Goal: Task Accomplishment & Management: Manage account settings

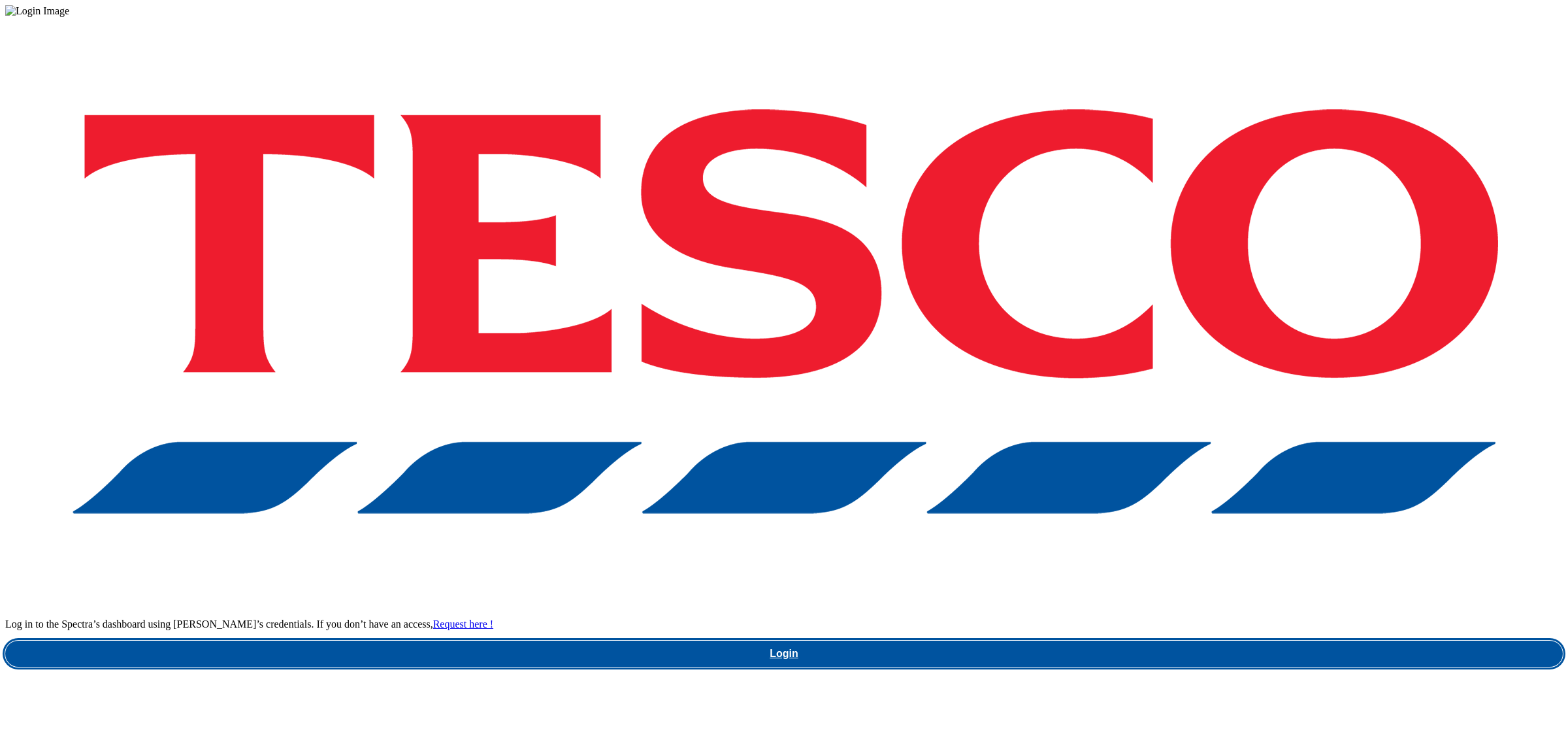
drag, startPoint x: 1199, startPoint y: 418, endPoint x: 1204, endPoint y: 414, distance: 6.4
click at [1199, 641] on link "Login" at bounding box center [784, 654] width 1558 height 26
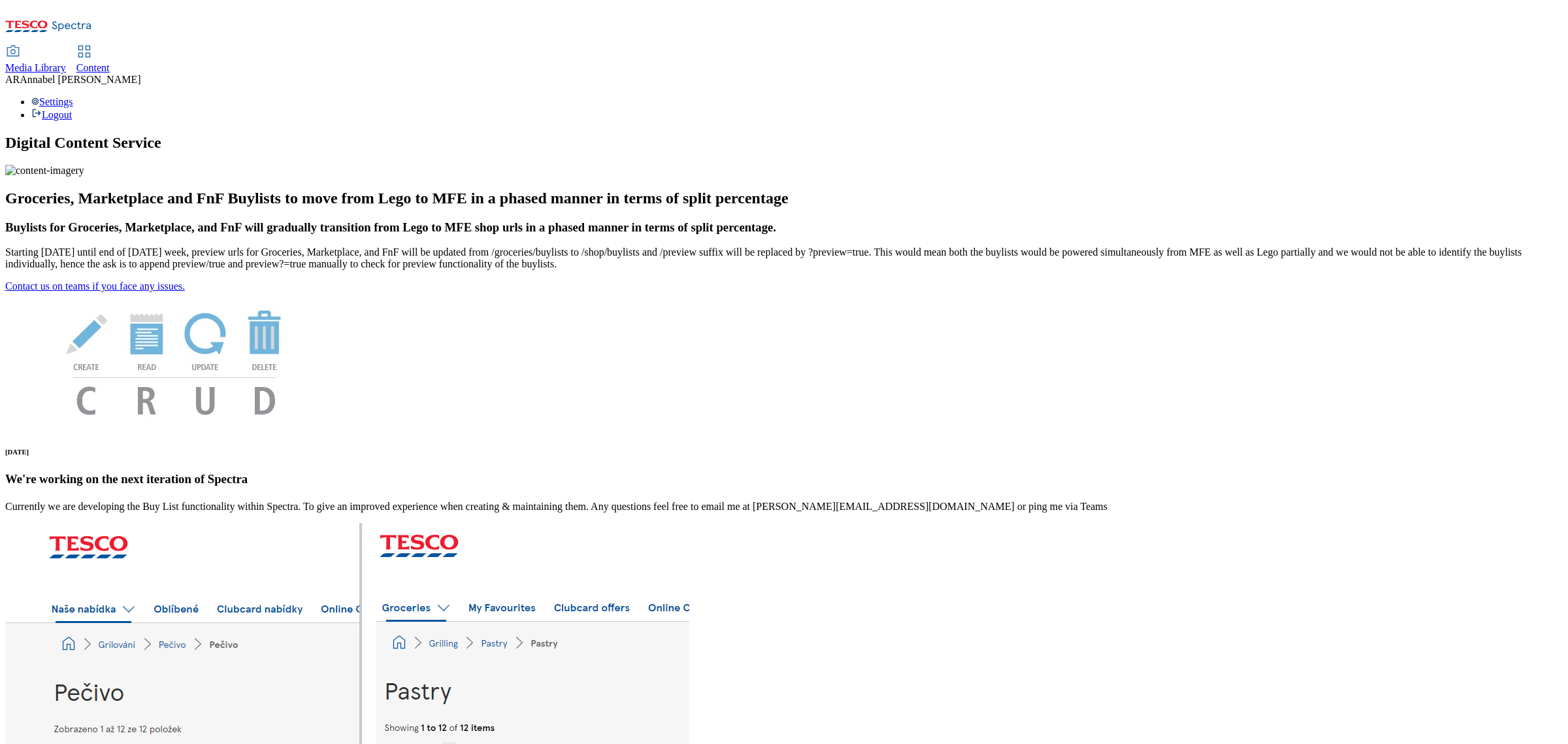
click at [110, 62] on span "Content" at bounding box center [93, 67] width 33 height 11
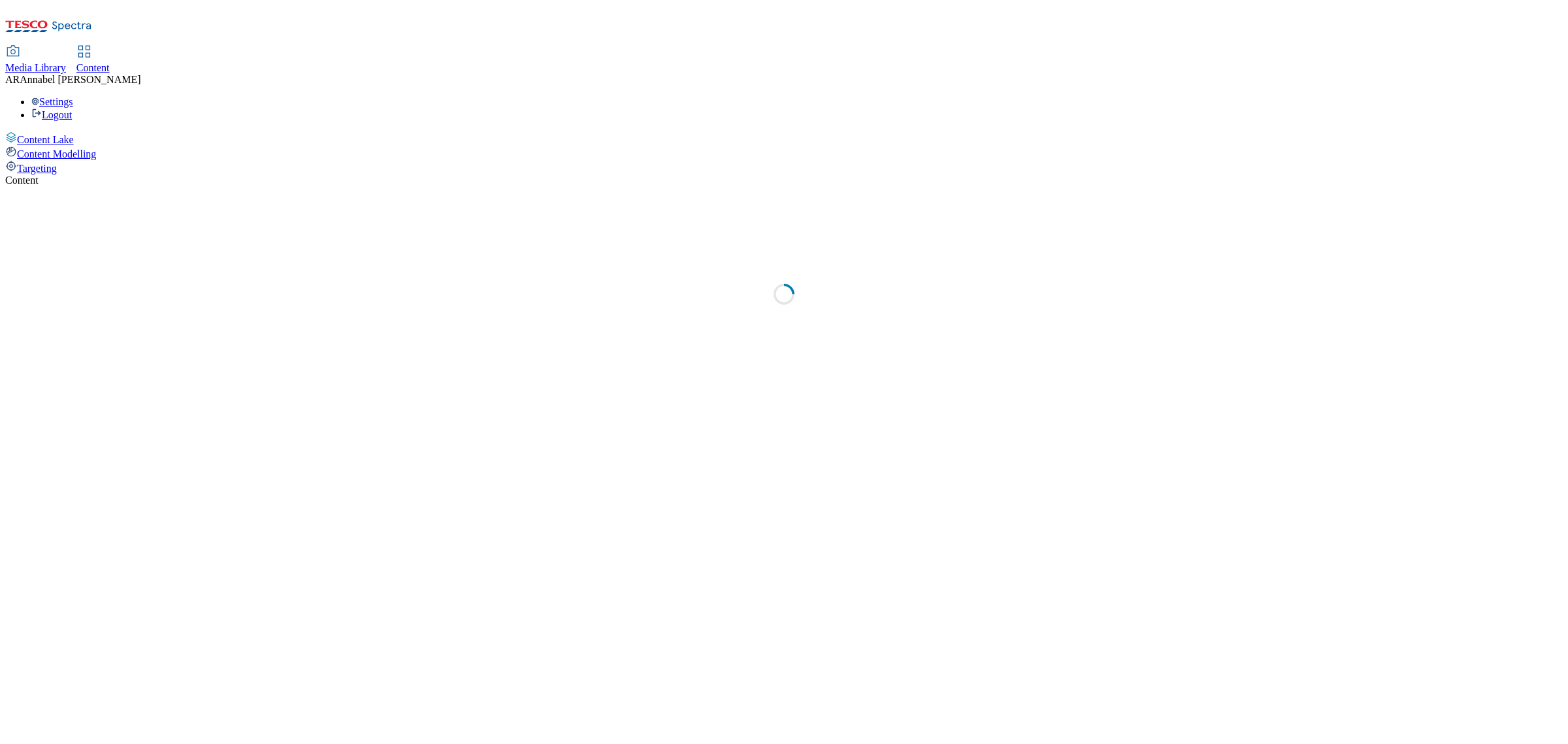
select select "ghs-uk"
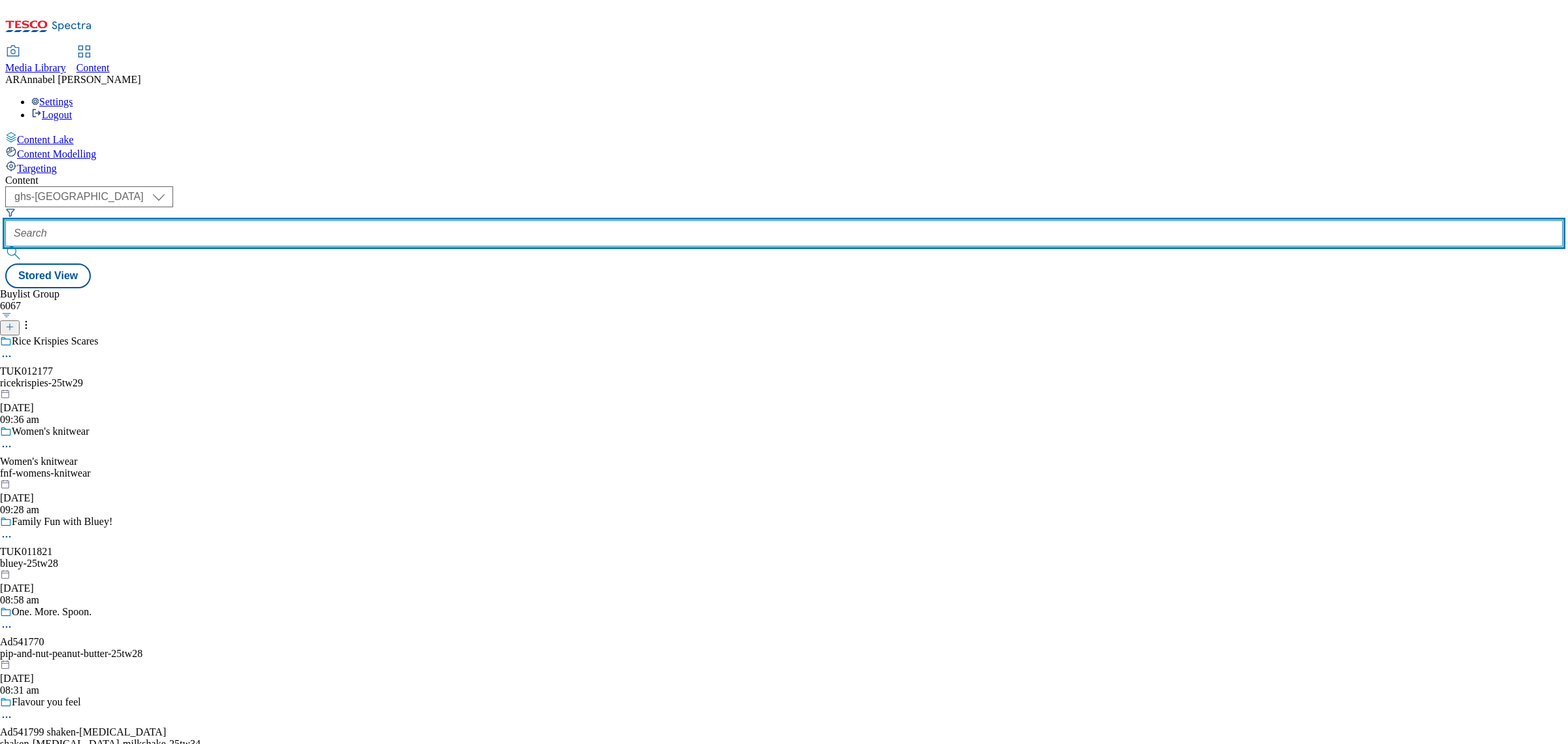
click at [319, 220] on input "text" at bounding box center [784, 233] width 1558 height 26
paste input "carlsberg-brooklyn-25tw21"
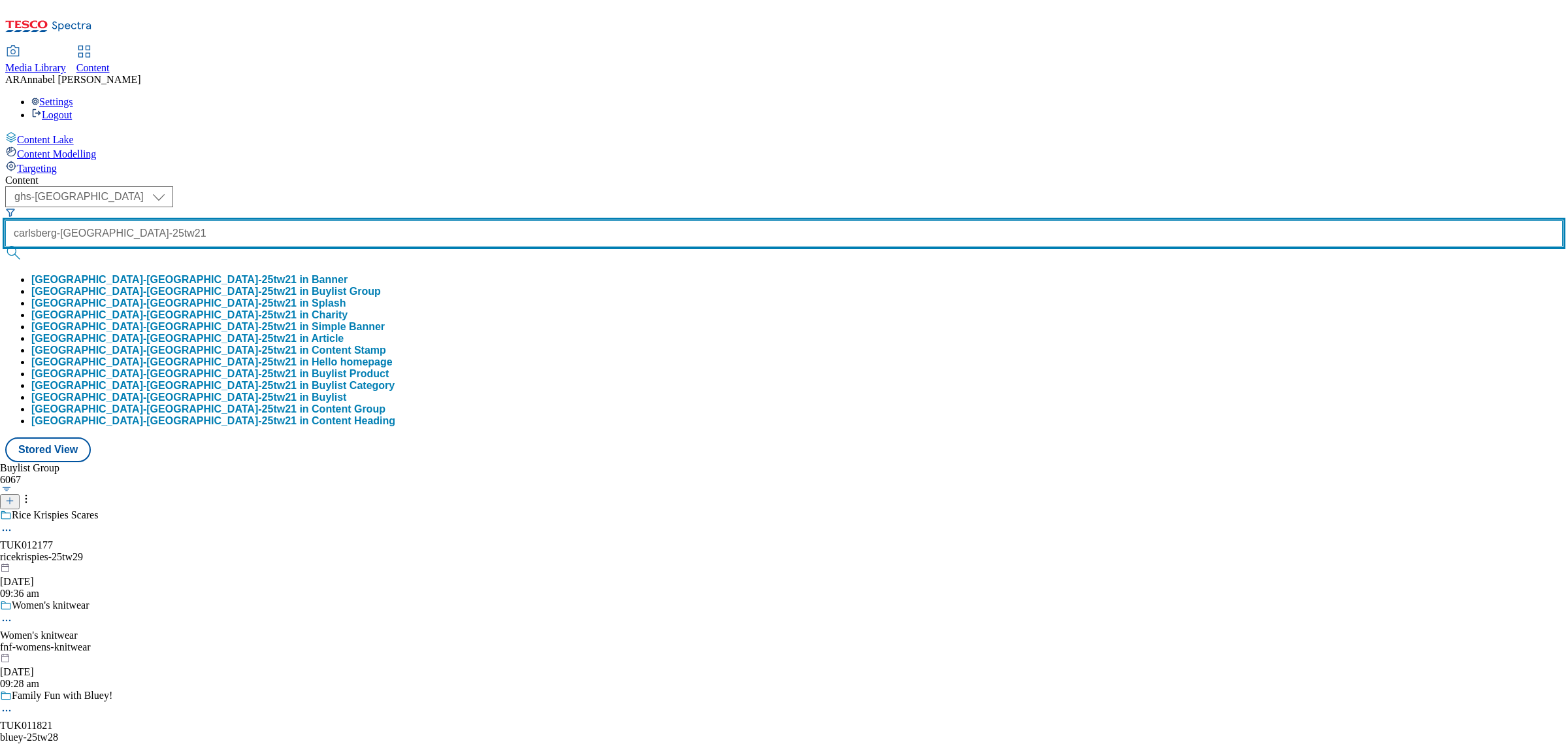
type input "carlsberg-brooklyn-25tw21"
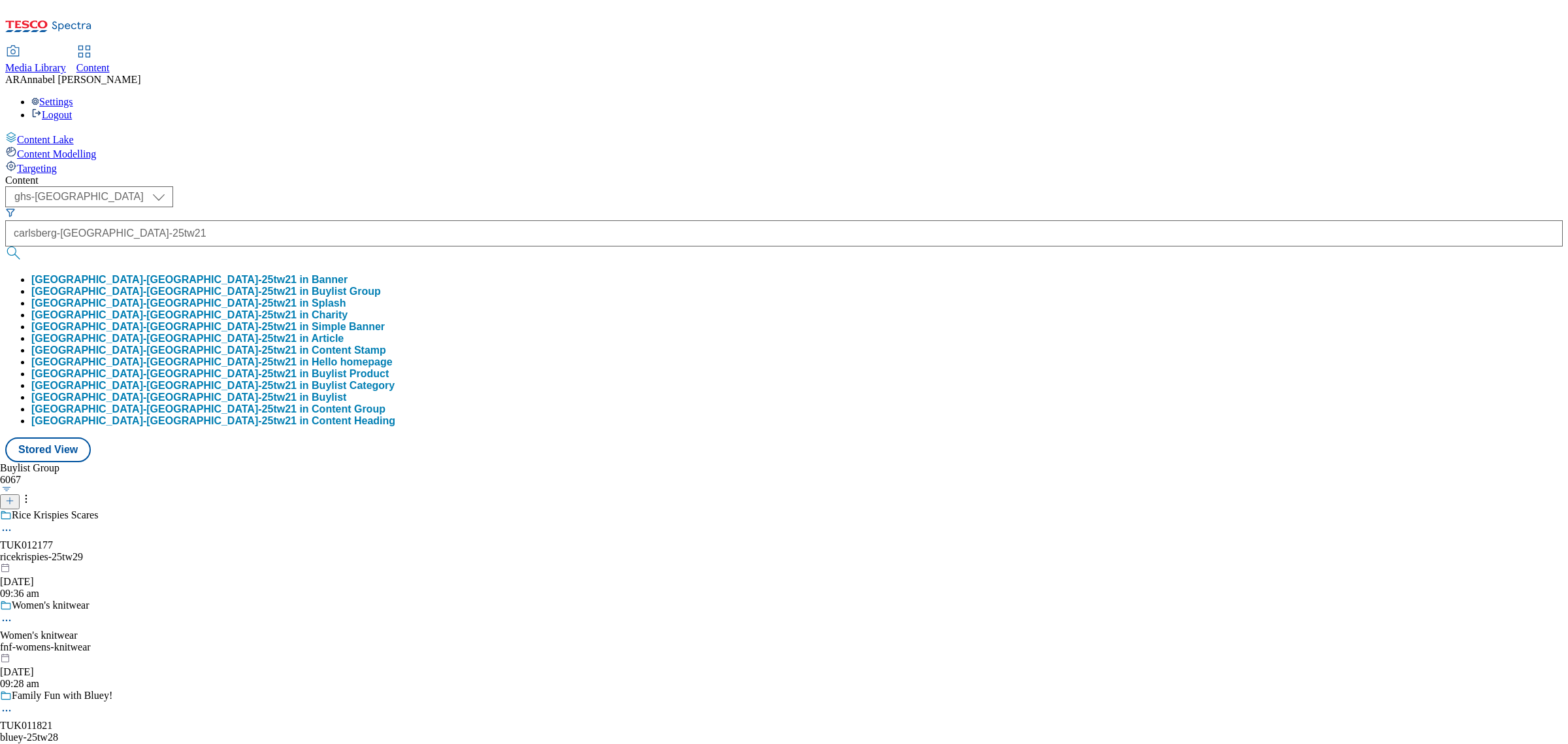
scroll to position [0, 0]
click at [324, 286] on button "carlsberg-brooklyn-25tw21 in Buylist Group" at bounding box center [206, 291] width 350 height 12
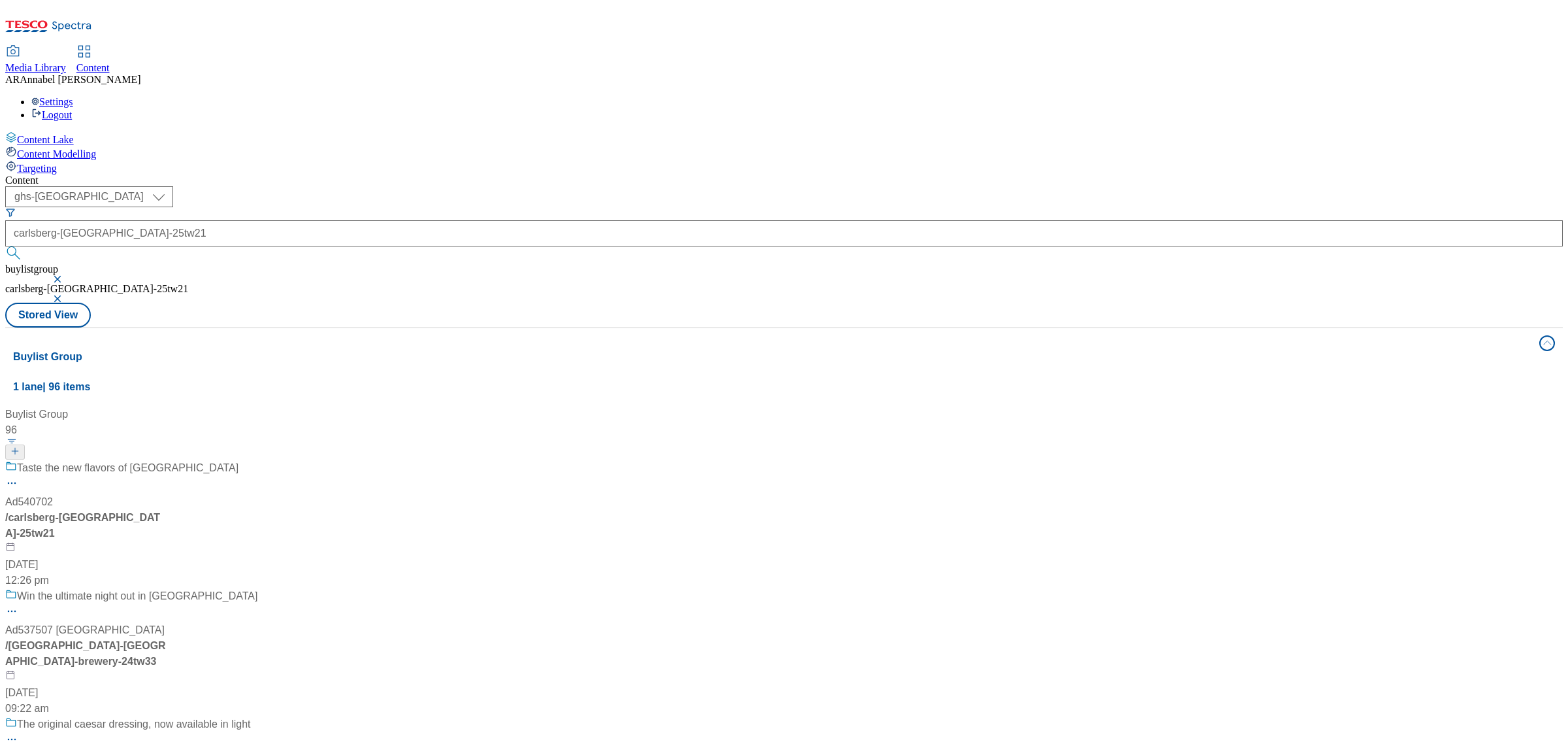
click at [257, 460] on div "Taste the new flavors of brooklyn Ad540702 / carlsberg-brooklyn-25tw21 3 Jul 20…" at bounding box center [132, 524] width 253 height 128
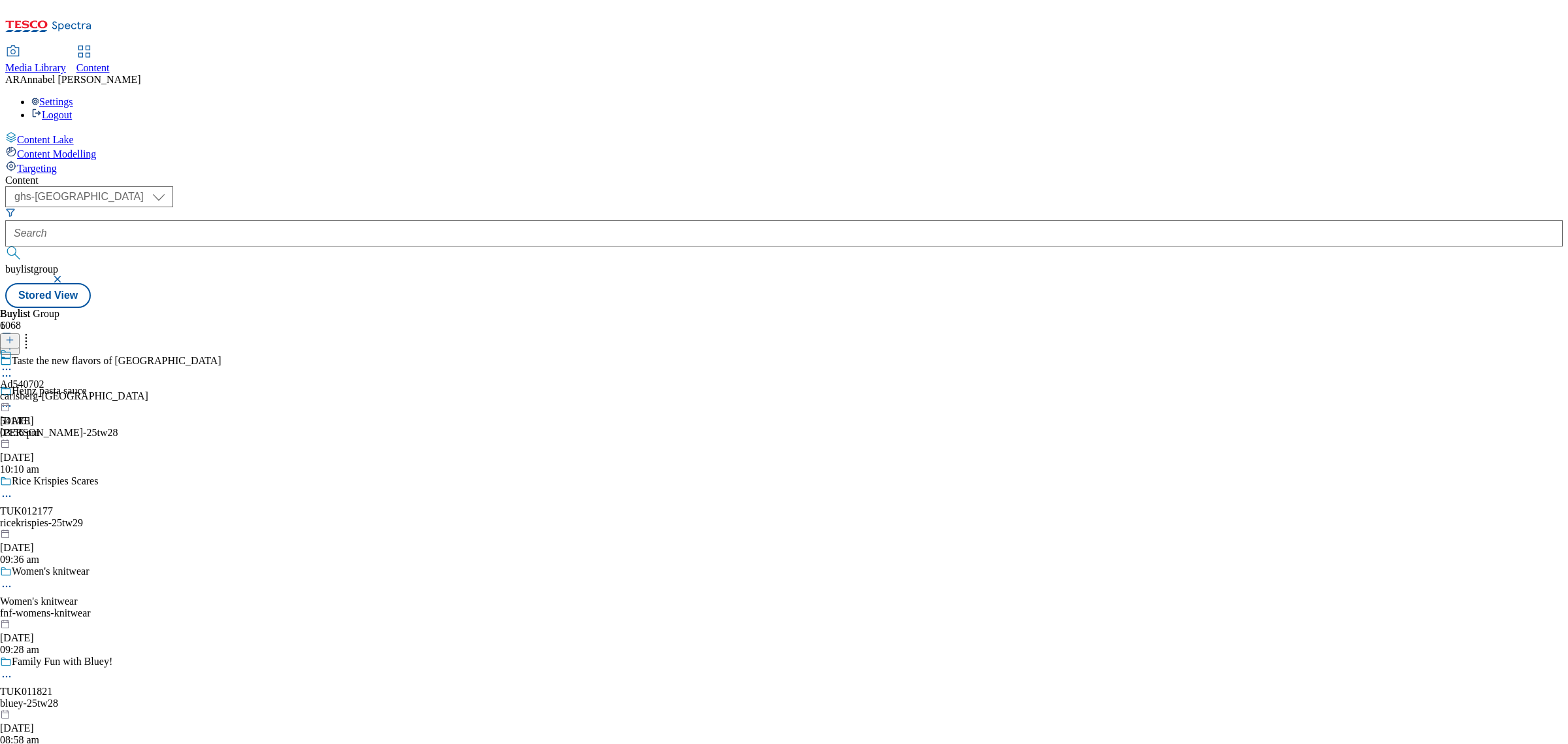
click at [148, 348] on div "Ad540702 carlsberg-brooklyn 14 Jul 2025 03:56 pm" at bounding box center [74, 394] width 148 height 90
click at [44, 378] on div "Ad540702" at bounding box center [22, 384] width 44 height 12
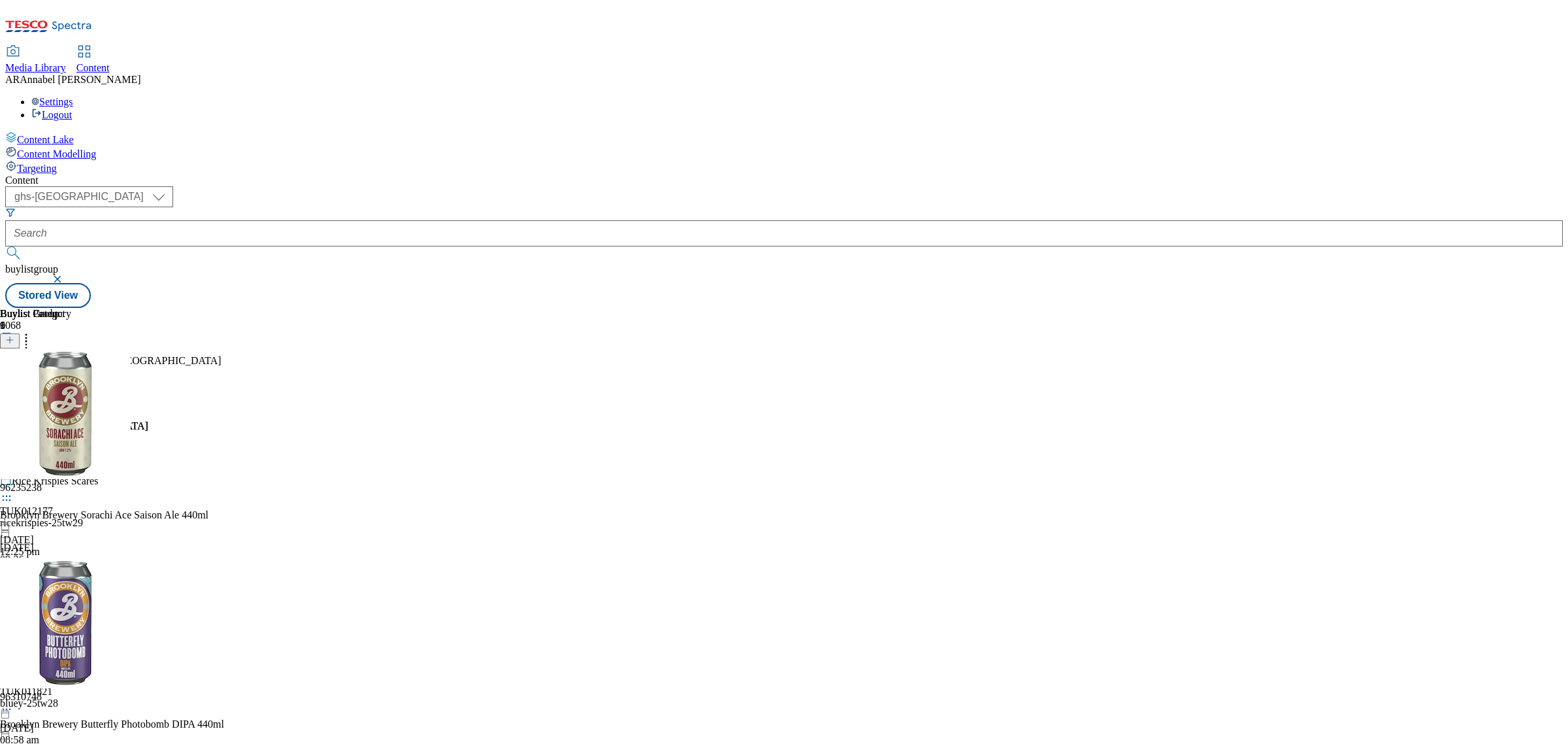
click at [33, 331] on icon at bounding box center [26, 337] width 13 height 13
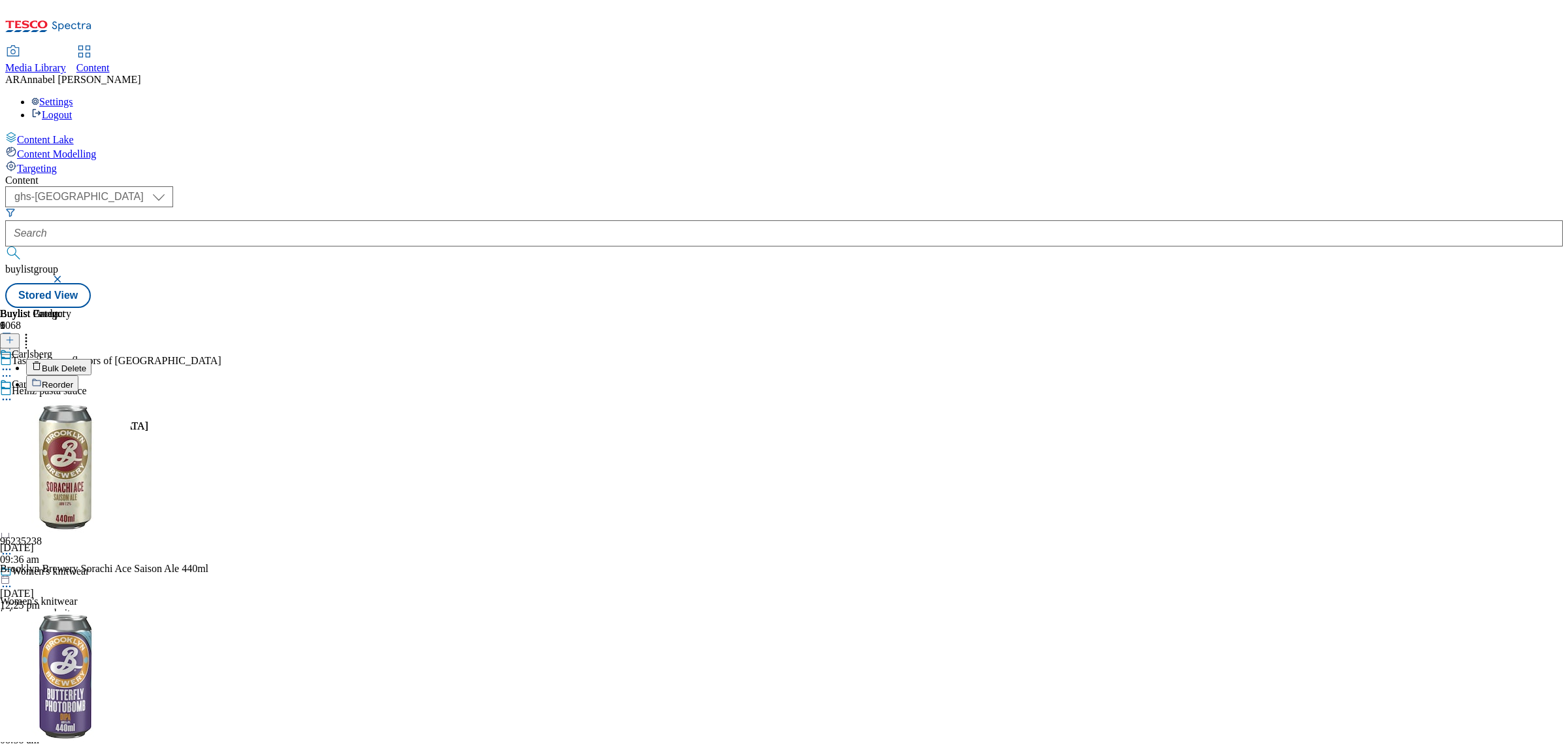
click at [73, 380] on span "Reorder" at bounding box center [57, 384] width 31 height 10
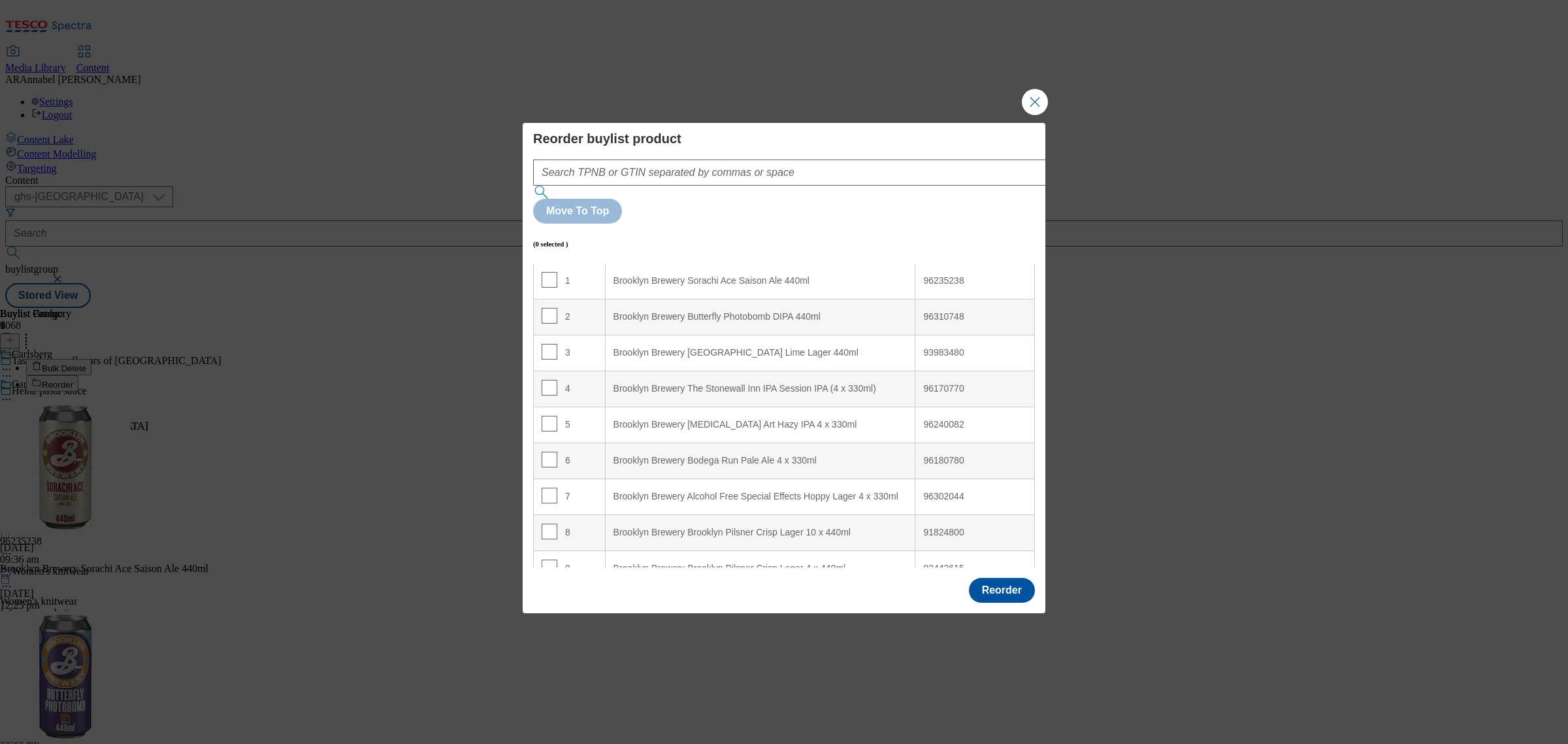
scroll to position [57, 0]
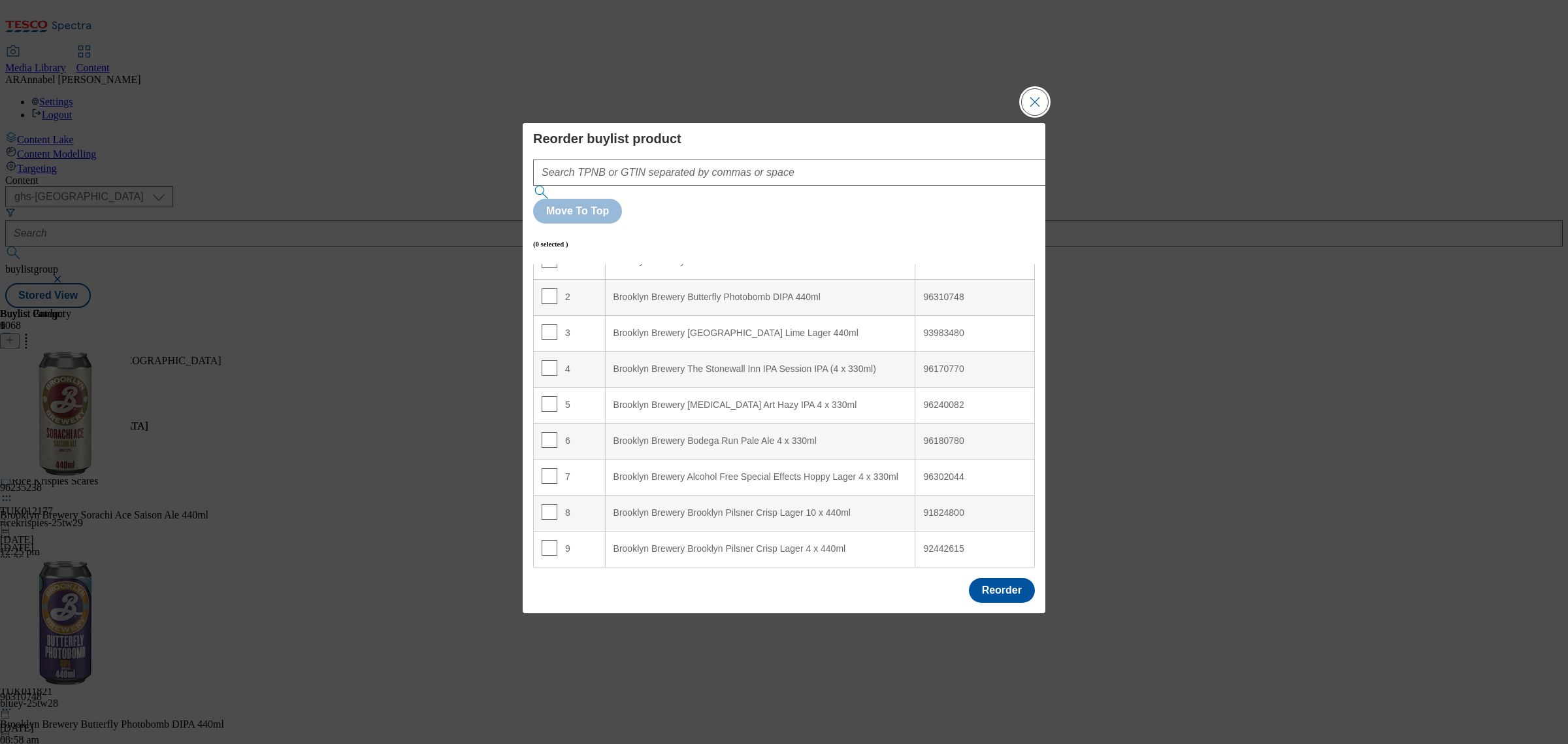
click at [1040, 115] on button "Close Modal" at bounding box center [1035, 102] width 26 height 26
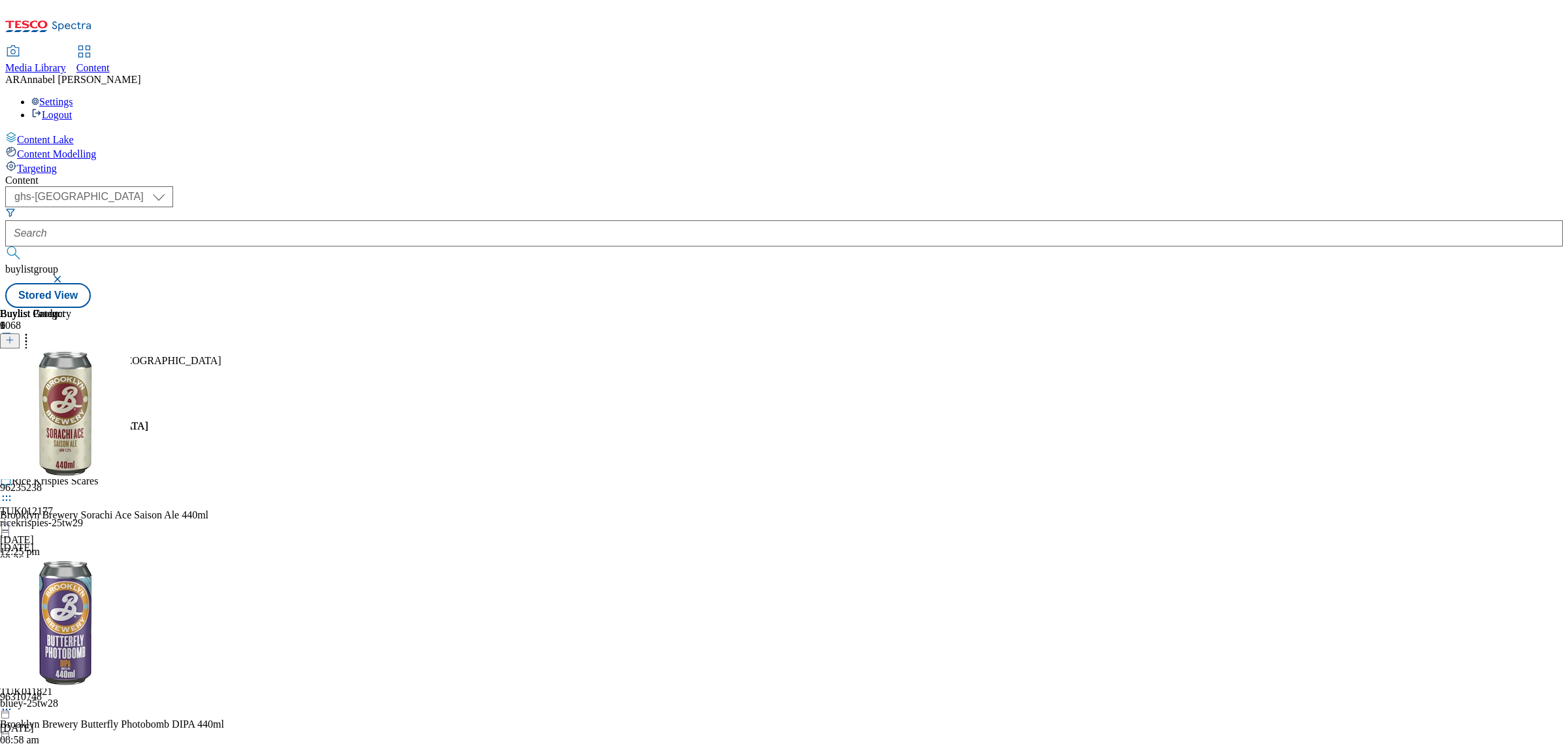
click at [13, 393] on icon at bounding box center [6, 399] width 13 height 13
click at [83, 543] on span "Un-publish" at bounding box center [61, 548] width 42 height 10
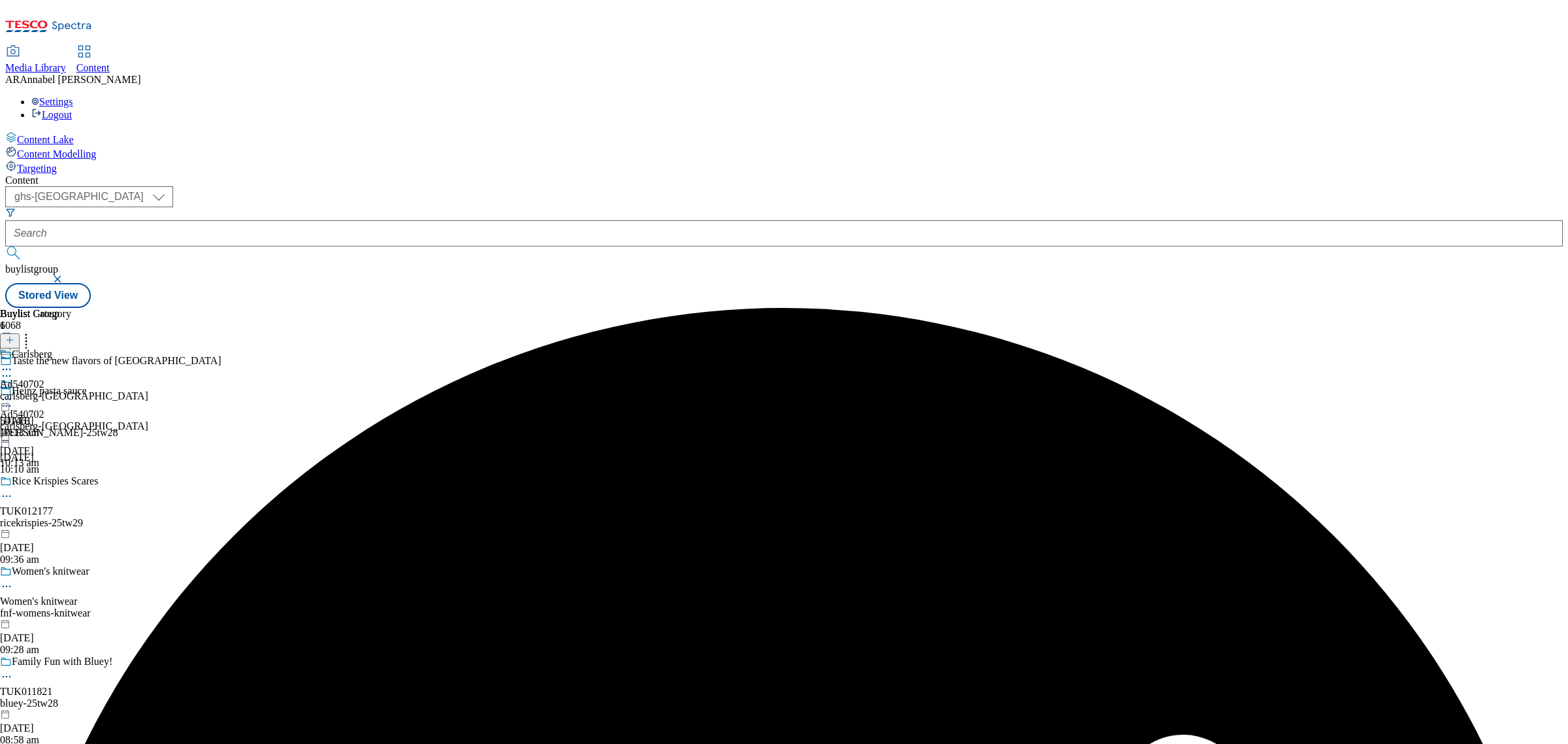
click at [13, 393] on icon at bounding box center [6, 399] width 13 height 13
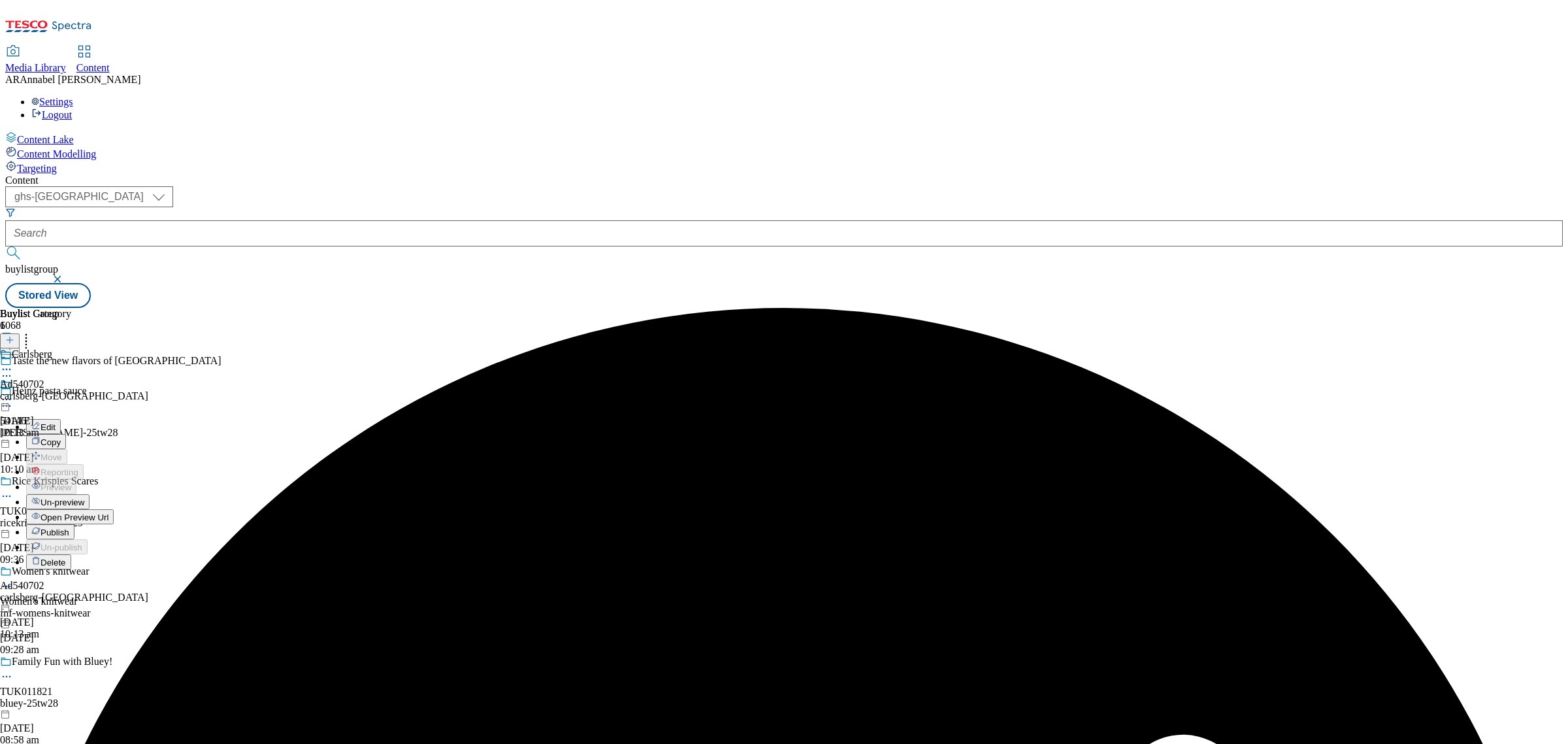
click at [84, 498] on span "Un-preview" at bounding box center [62, 502] width 44 height 10
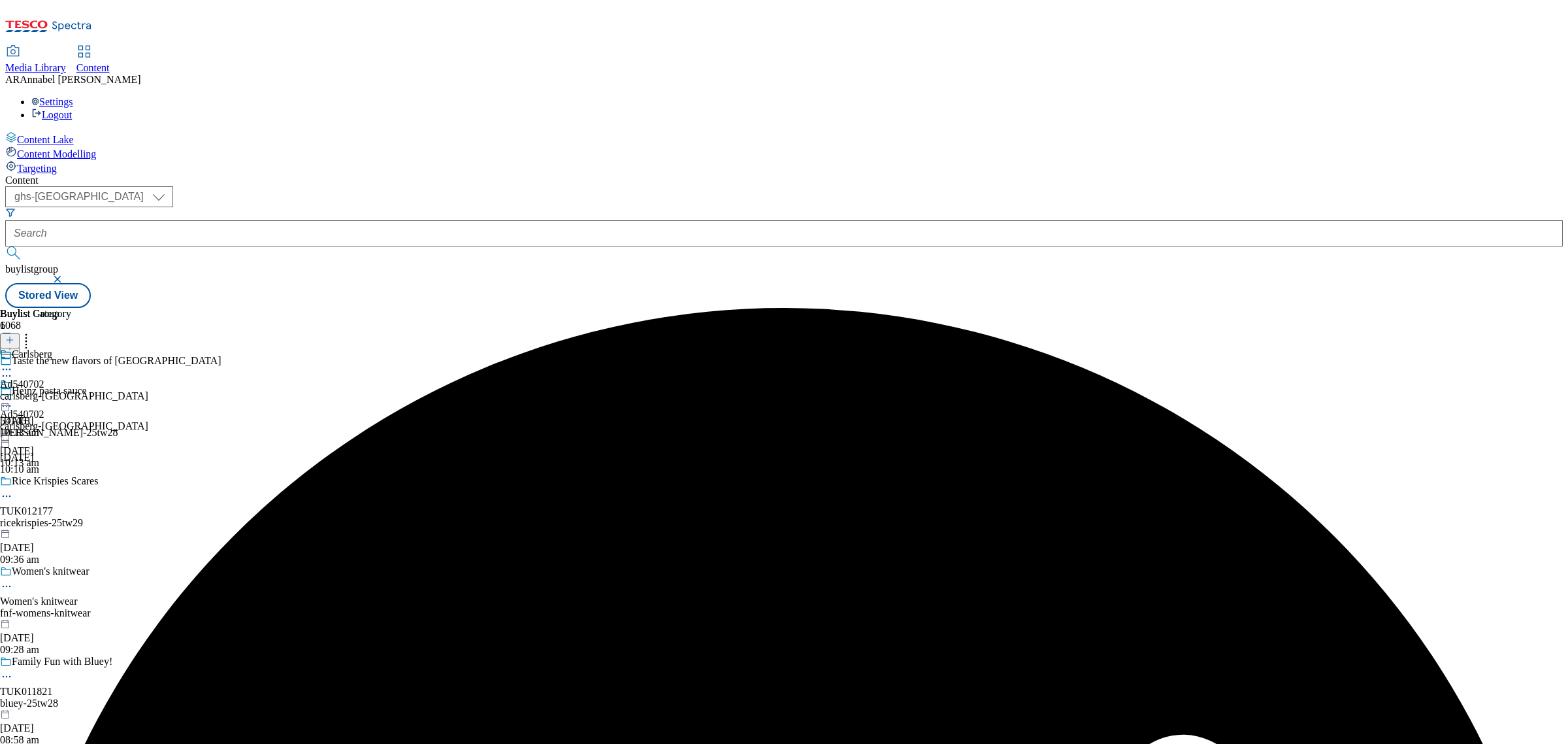
click at [148, 421] on div "carlsberg-brooklyn" at bounding box center [74, 426] width 148 height 12
click at [148, 390] on div "carlsberg-brooklyn" at bounding box center [74, 396] width 148 height 12
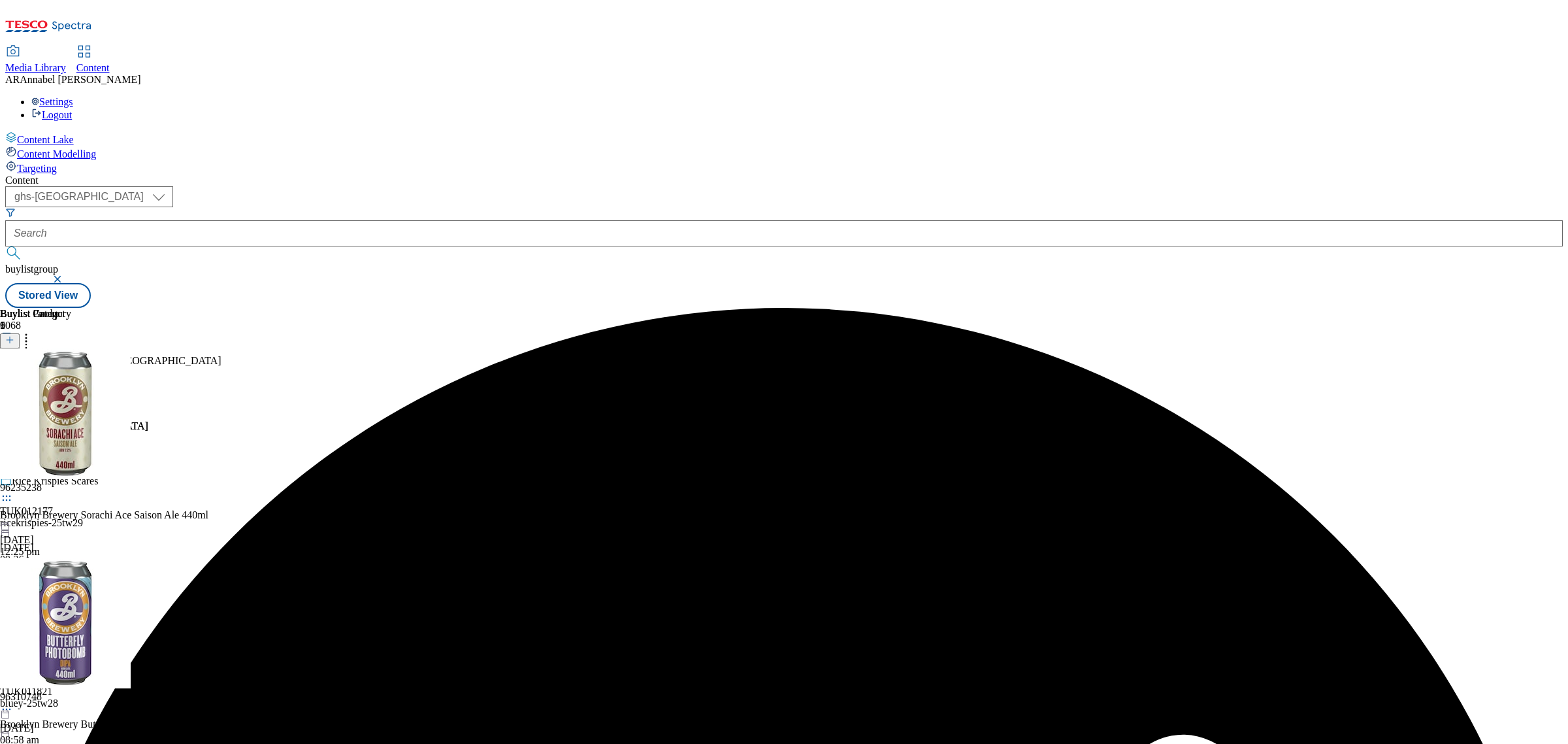
click at [33, 331] on icon at bounding box center [26, 337] width 13 height 13
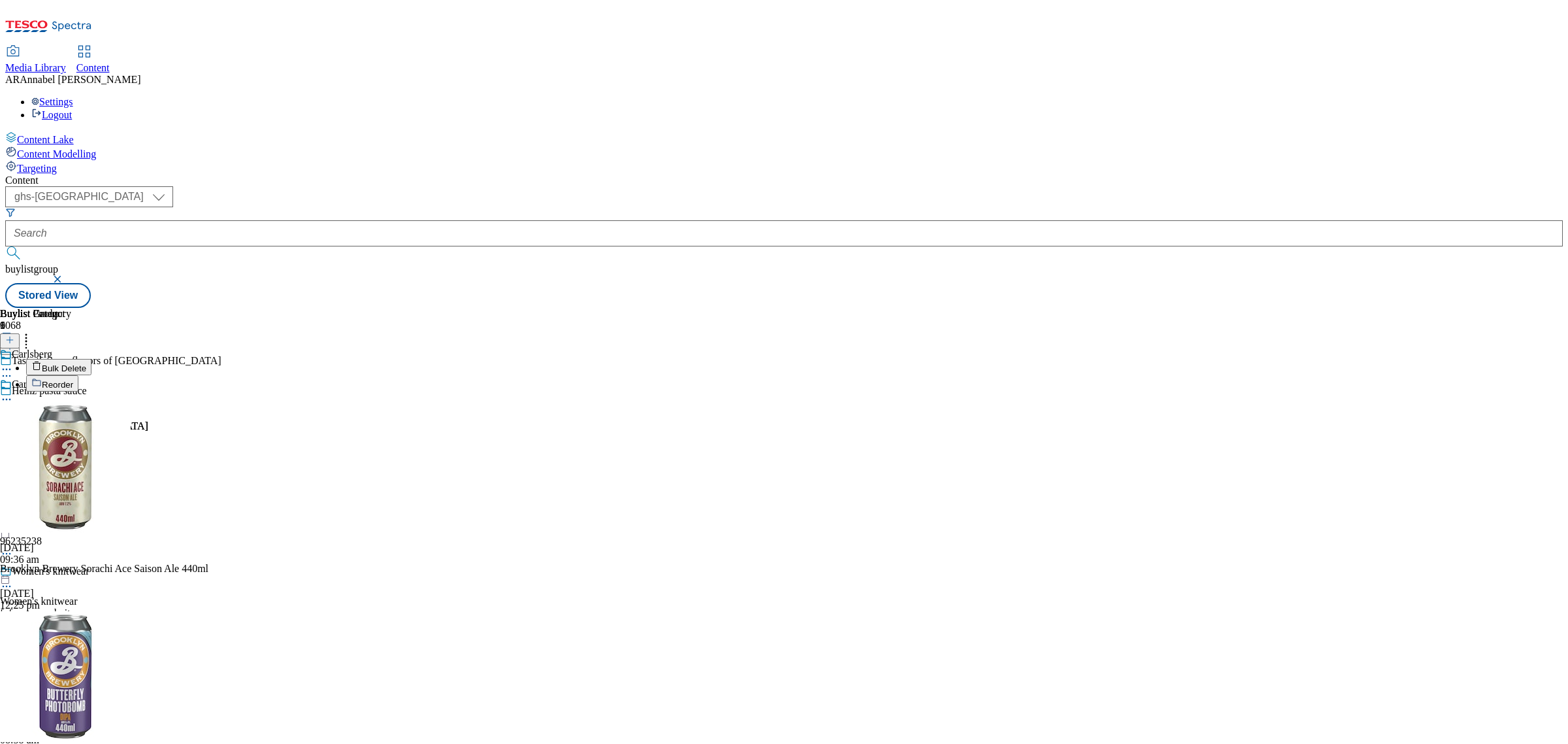
click at [73, 380] on span "Reorder" at bounding box center [57, 384] width 31 height 10
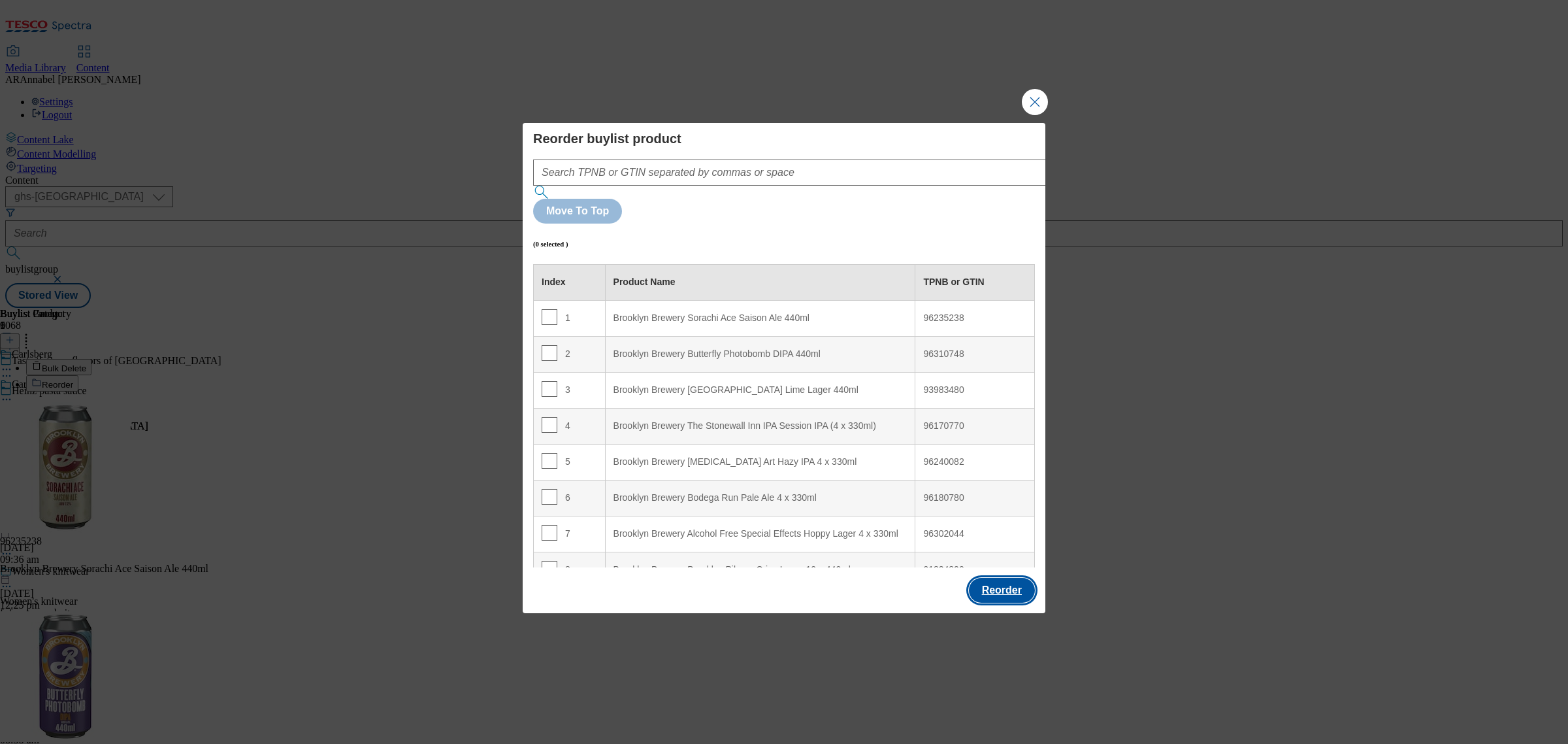
click at [1023, 578] on button "Reorder" at bounding box center [1002, 591] width 66 height 25
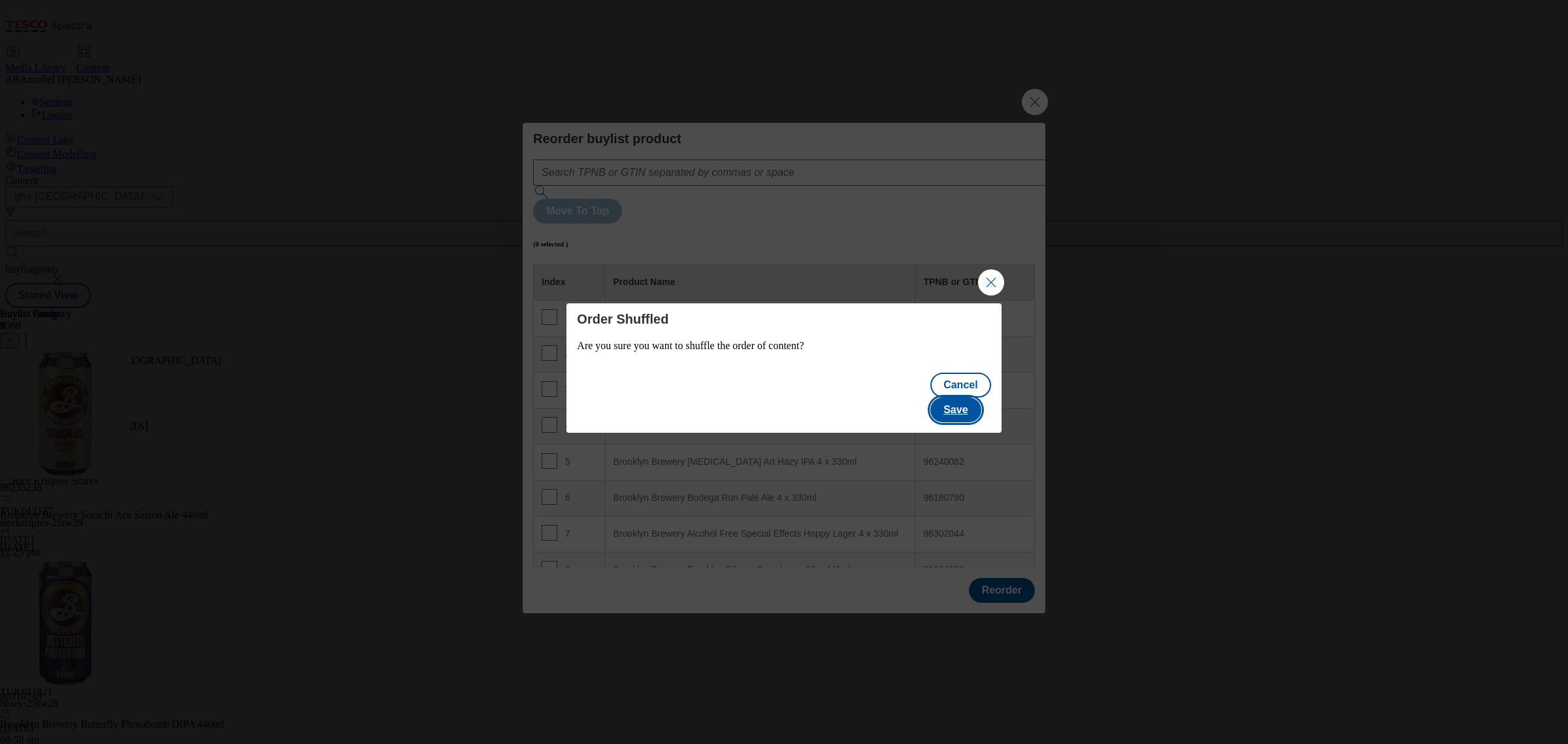
click at [969, 400] on button "Save" at bounding box center [955, 410] width 51 height 25
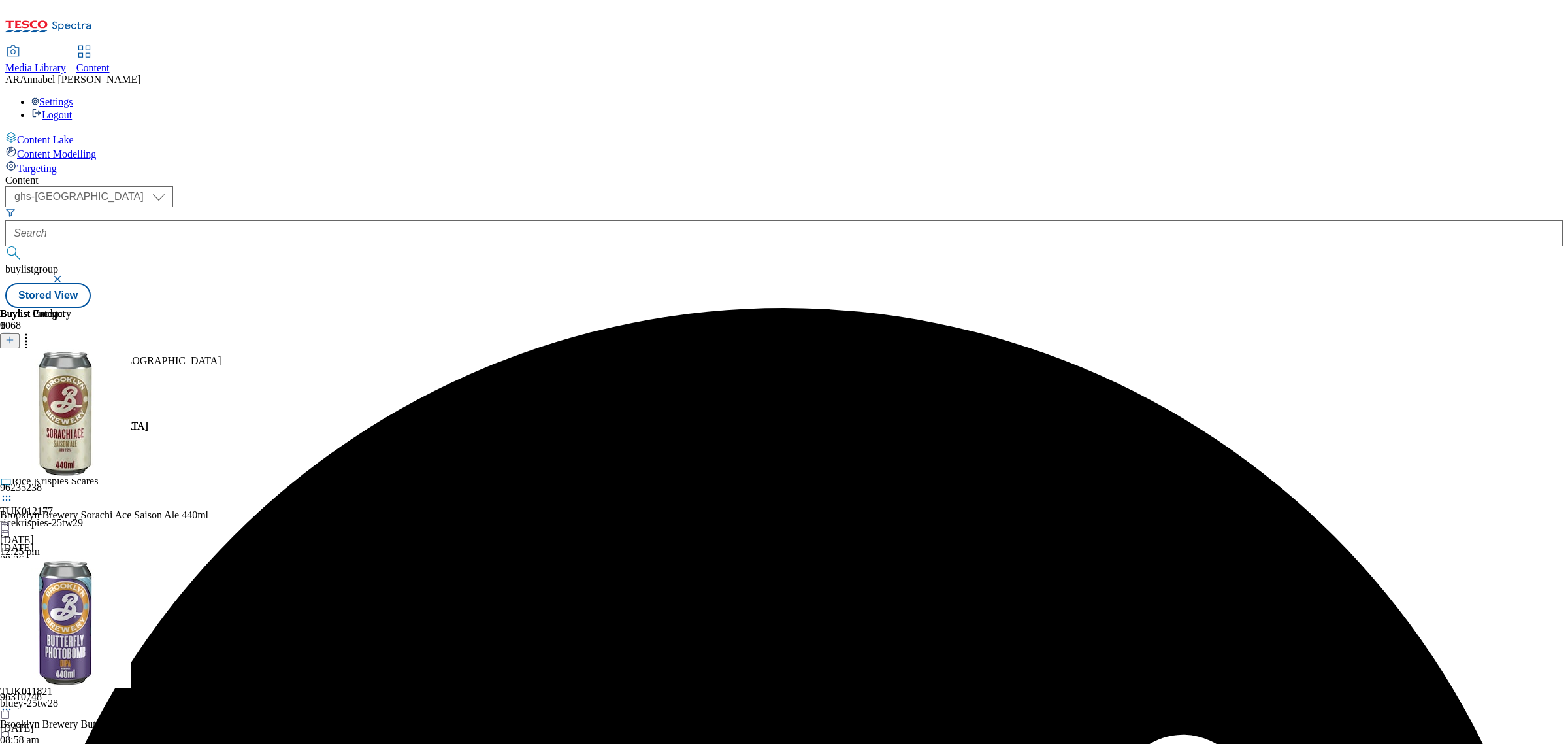
click at [13, 393] on icon at bounding box center [6, 399] width 13 height 13
click at [71, 482] on span "Preview" at bounding box center [56, 487] width 31 height 10
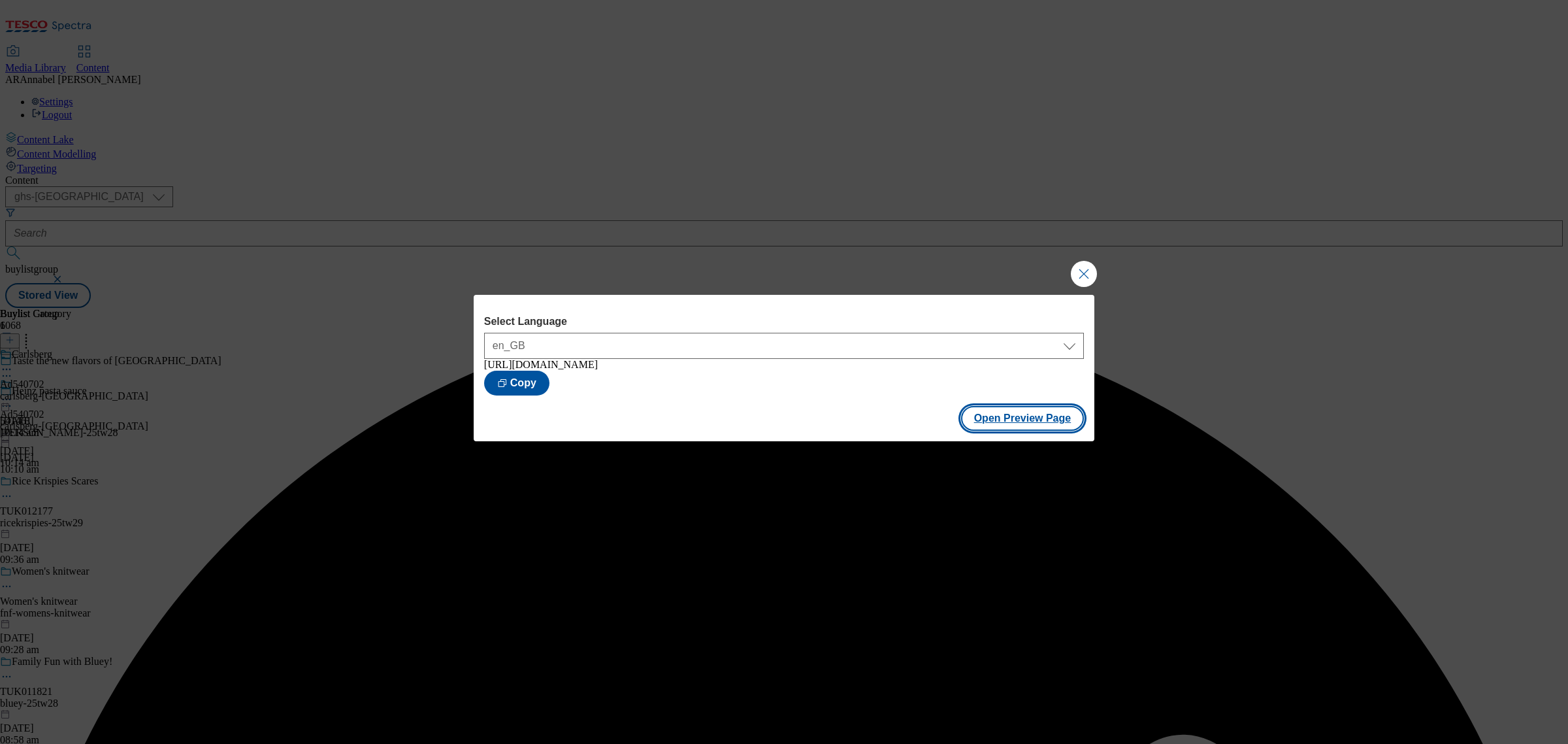
click at [1034, 421] on button "Open Preview Page" at bounding box center [1023, 418] width 123 height 25
click at [1078, 266] on button "Close Modal" at bounding box center [1084, 274] width 26 height 26
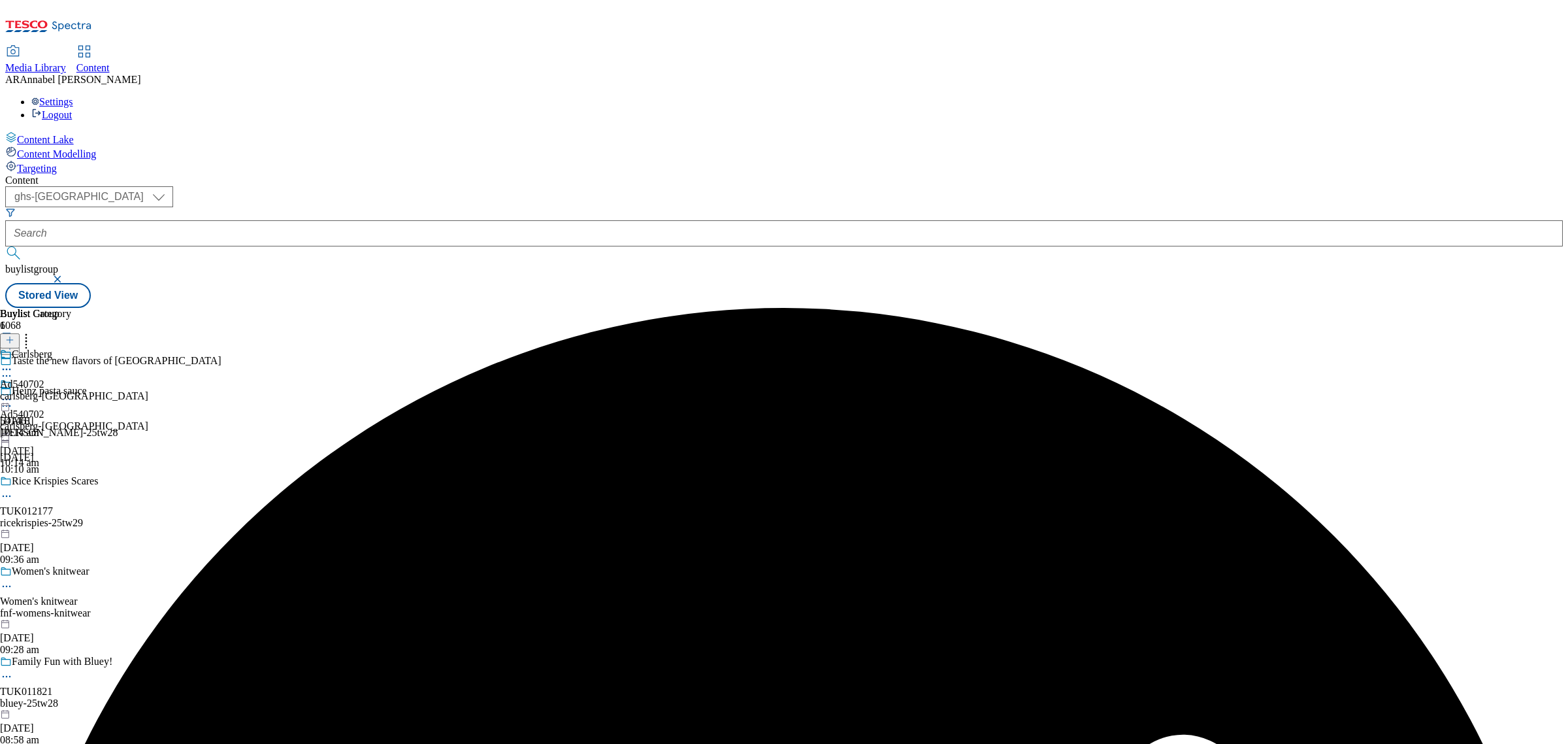
click at [13, 393] on icon at bounding box center [6, 399] width 13 height 13
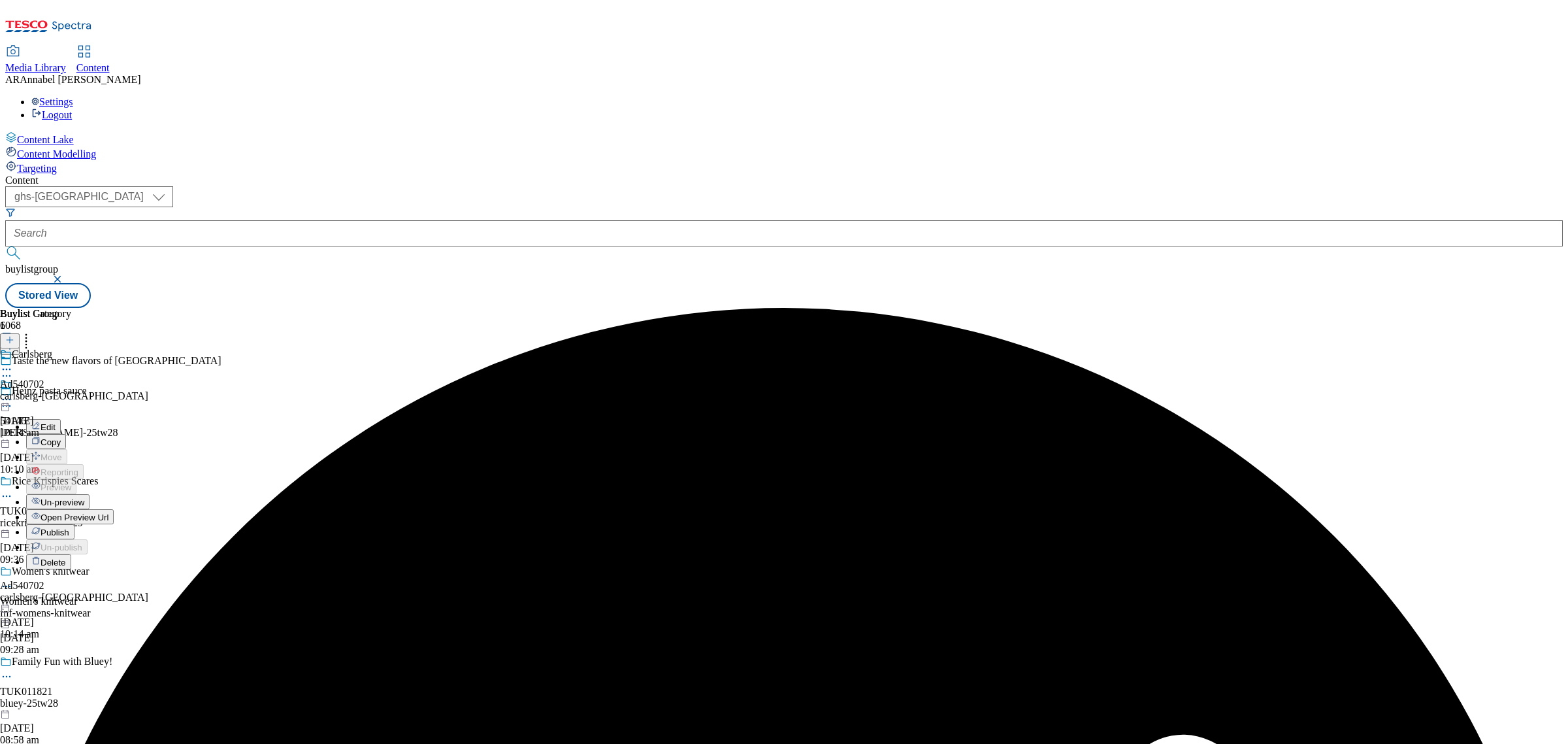
click at [69, 527] on span "Publish" at bounding box center [54, 532] width 28 height 10
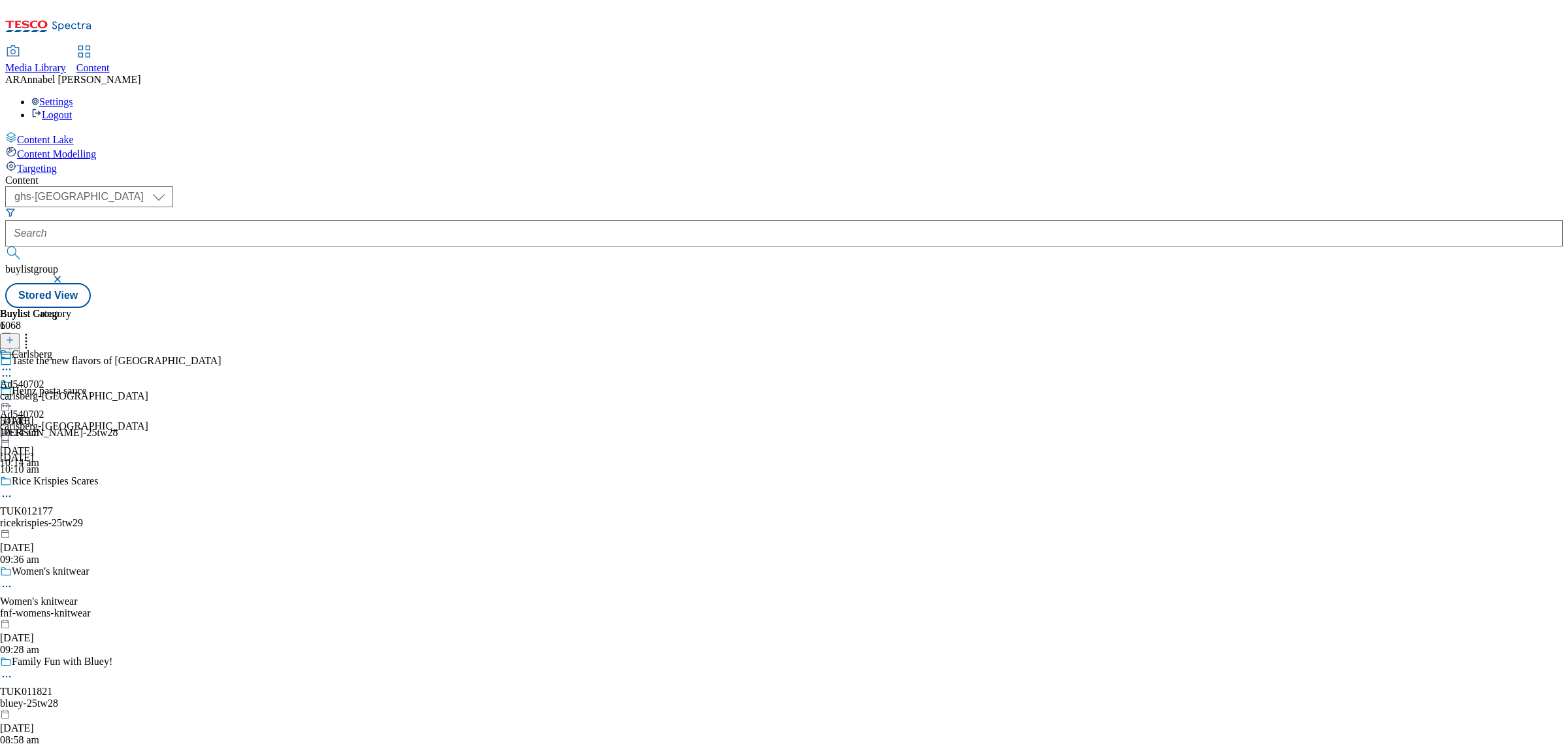
click at [65, 275] on button "button" at bounding box center [58, 278] width 13 height 8
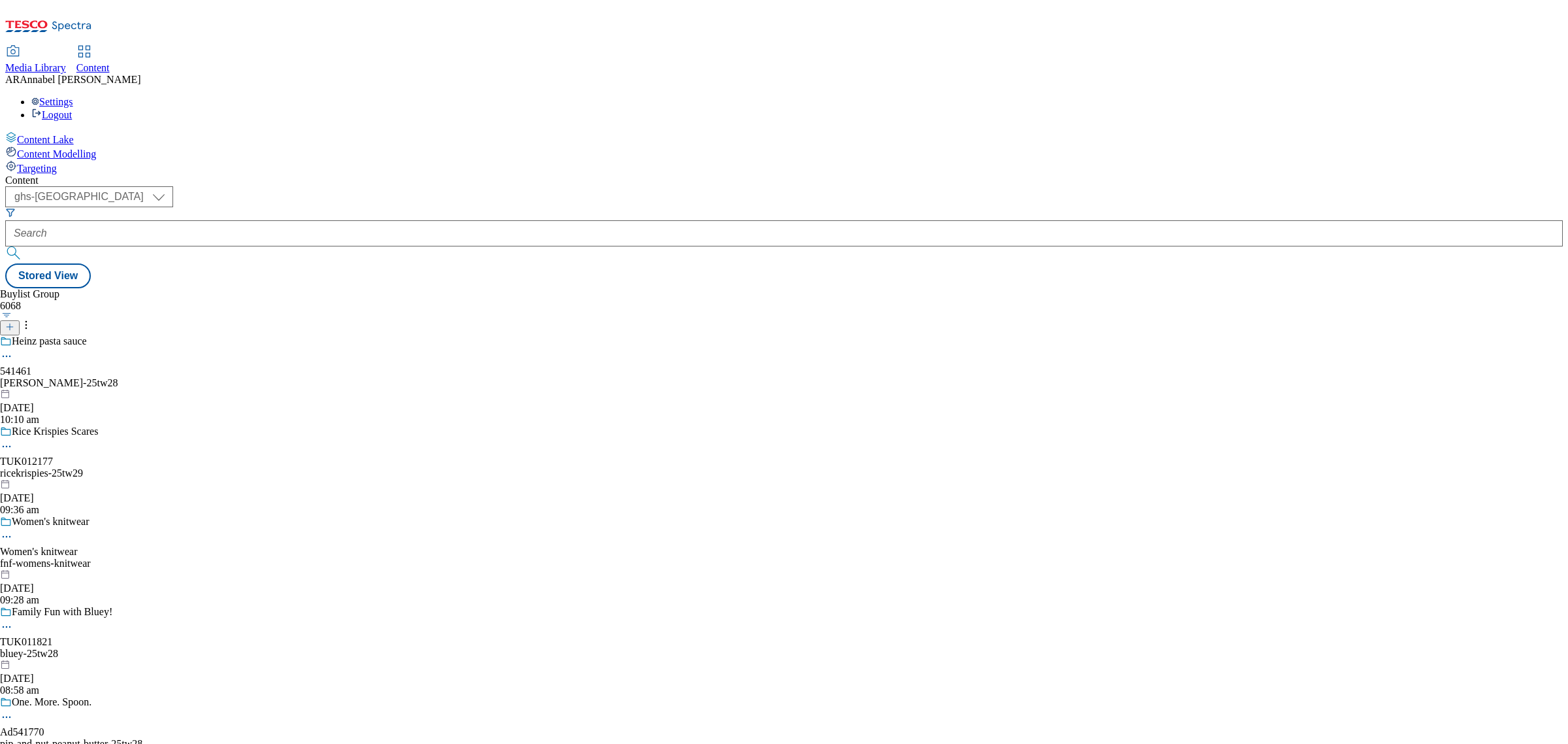
click at [110, 62] on span "Content" at bounding box center [93, 67] width 33 height 11
select select "ghs-uk"
click at [66, 22] on icon at bounding box center [49, 31] width 87 height 28
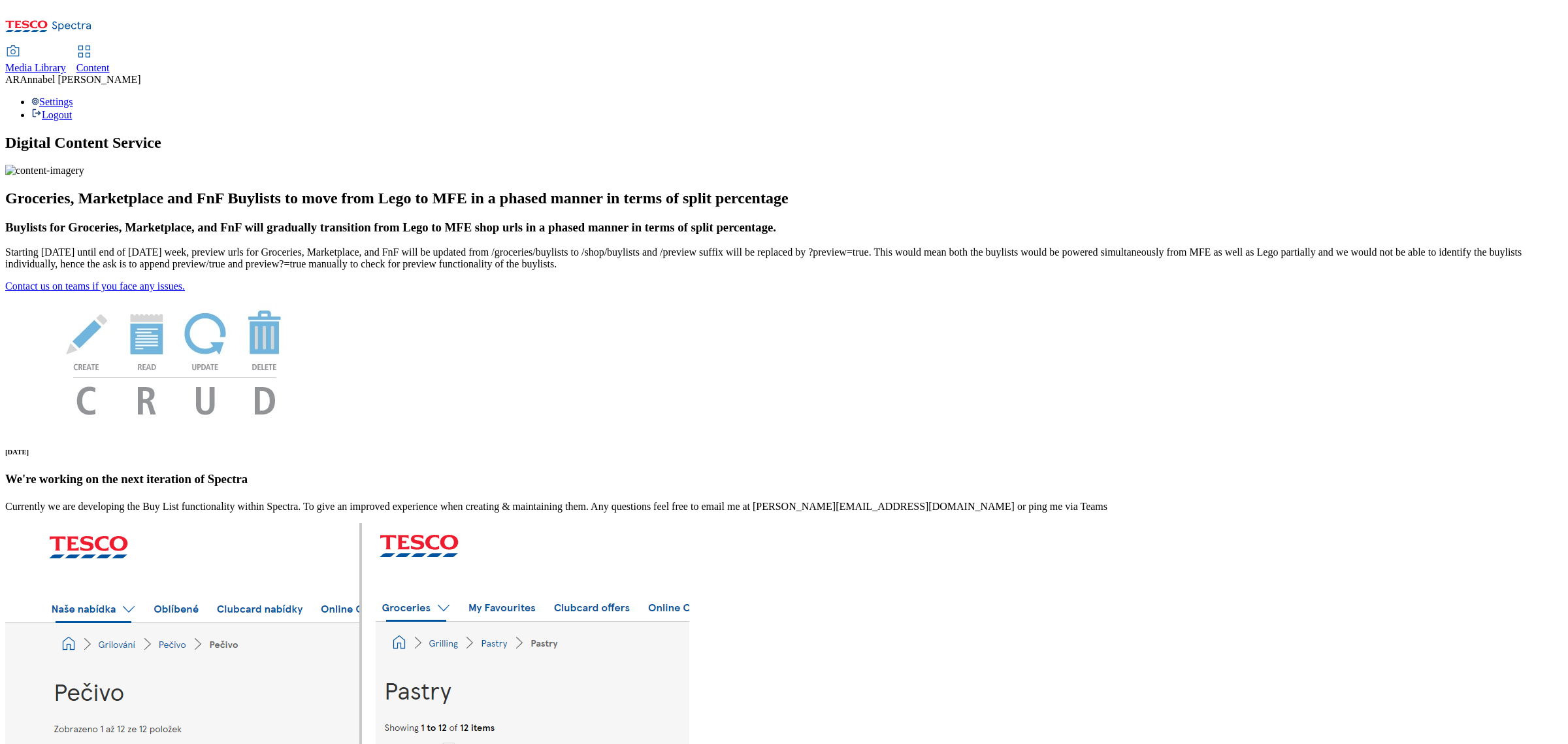
click at [110, 62] on span "Content" at bounding box center [93, 67] width 33 height 11
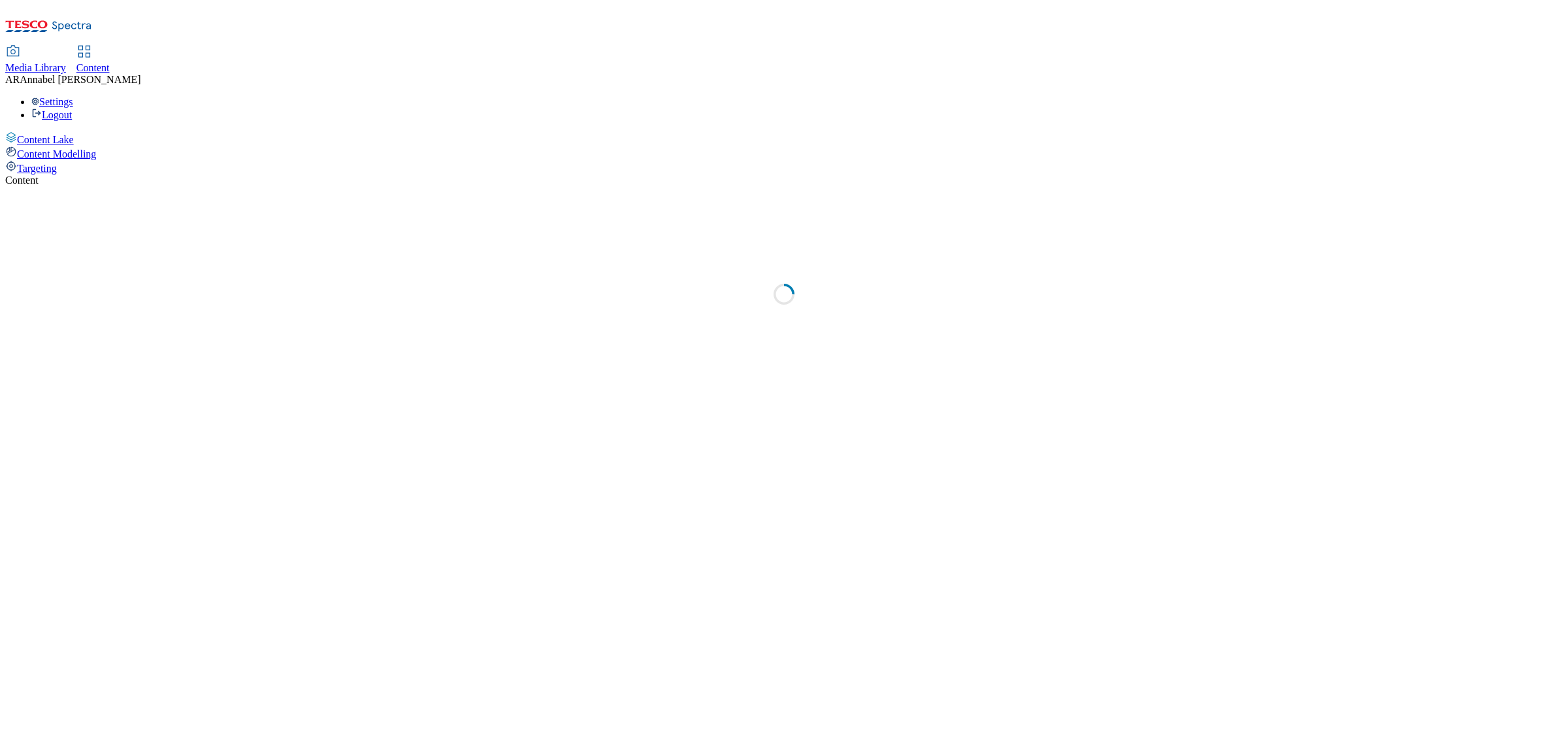
select select "ghs-[GEOGRAPHIC_DATA]"
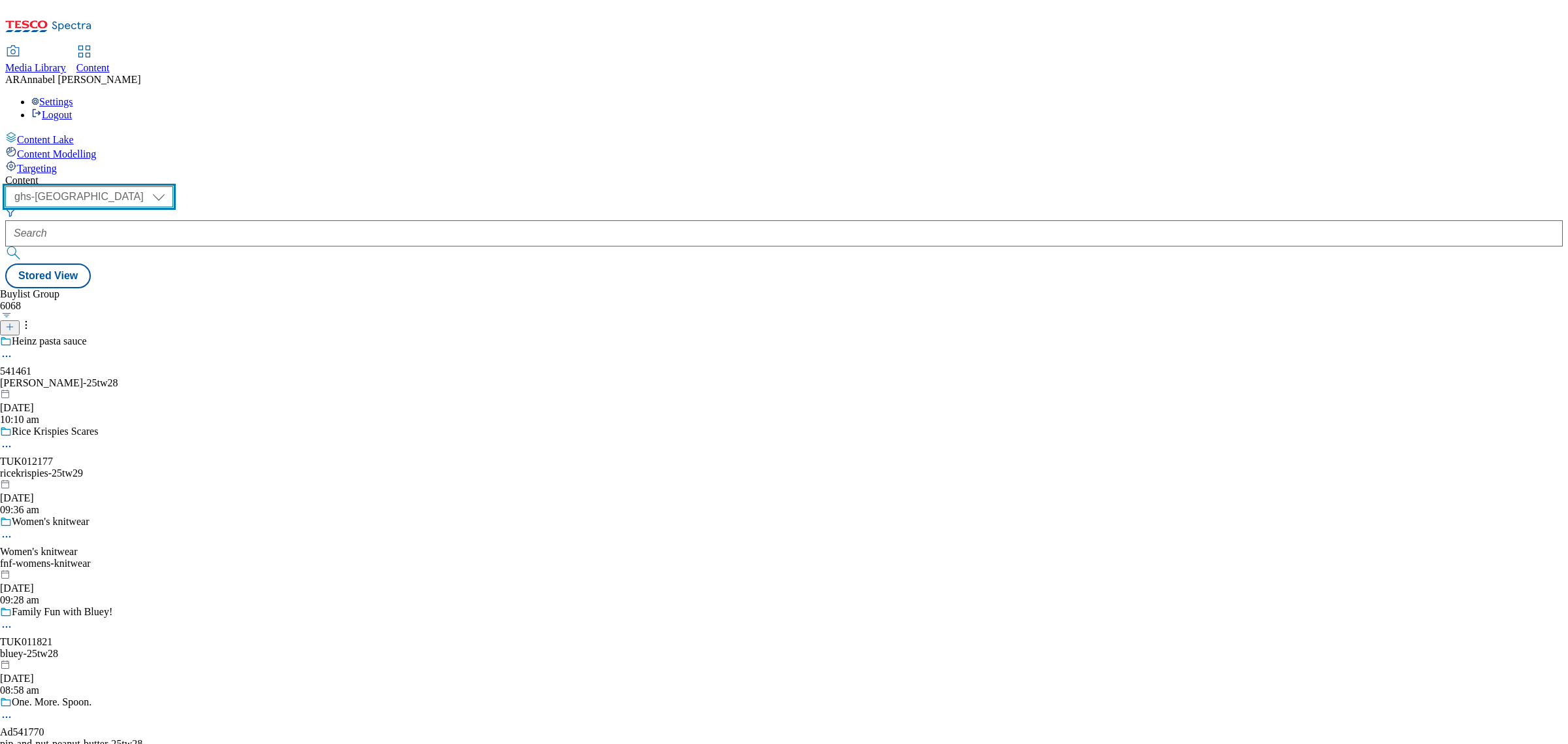
click at [173, 186] on select "ghs-roi ghs-uk" at bounding box center [90, 196] width 168 height 21
click at [170, 186] on select "ghs-roi ghs-uk" at bounding box center [90, 196] width 168 height 21
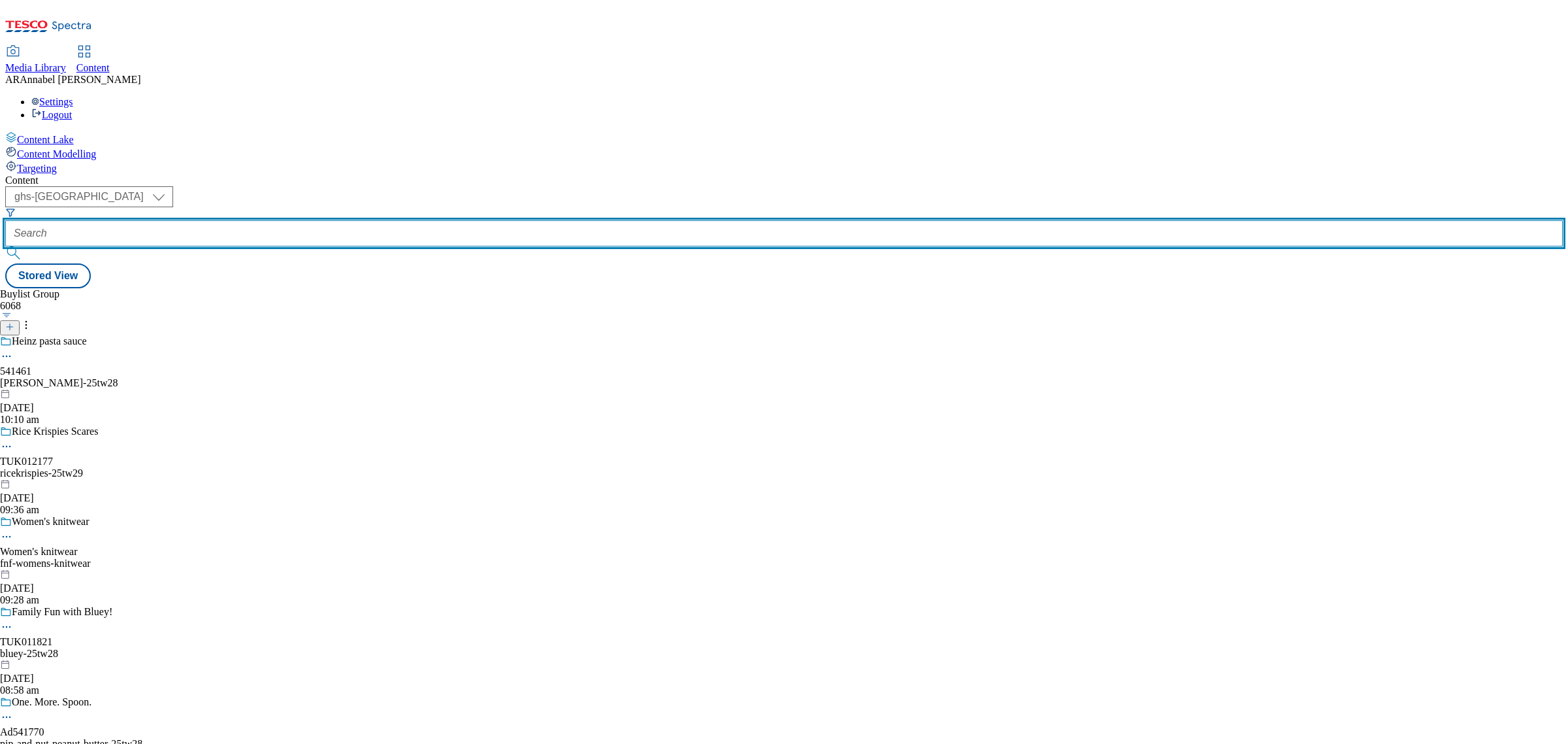
click at [337, 220] on input "text" at bounding box center [784, 233] width 1558 height 26
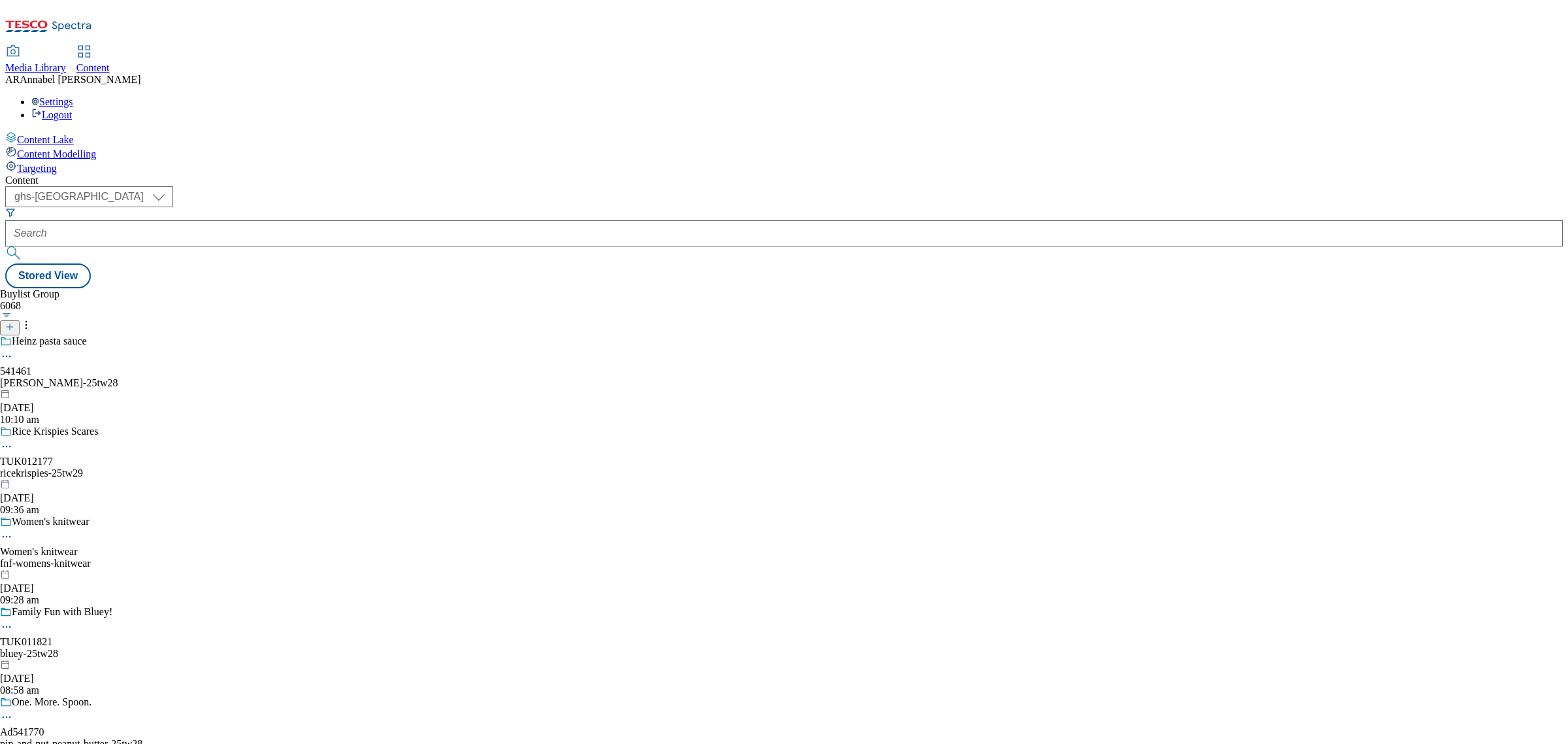
click at [10, 323] on line at bounding box center [10, 326] width 0 height 6
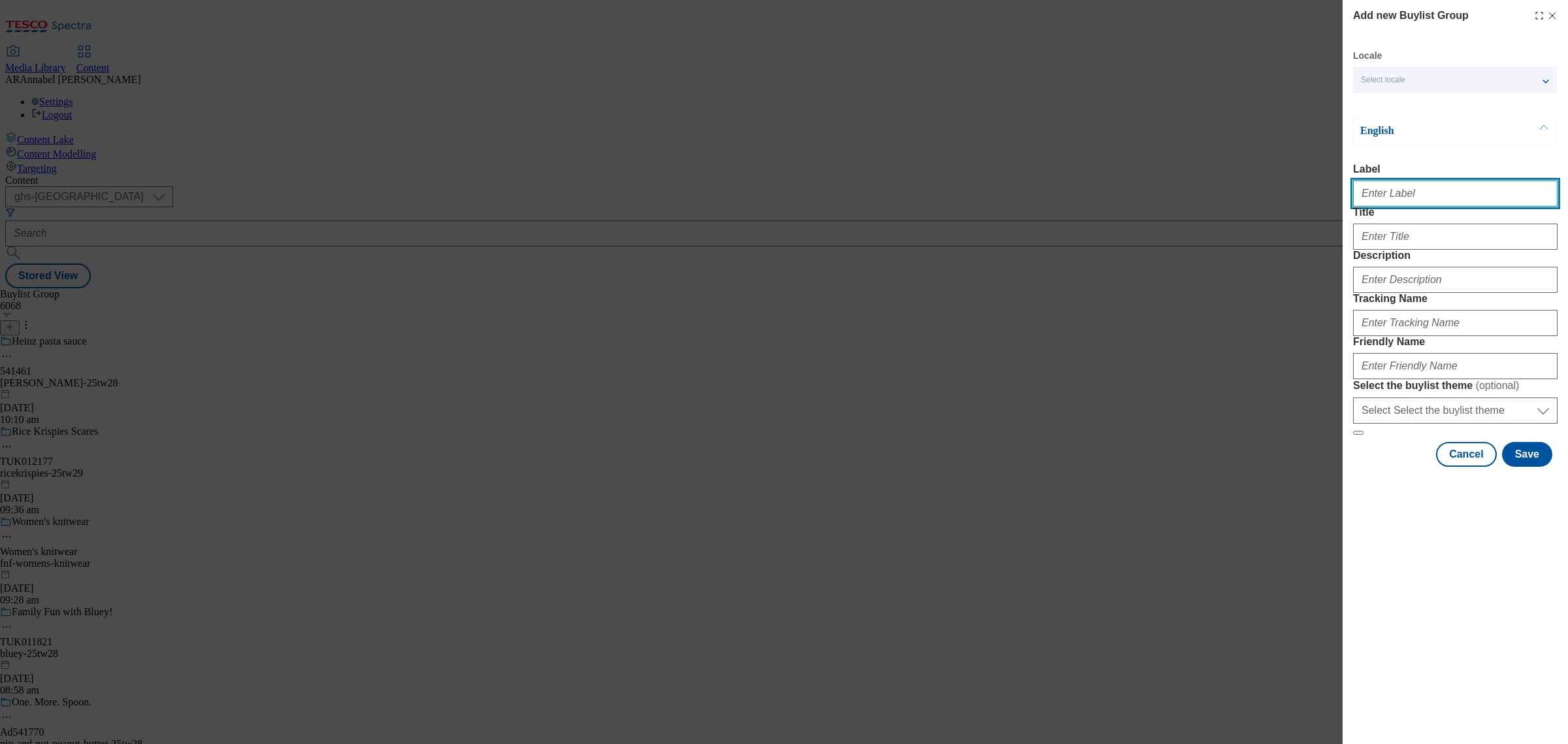
click at [1409, 196] on input "Label" at bounding box center [1455, 194] width 205 height 26
type input "ad541410"
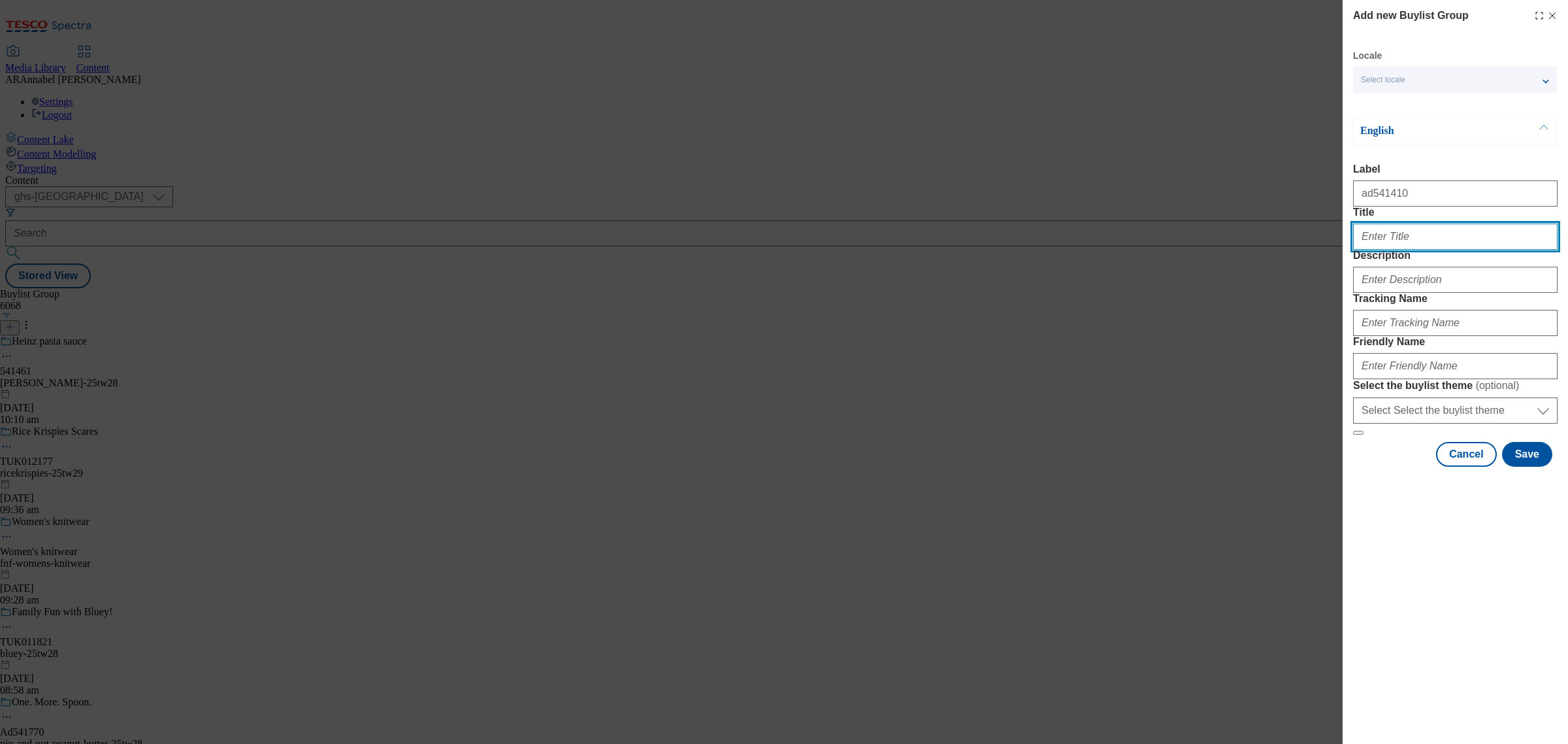
click at [1406, 250] on input "Title" at bounding box center [1455, 237] width 205 height 26
type input "Mr Kipling"
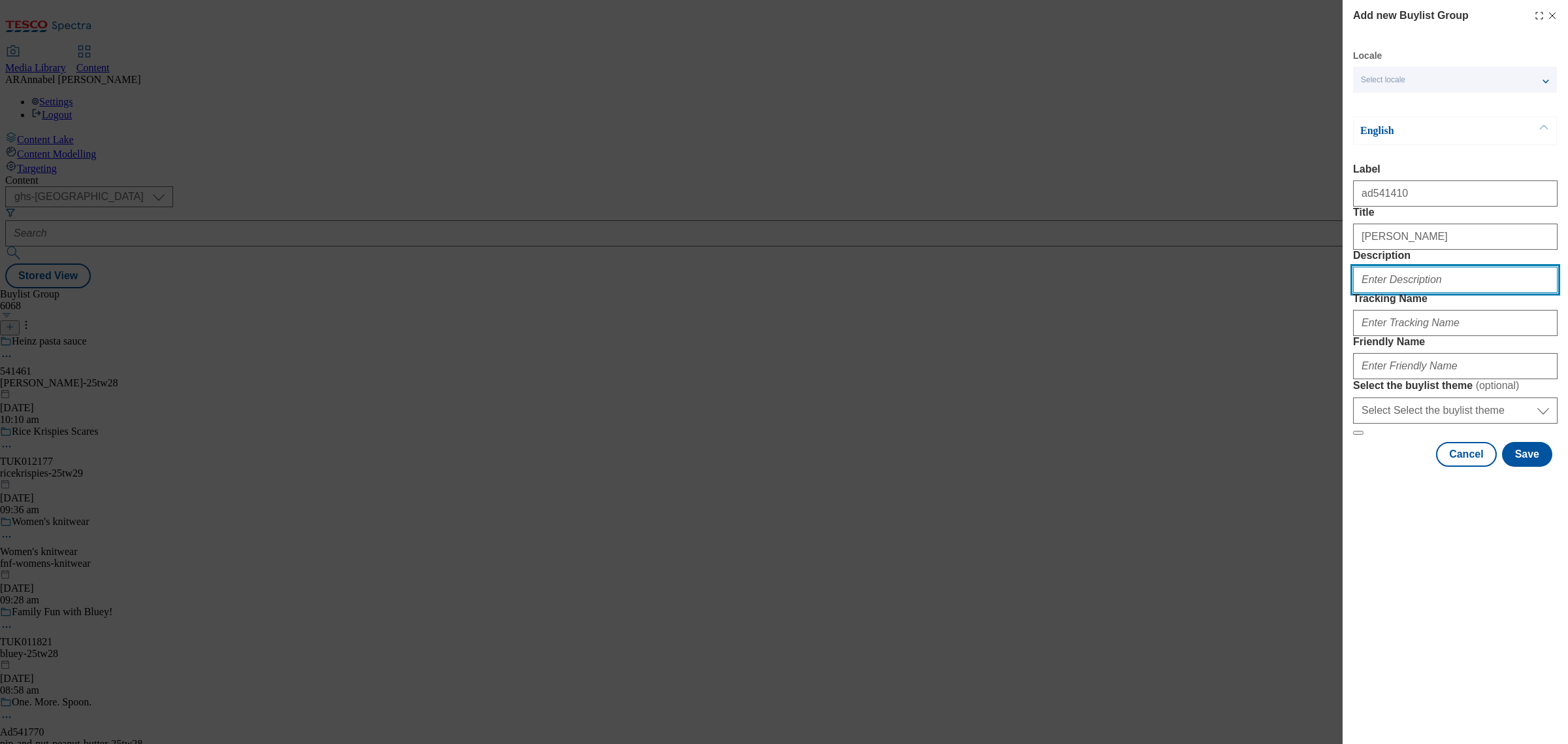
click at [1420, 293] on input "Description" at bounding box center [1455, 280] width 205 height 26
click at [1374, 293] on input "Description" at bounding box center [1455, 280] width 205 height 26
click at [1441, 293] on input "UL_MrKipling" at bounding box center [1455, 280] width 205 height 26
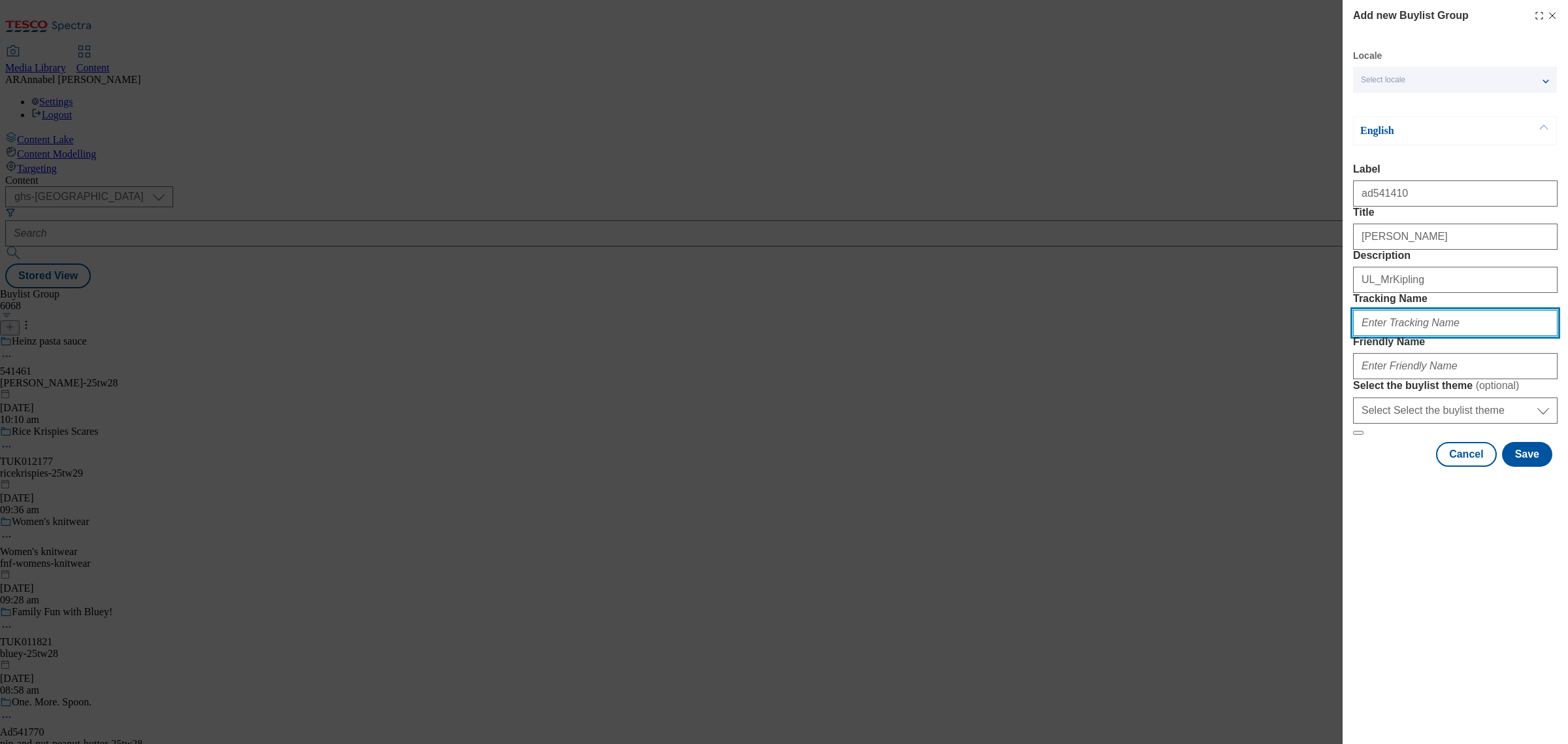
click at [1402, 336] on input "Tracking Name" at bounding box center [1455, 323] width 205 height 26
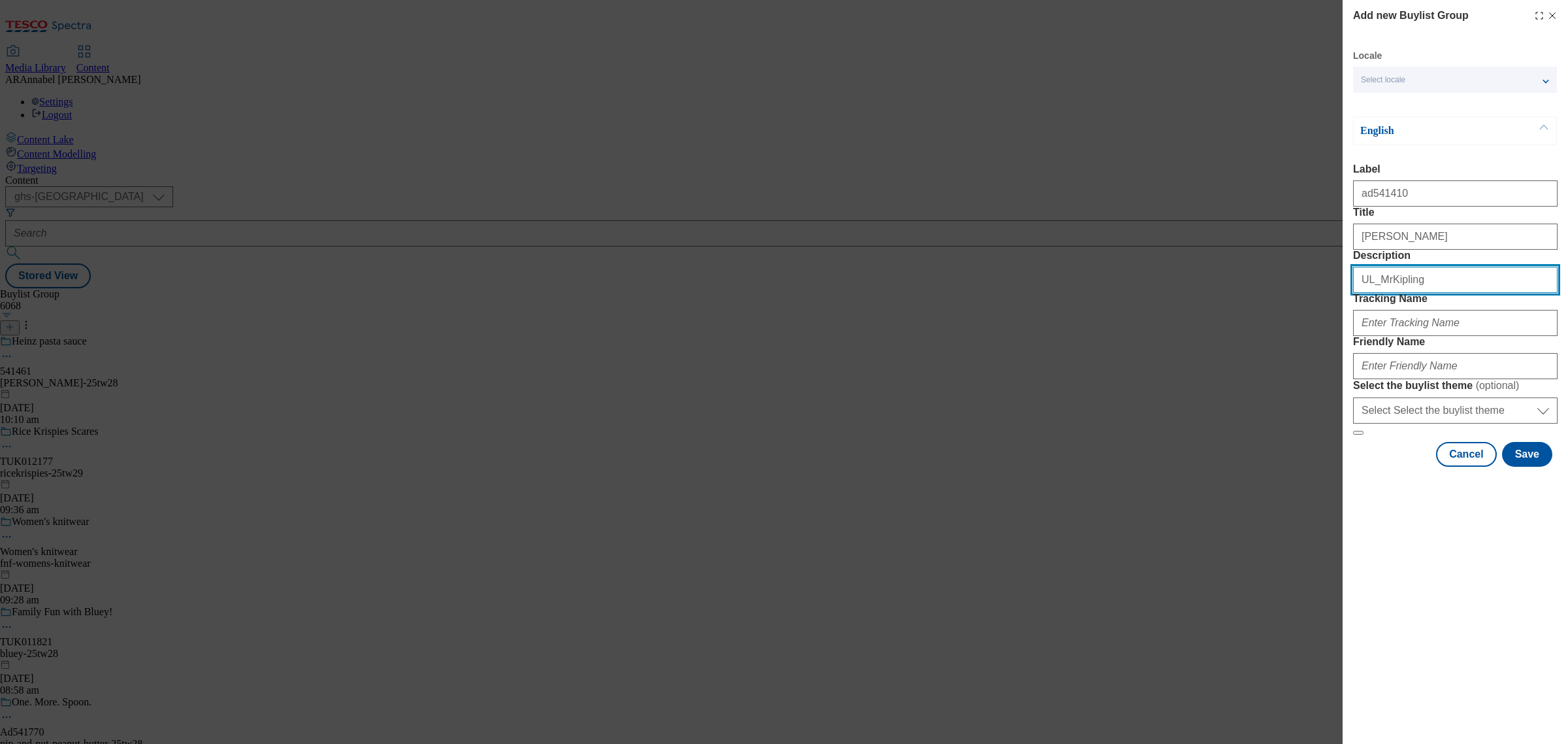
click at [1419, 293] on input "UL_MrKipling" at bounding box center [1455, 280] width 205 height 26
click at [1367, 293] on input "UL_MrKipling" at bounding box center [1455, 280] width 205 height 26
drag, startPoint x: 1430, startPoint y: 324, endPoint x: 1304, endPoint y: 314, distance: 126.4
click at [1304, 314] on div "Add new Buylist Group Locale Select locale English Welsh English Label ad541410…" at bounding box center [784, 372] width 1568 height 744
type input "UL_Persil"
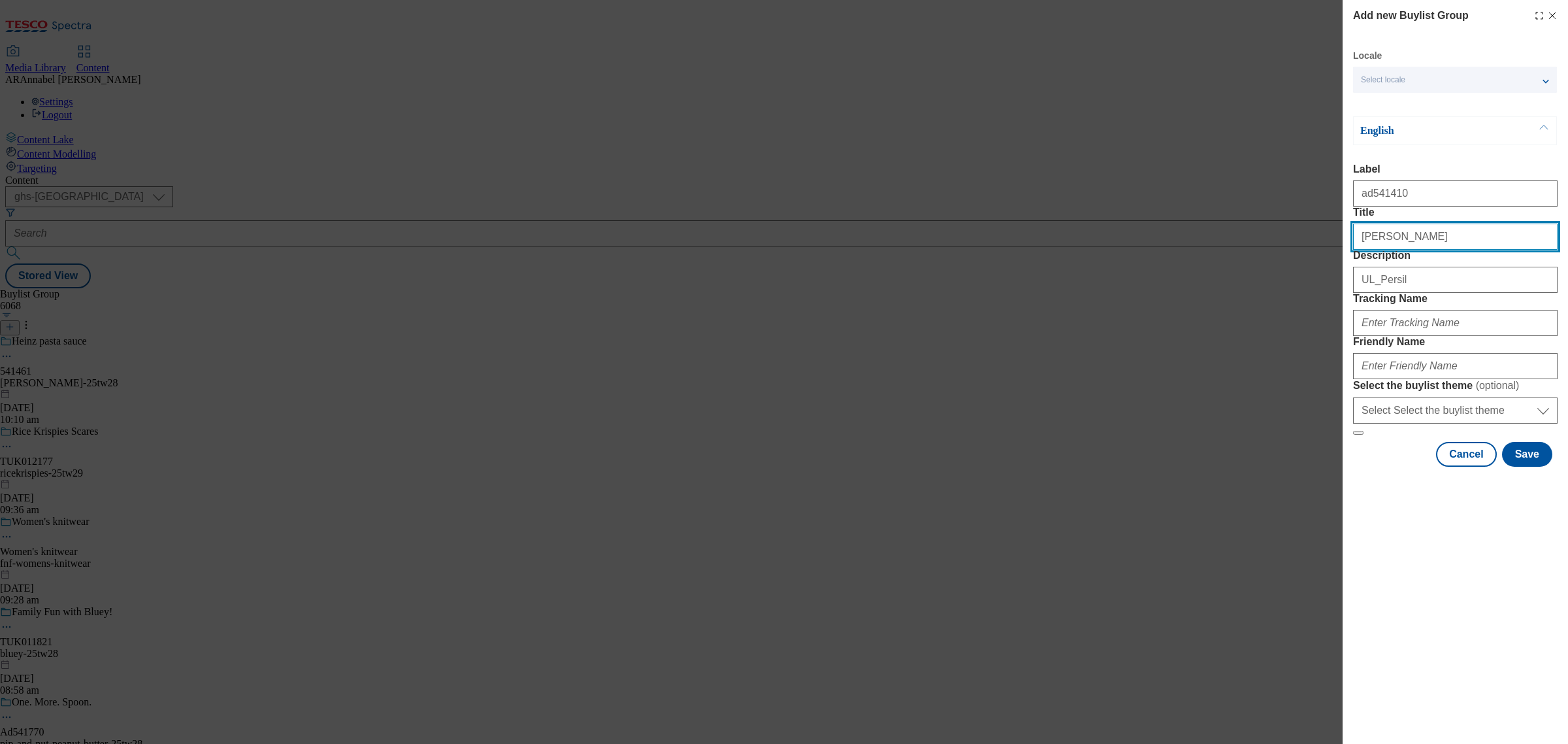
click at [1409, 250] on input "Mr Kipling" at bounding box center [1455, 237] width 205 height 26
drag, startPoint x: 1415, startPoint y: 262, endPoint x: 1266, endPoint y: 269, distance: 149.2
click at [1266, 269] on div "Add new Buylist Group Locale Select locale English Welsh English Label ad541410…" at bounding box center [784, 372] width 1568 height 744
drag, startPoint x: 1480, startPoint y: 251, endPoint x: 1281, endPoint y: 259, distance: 199.2
click at [1279, 256] on div "Add new Buylist Group Locale Select locale English Welsh English Label ad541410…" at bounding box center [784, 372] width 1568 height 744
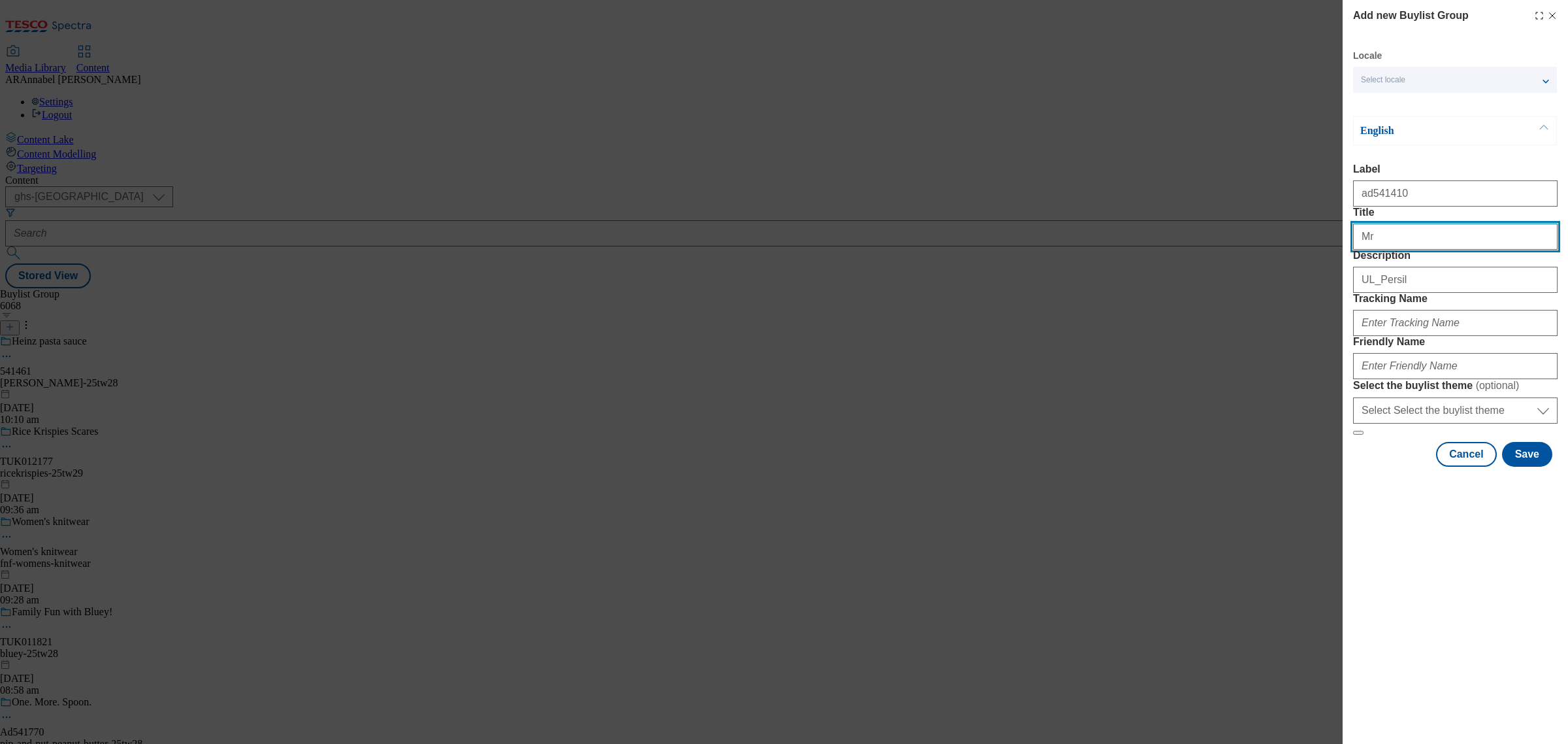
type input "M"
click at [1439, 250] on input "Persil" at bounding box center [1455, 237] width 205 height 26
type input "Persil"
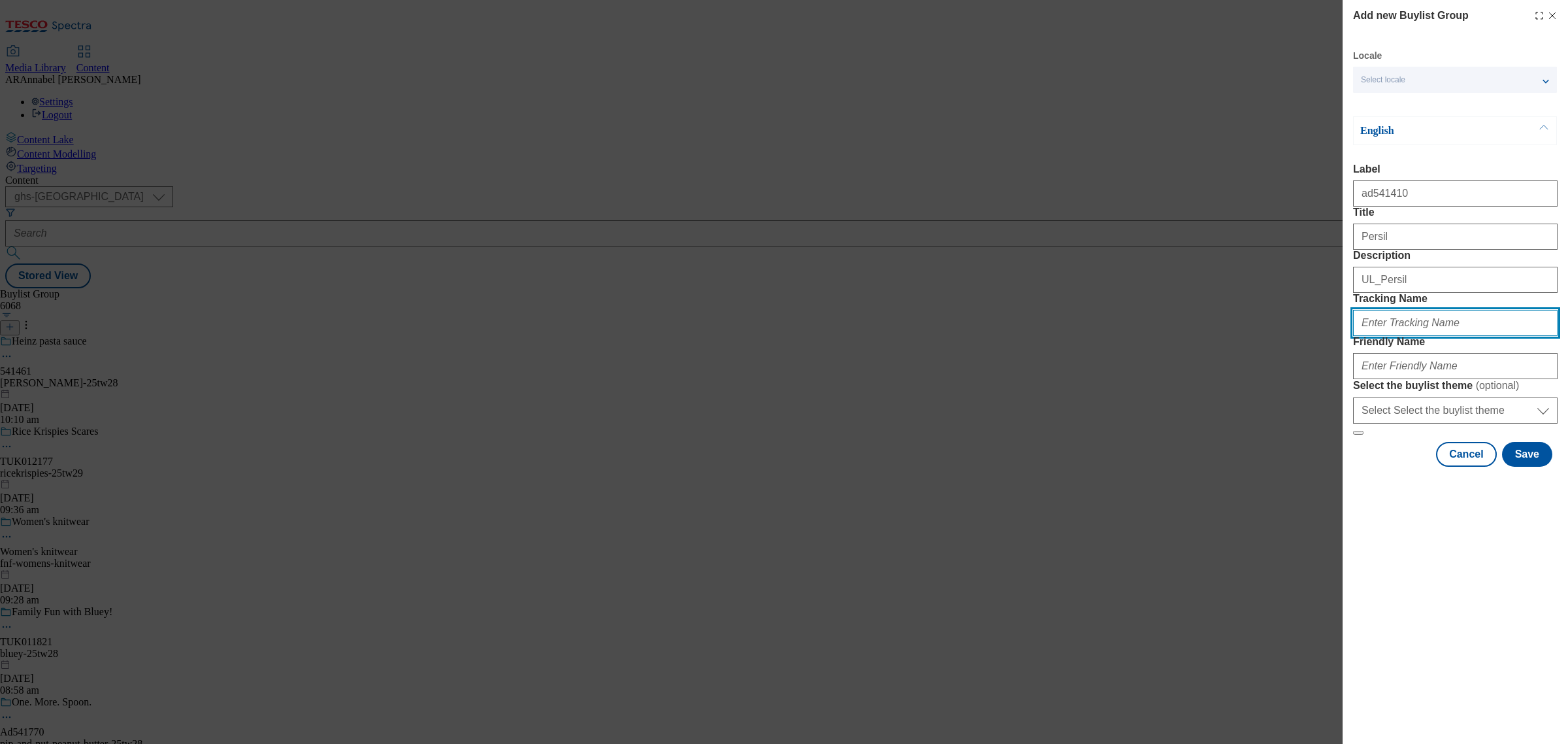
click at [1407, 336] on input "Tracking Name" at bounding box center [1455, 323] width 205 height 26
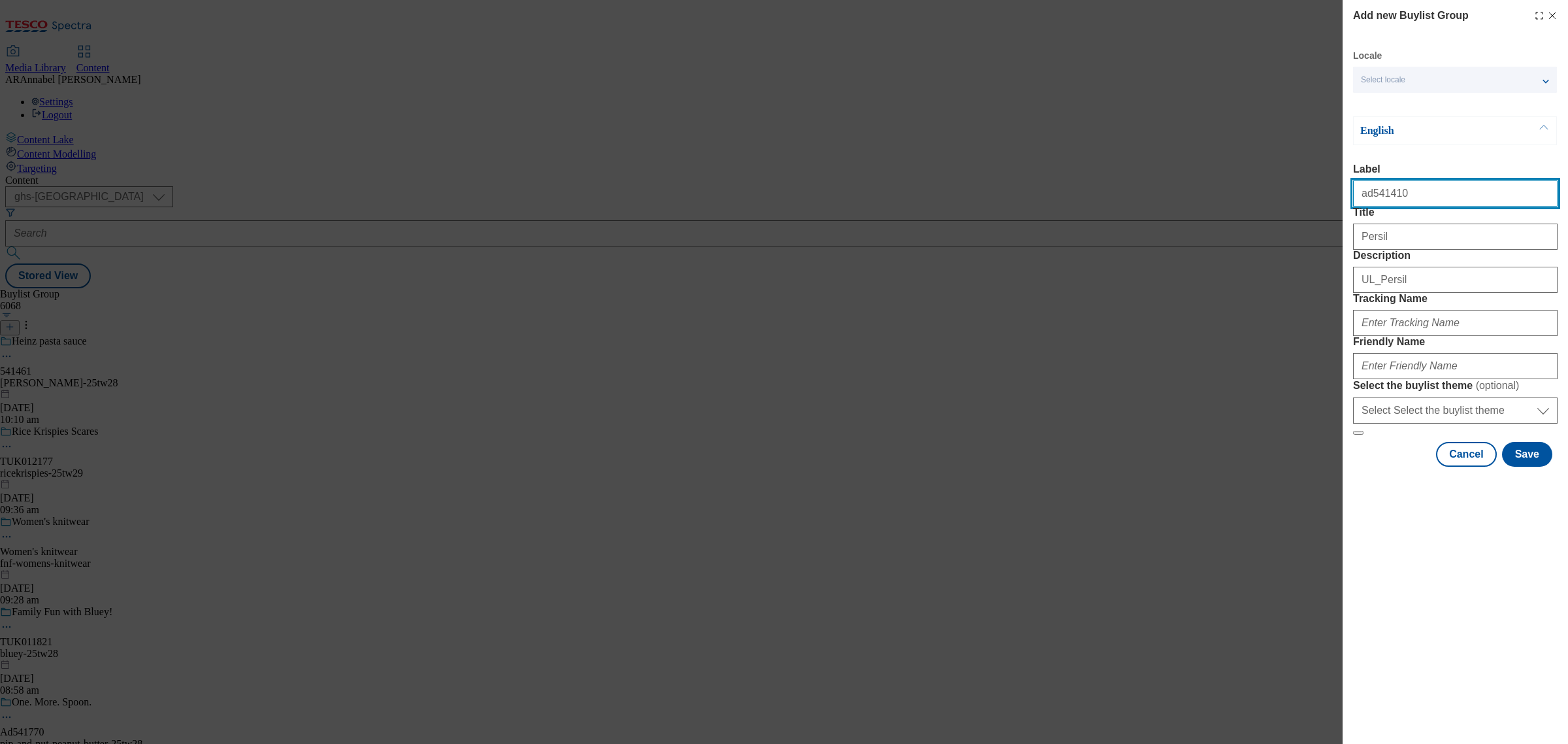
drag, startPoint x: 1401, startPoint y: 192, endPoint x: 1337, endPoint y: 201, distance: 64.6
click at [1337, 201] on div "Add new Buylist Group Locale Select locale English Welsh English Label ad541410…" at bounding box center [784, 372] width 1568 height 744
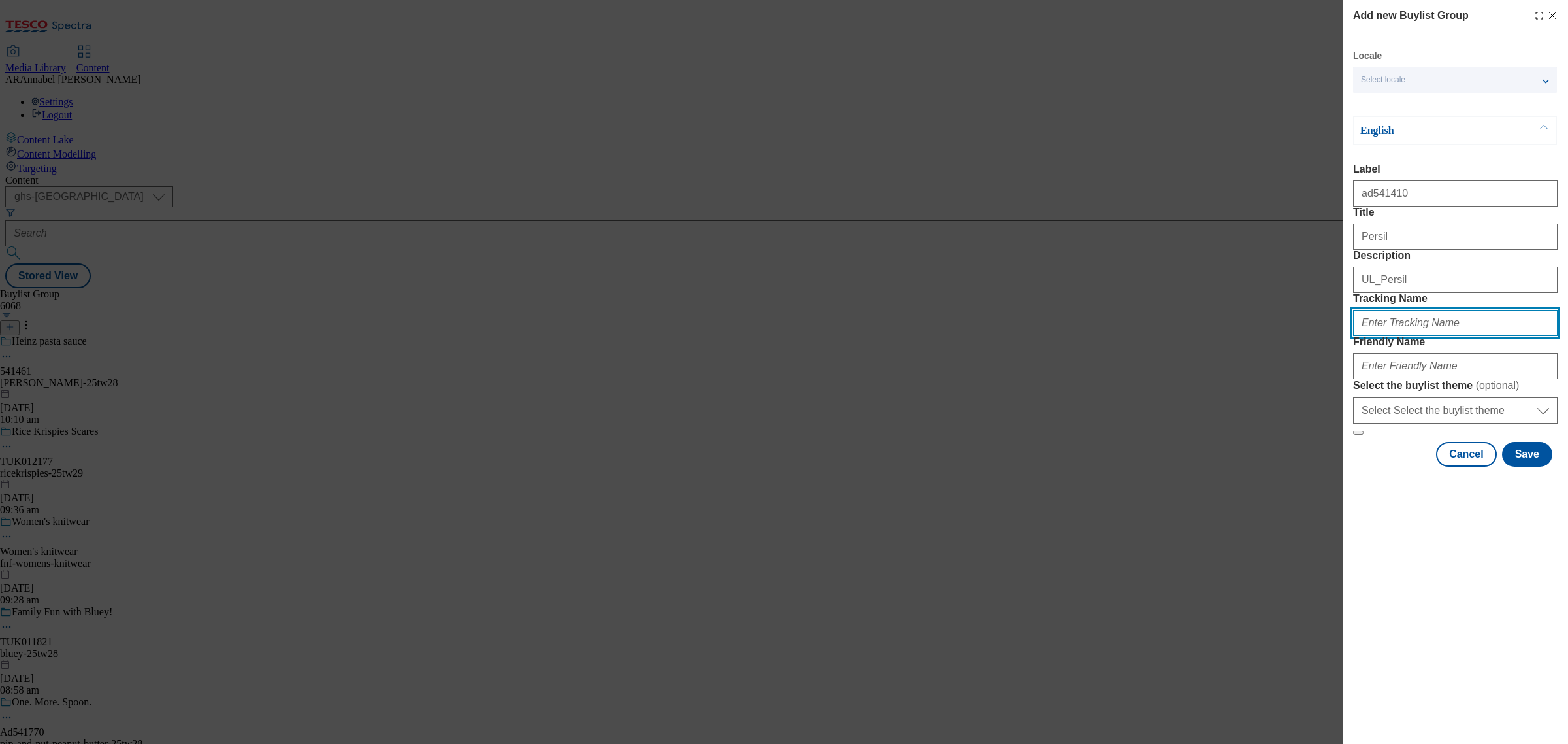
click at [1426, 336] on input "Tracking Name" at bounding box center [1455, 323] width 205 height 26
paste input "ad541410"
type input "DH_ad541410"
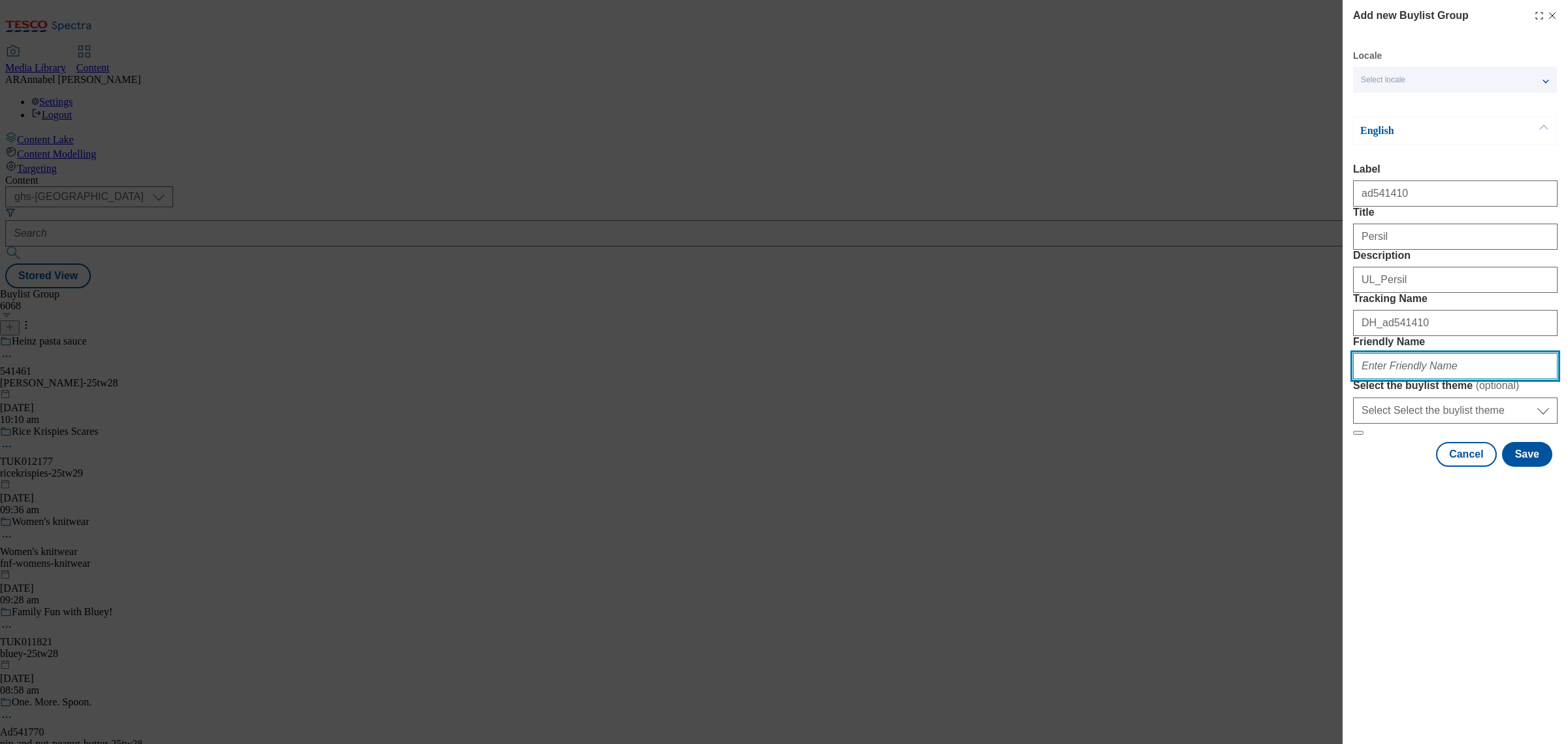
click at [1454, 379] on input "Friendly Name" at bounding box center [1455, 366] width 205 height 26
click at [1404, 379] on input "Friendly Name" at bounding box center [1455, 366] width 205 height 26
type input "ul-persil-caps"
click at [1528, 466] on button "Save" at bounding box center [1527, 455] width 51 height 25
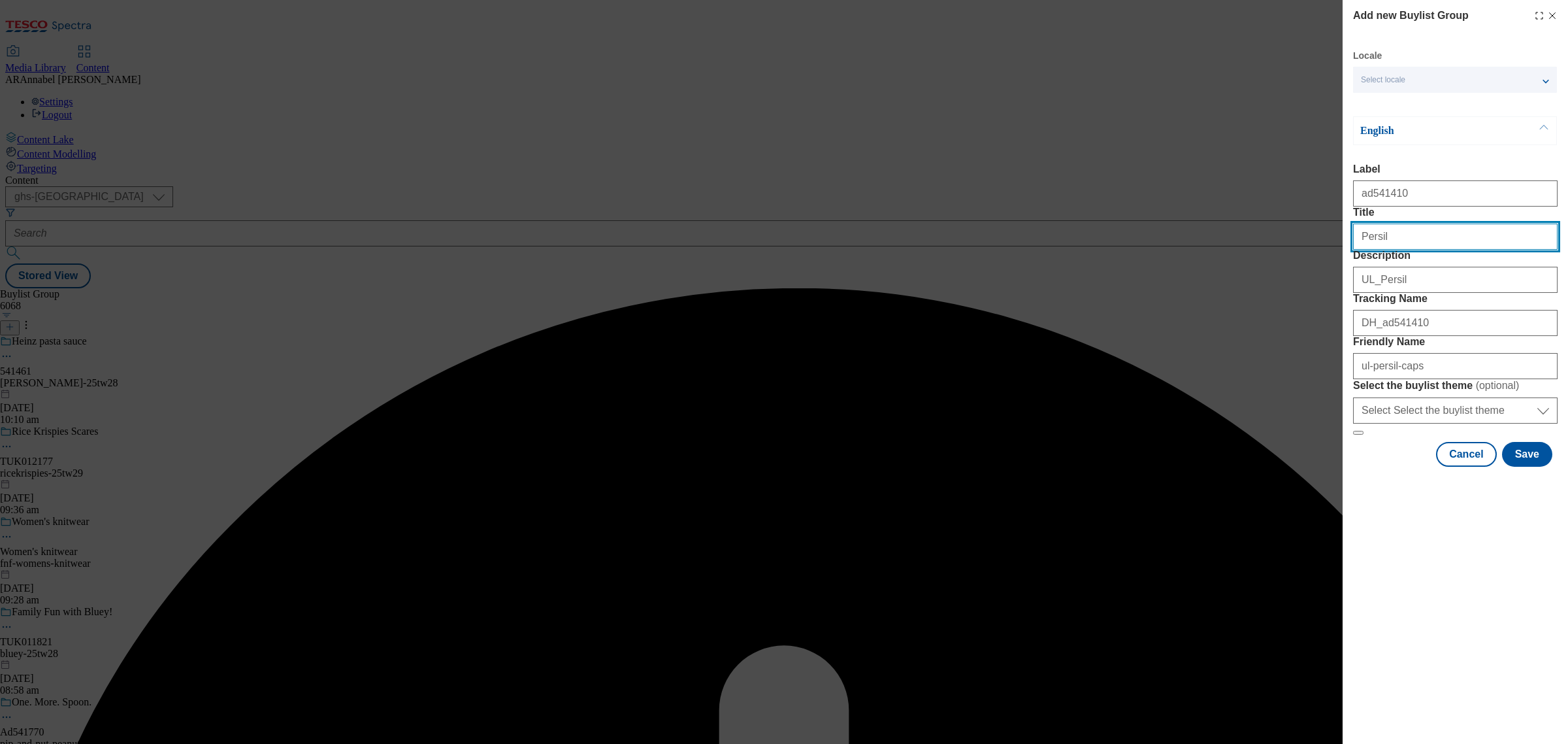
click at [1406, 250] on input "Persil" at bounding box center [1455, 237] width 205 height 26
type input "Persil"
click at [1529, 466] on button "Save" at bounding box center [1527, 455] width 51 height 25
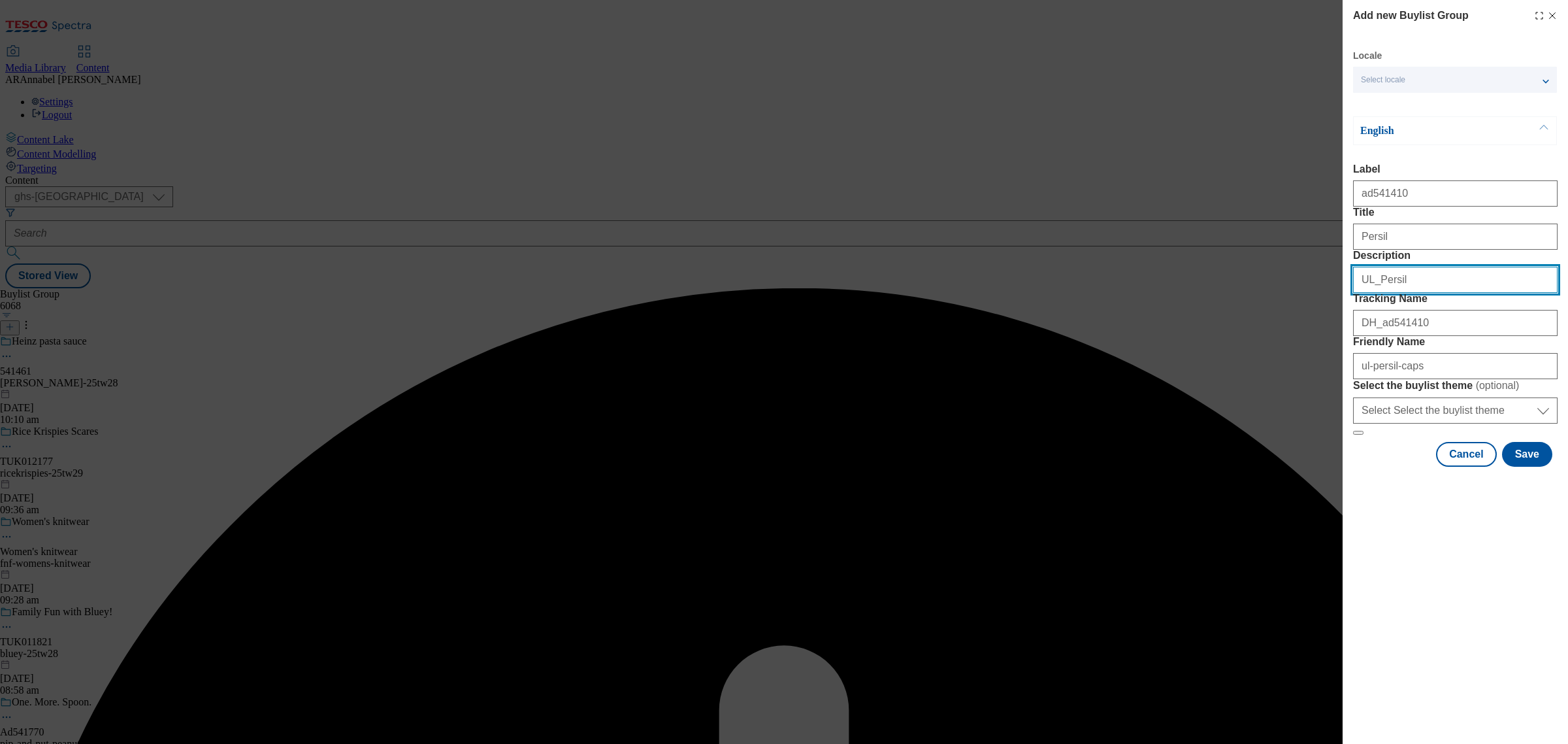
click at [1447, 293] on input "UL_Persil" at bounding box center [1455, 280] width 205 height 26
type input "UL_Persil"
click at [1526, 466] on button "Save" at bounding box center [1527, 455] width 51 height 25
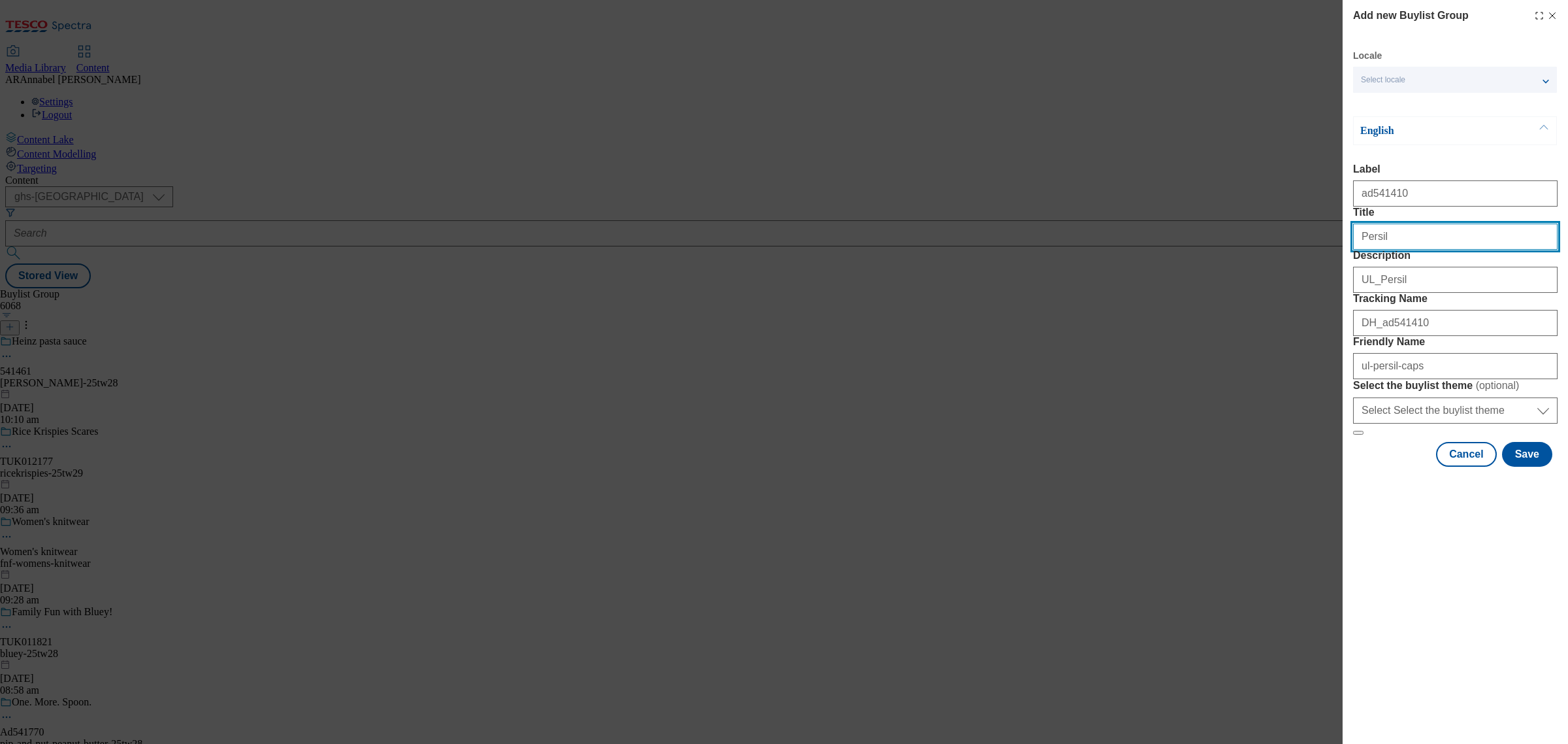
click at [1424, 250] on input "Title" at bounding box center [1455, 237] width 205 height 26
type input "Persil"
click at [1522, 466] on button "Save" at bounding box center [1527, 455] width 51 height 25
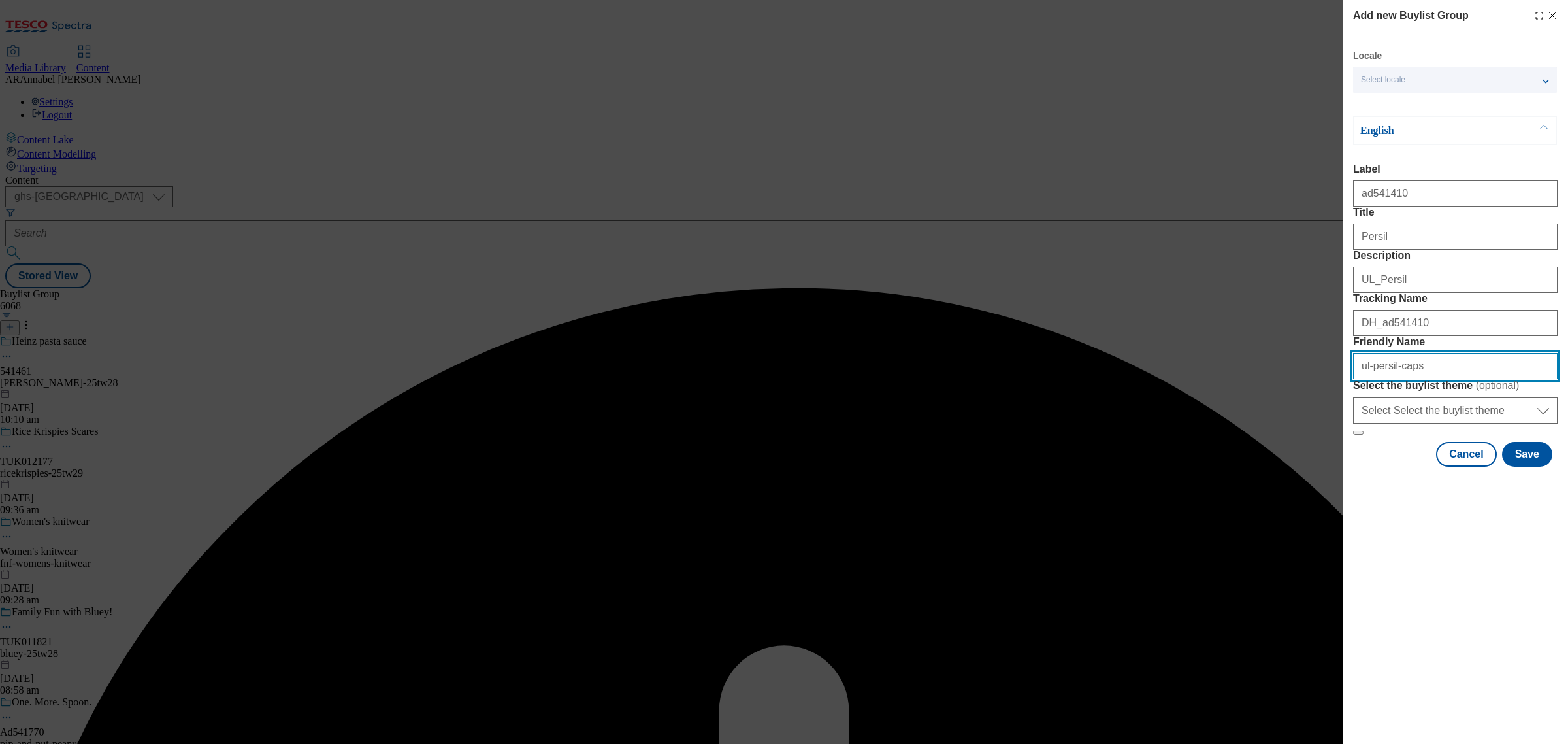
click at [1462, 379] on input "Friendly Name" at bounding box center [1455, 366] width 205 height 26
type input "ul-persil-caps-"
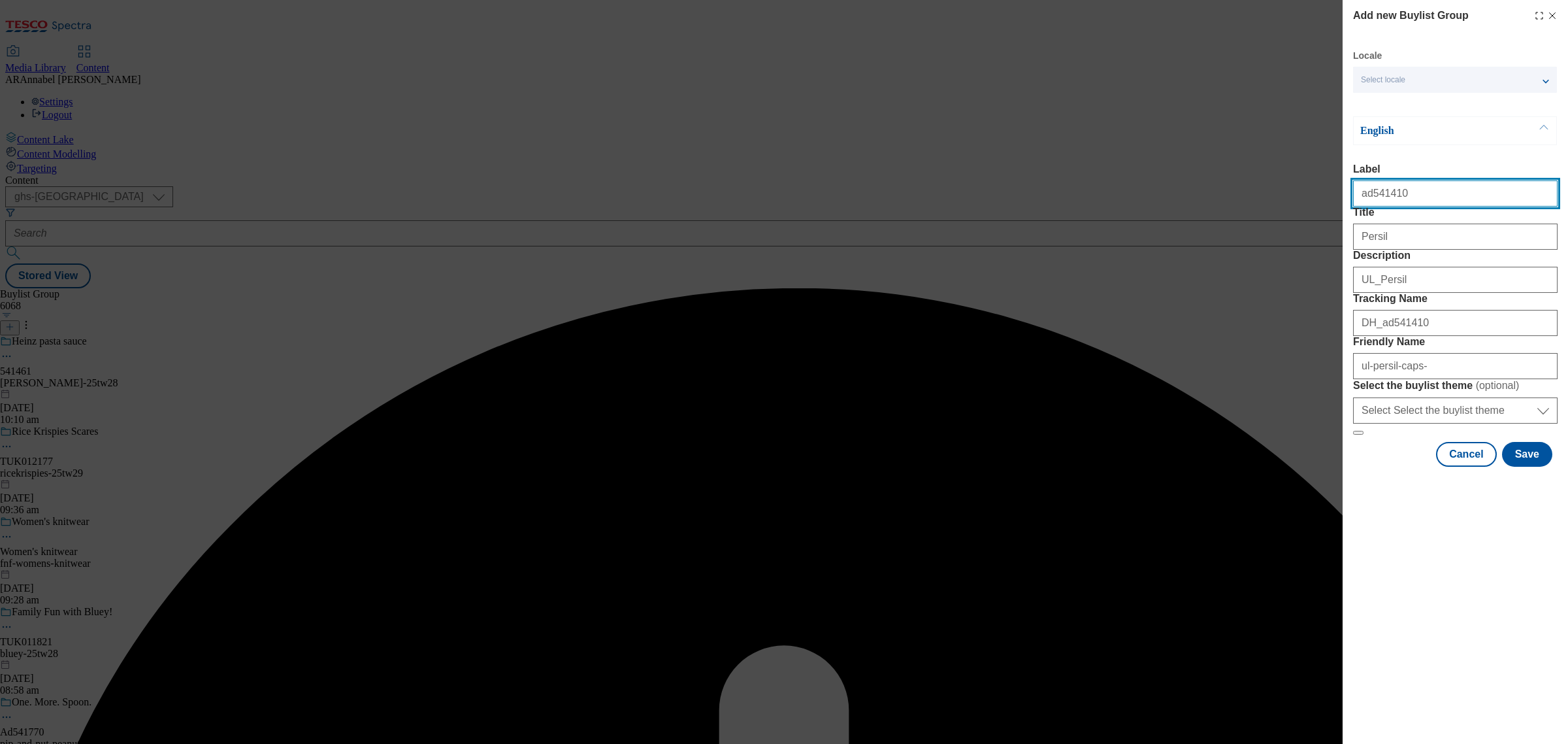
drag, startPoint x: 1406, startPoint y: 199, endPoint x: 1345, endPoint y: 165, distance: 69.8
click at [1340, 178] on div "Add new Buylist Group Locale Select locale English Welsh English Label Title De…" at bounding box center [784, 372] width 1568 height 744
type input "ad541410"
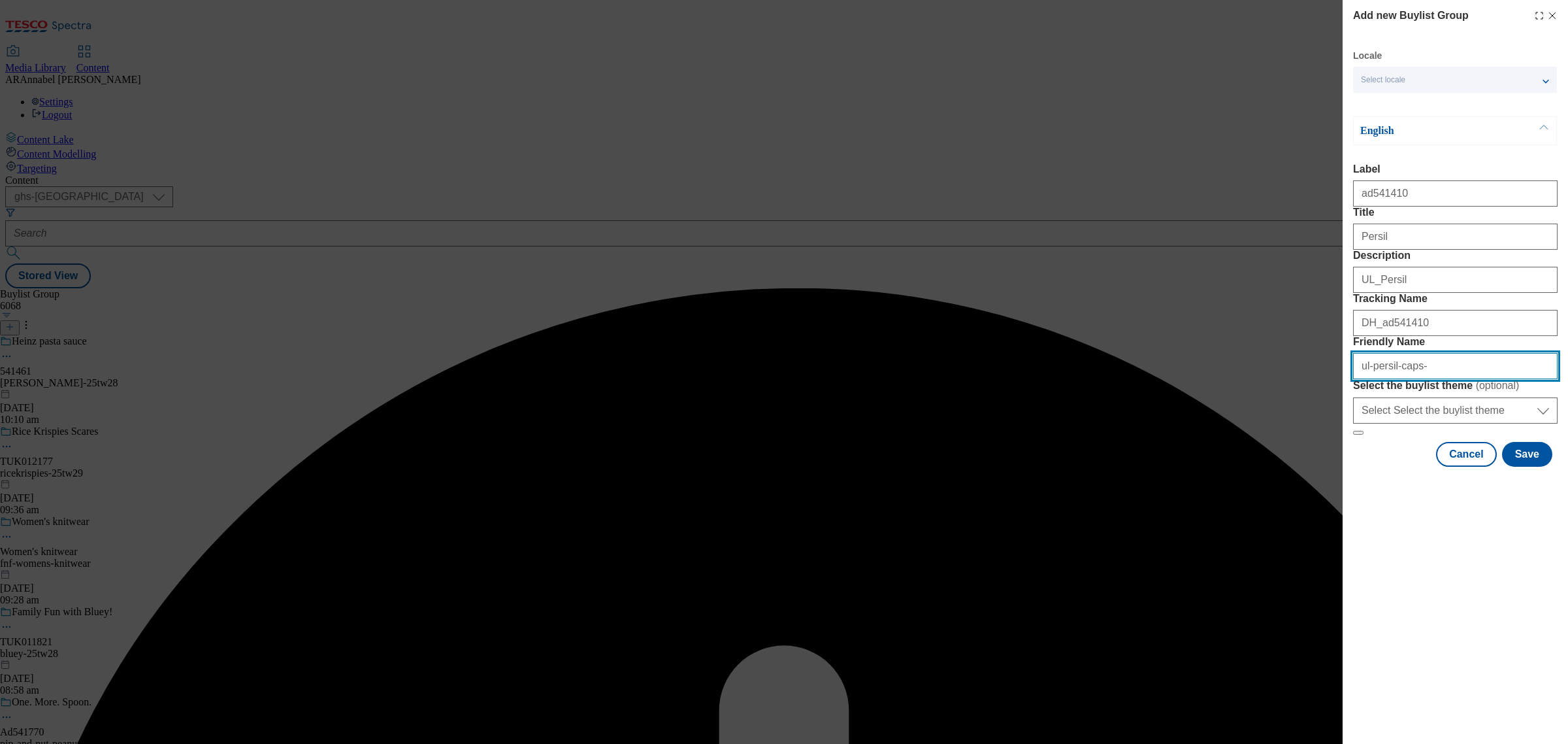
click at [1426, 379] on input "ul-persil-caps-" at bounding box center [1455, 366] width 205 height 26
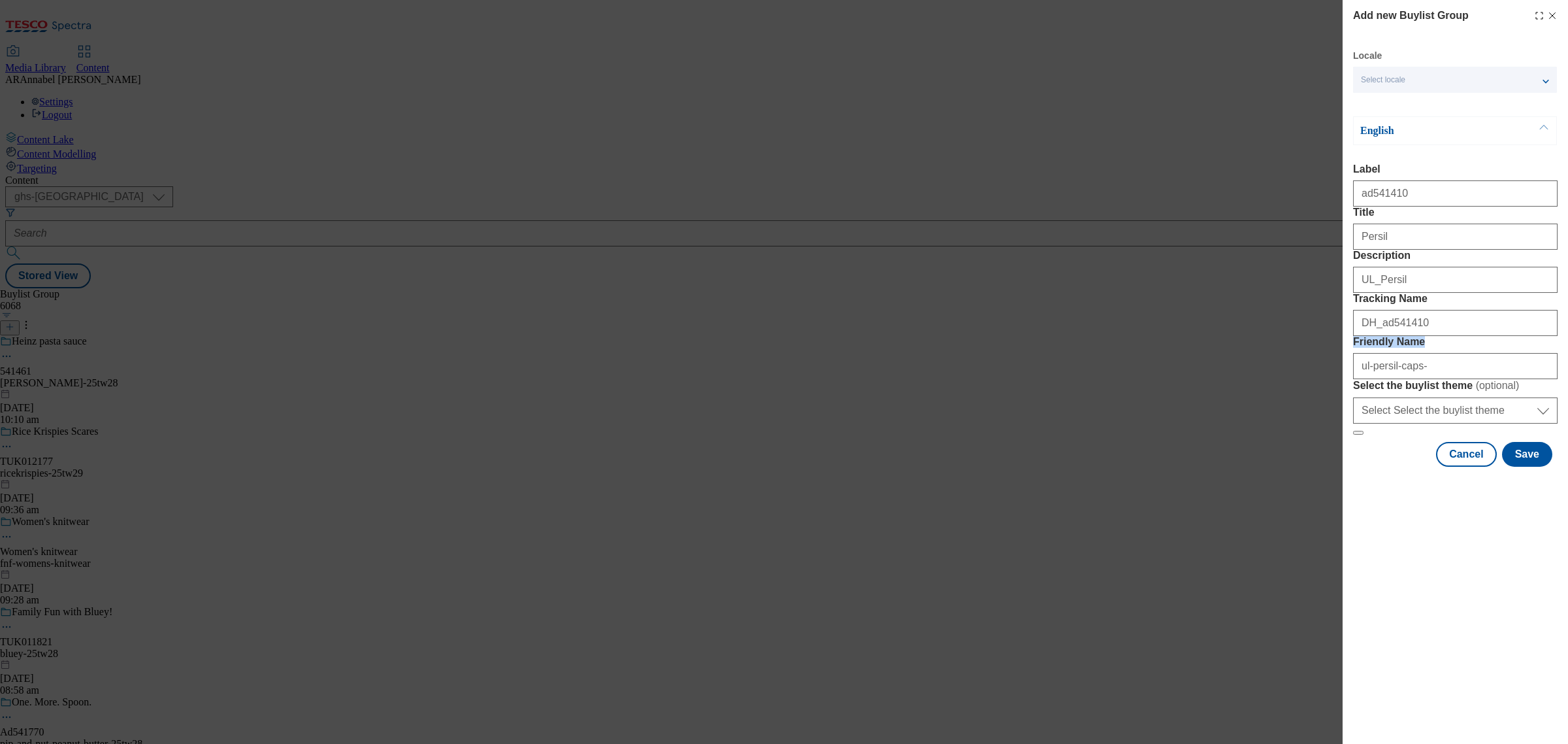
drag, startPoint x: 1421, startPoint y: 430, endPoint x: 1338, endPoint y: 423, distance: 83.3
click at [1338, 423] on div "Add new Buylist Group Locale Select locale English Welsh English Label ad541410…" at bounding box center [784, 372] width 1568 height 744
click at [1433, 379] on input "ul-persil-caps-" at bounding box center [1455, 366] width 205 height 26
paste input "ad541410"
click at [1419, 379] on input "ul-persil-caps- ad541410" at bounding box center [1455, 366] width 205 height 26
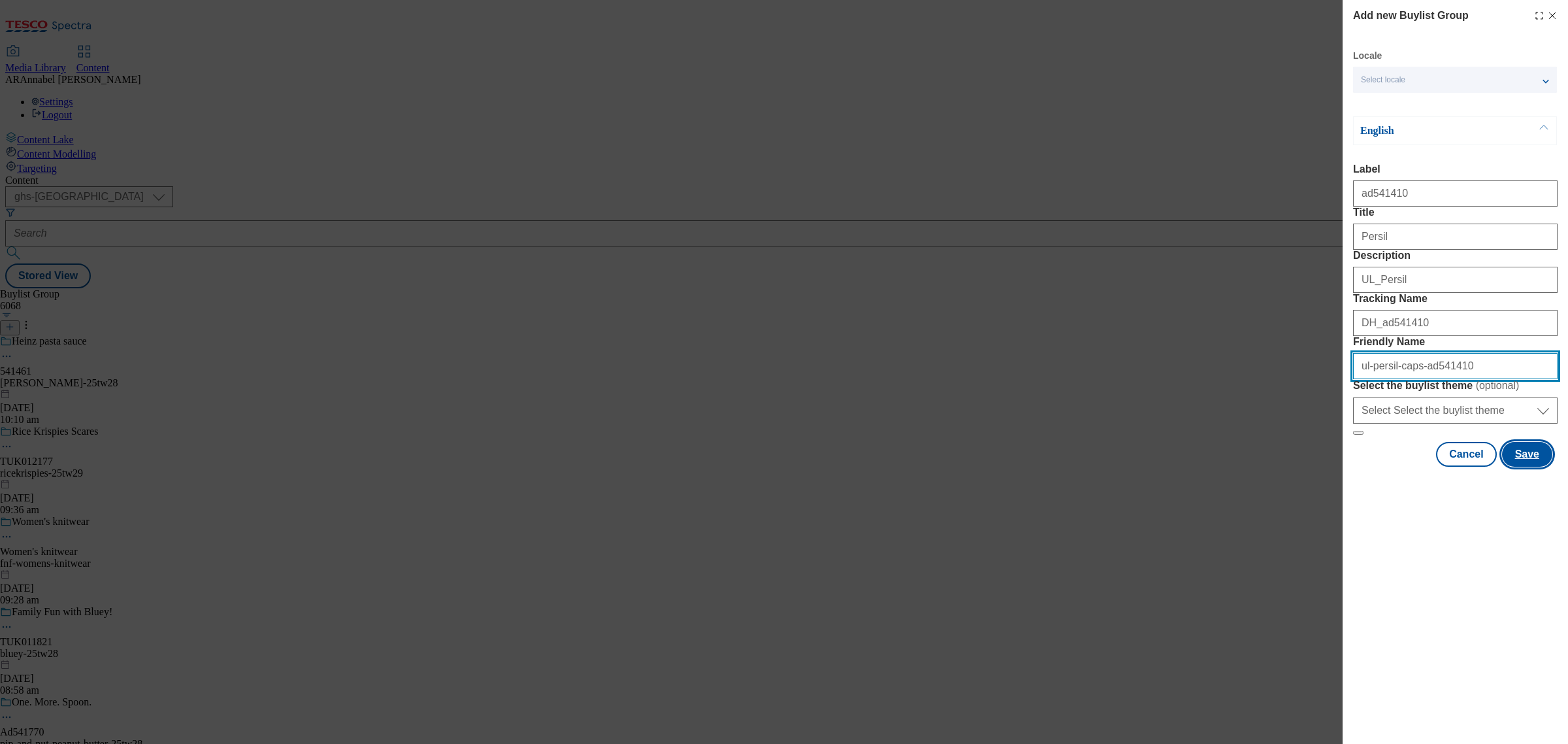
type input "ul-persil-caps-ad541410"
click at [1539, 466] on button "Save" at bounding box center [1527, 455] width 51 height 25
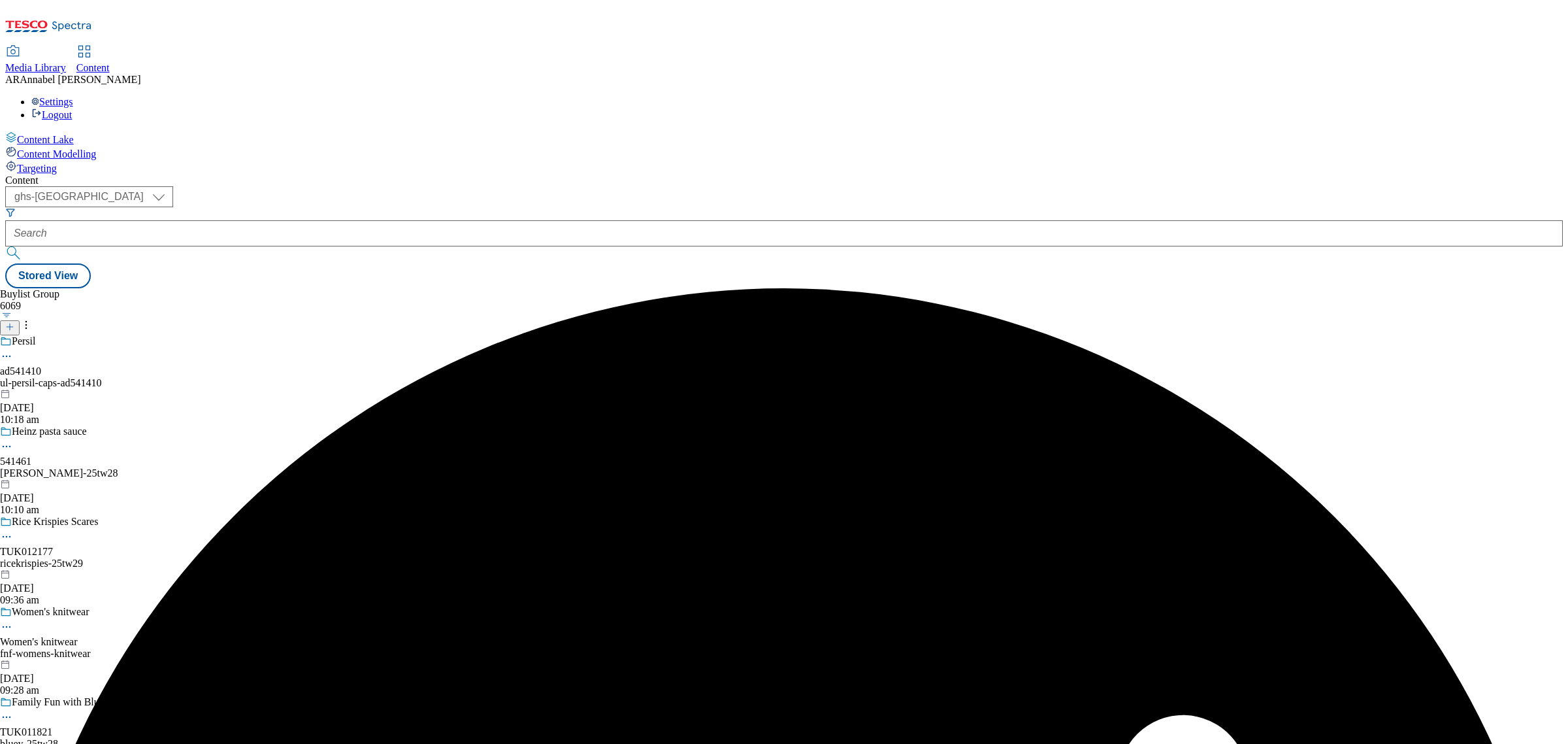
click at [201, 335] on div "Persil ad541410 ul-persil-caps-ad541410 28 Aug 2025 10:18 am" at bounding box center [100, 380] width 201 height 90
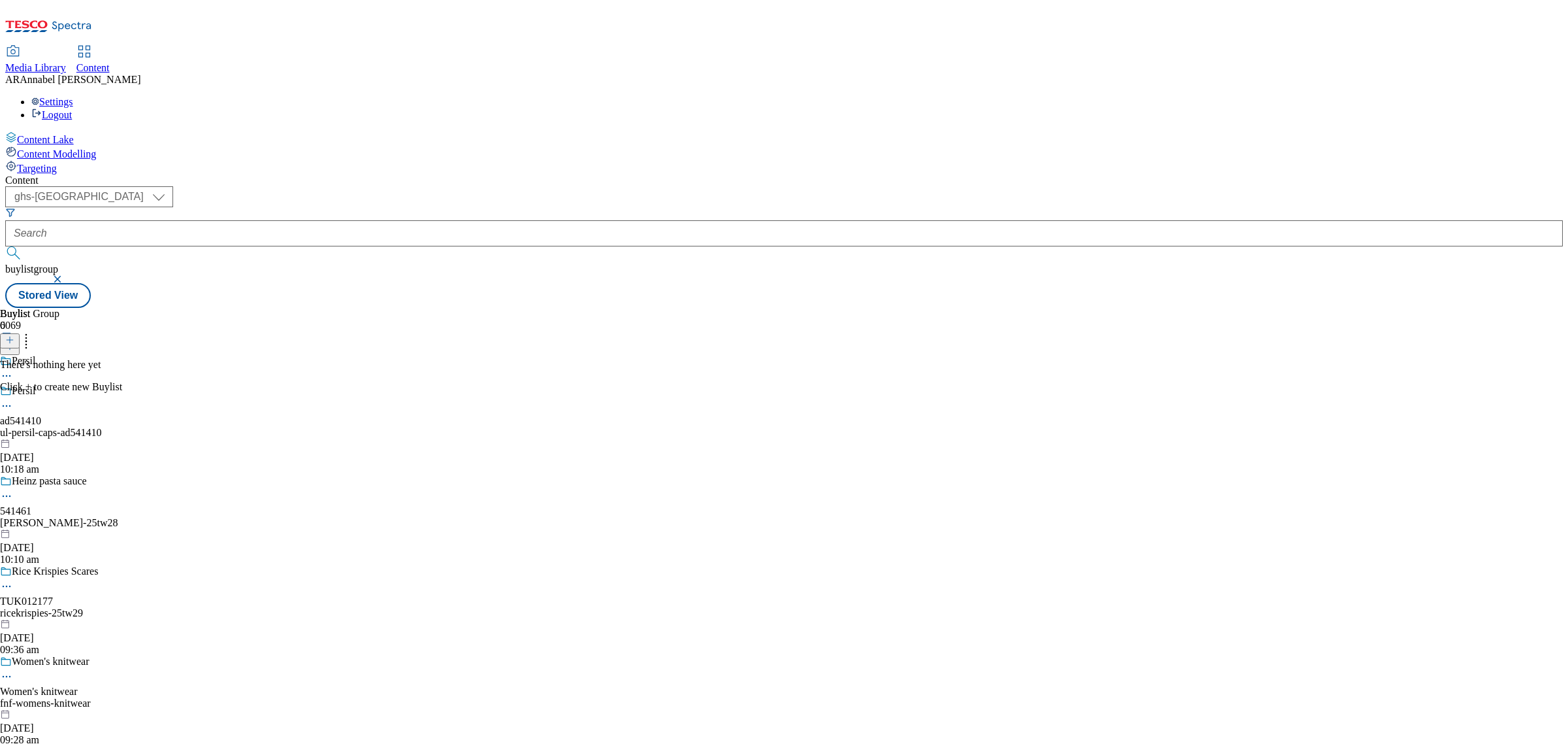
click at [15, 335] on icon at bounding box center [10, 339] width 9 height 9
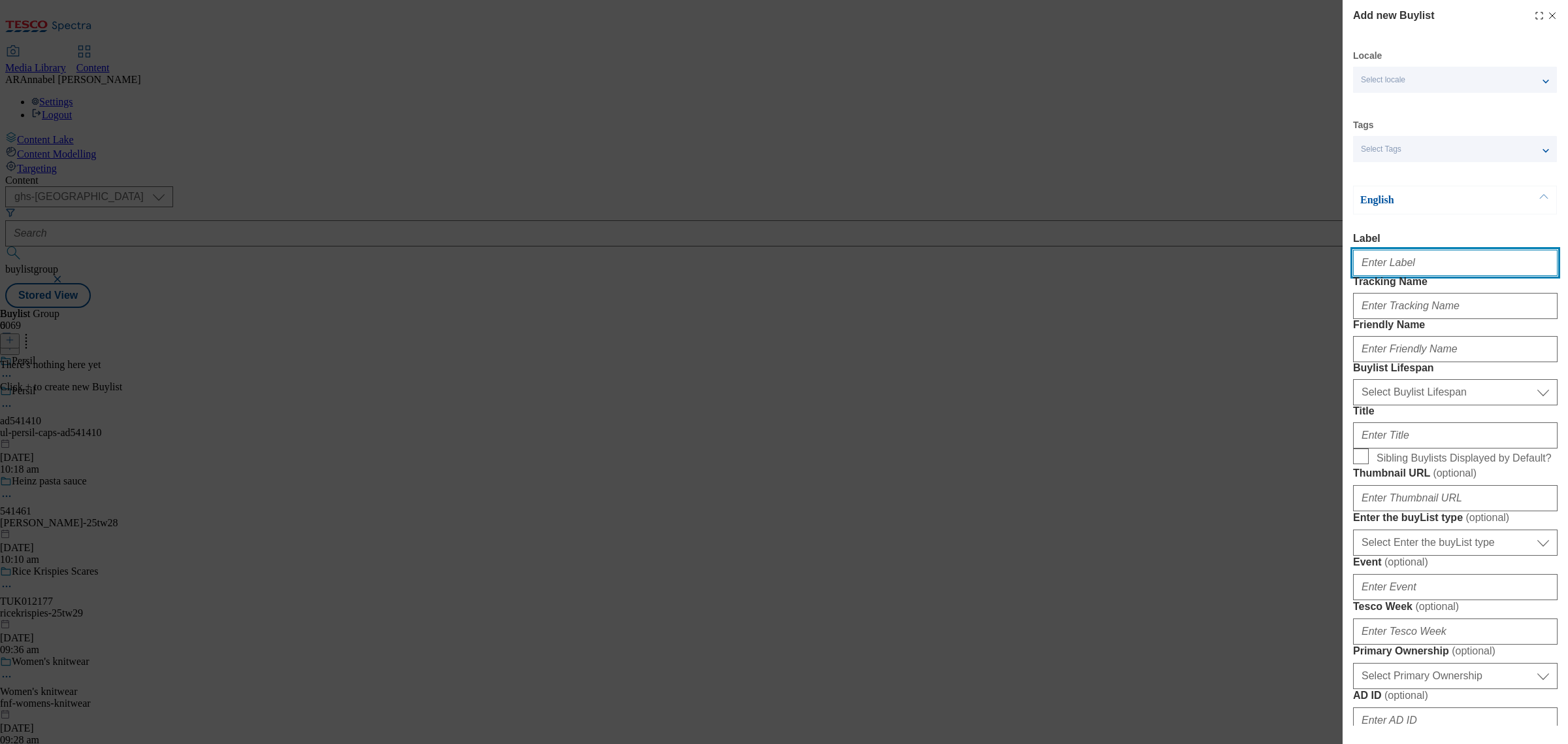
click at [1408, 273] on input "Label" at bounding box center [1455, 263] width 205 height 26
type input "ad541410"
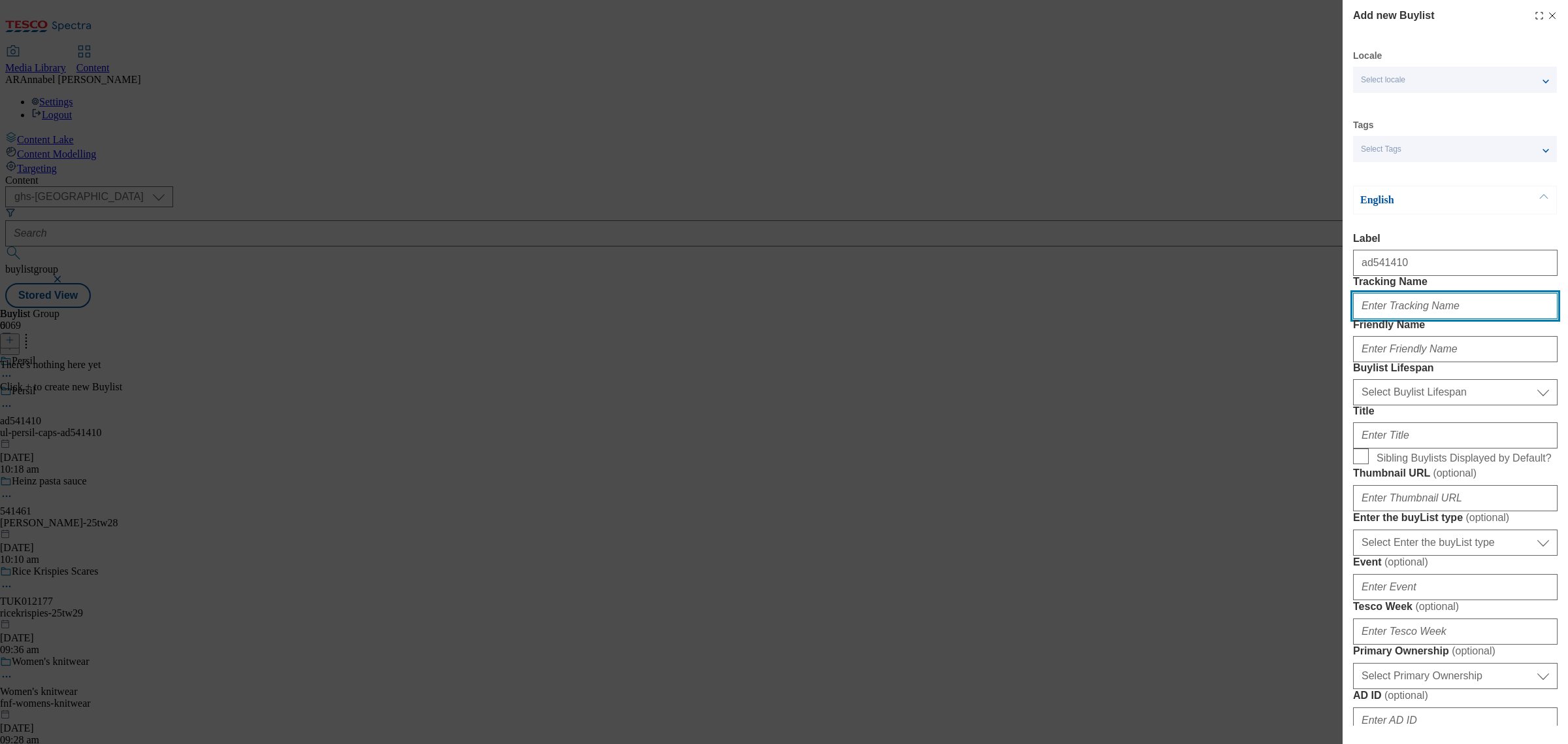
click at [1410, 319] on input "Tracking Name" at bounding box center [1455, 306] width 205 height 26
type input "DH_ad541410"
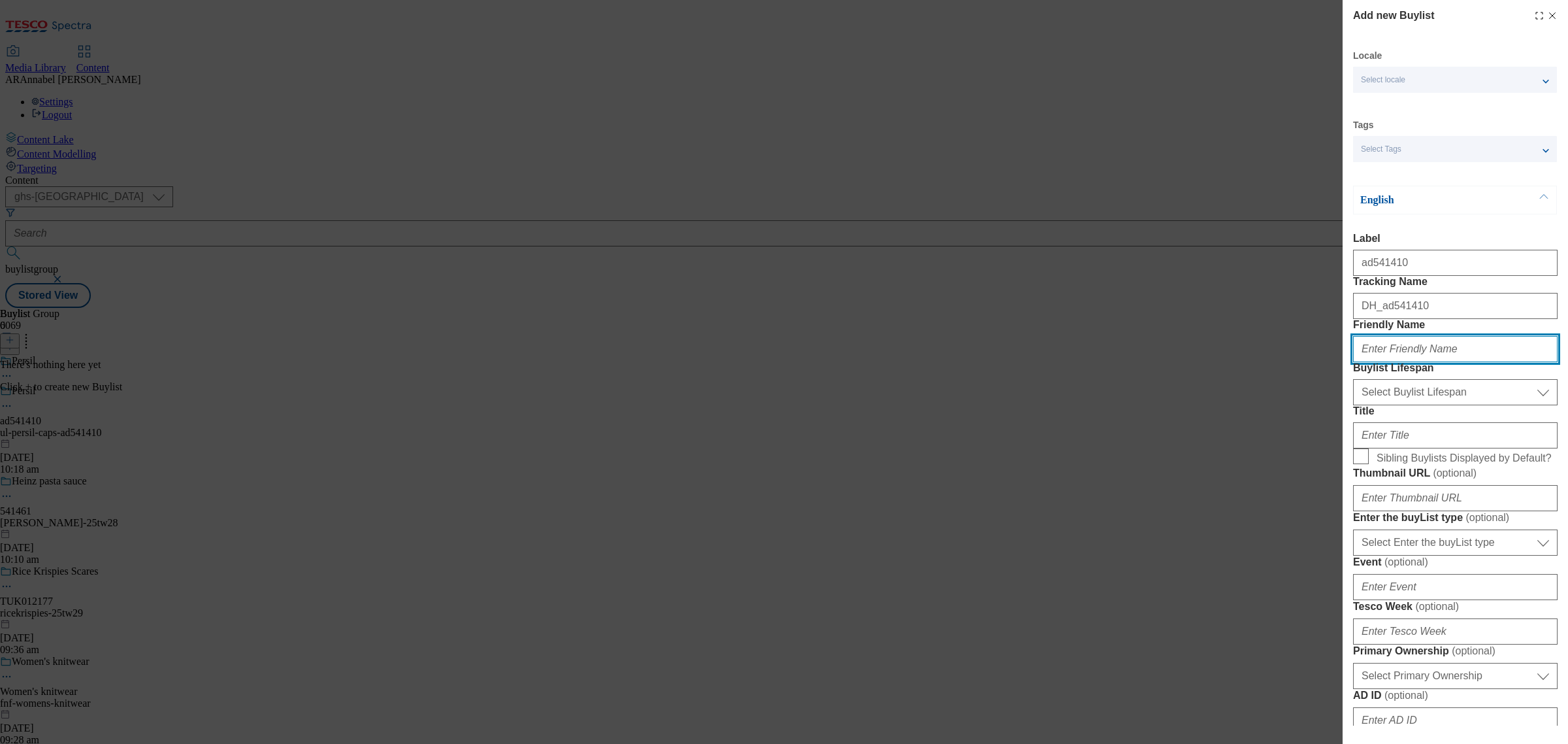
click at [1420, 362] on input "Friendly Name" at bounding box center [1455, 349] width 205 height 26
click at [1432, 362] on input "Friendly Name" at bounding box center [1455, 349] width 205 height 26
paste input "ad541410"
type input "ul-persil-caps-ad541410"
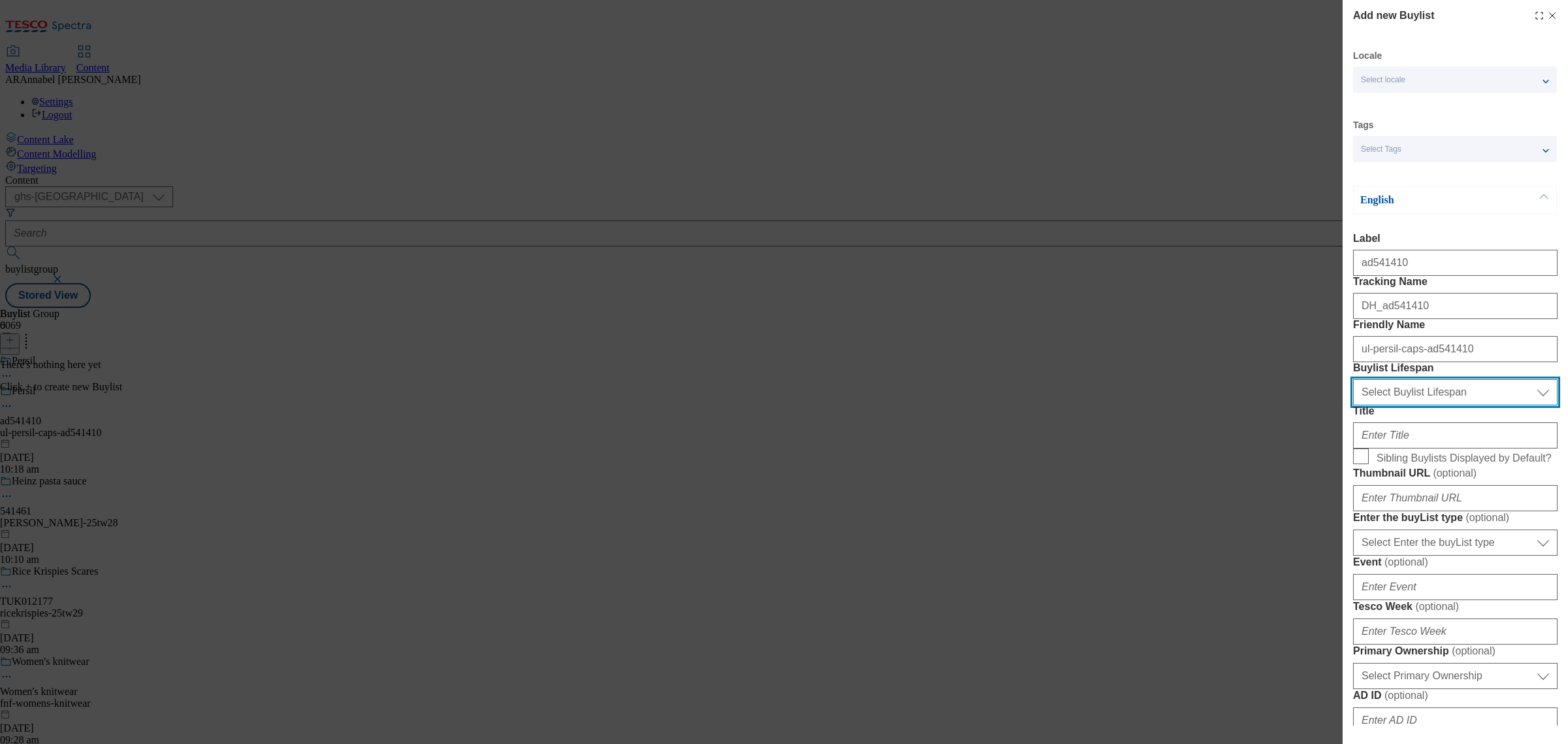
click at [1442, 405] on select "Select Buylist Lifespan evergreen seasonal tactical" at bounding box center [1455, 392] width 205 height 26
select select "tactical"
click at [1353, 405] on select "Select Buylist Lifespan evergreen seasonal tactical" at bounding box center [1455, 392] width 205 height 26
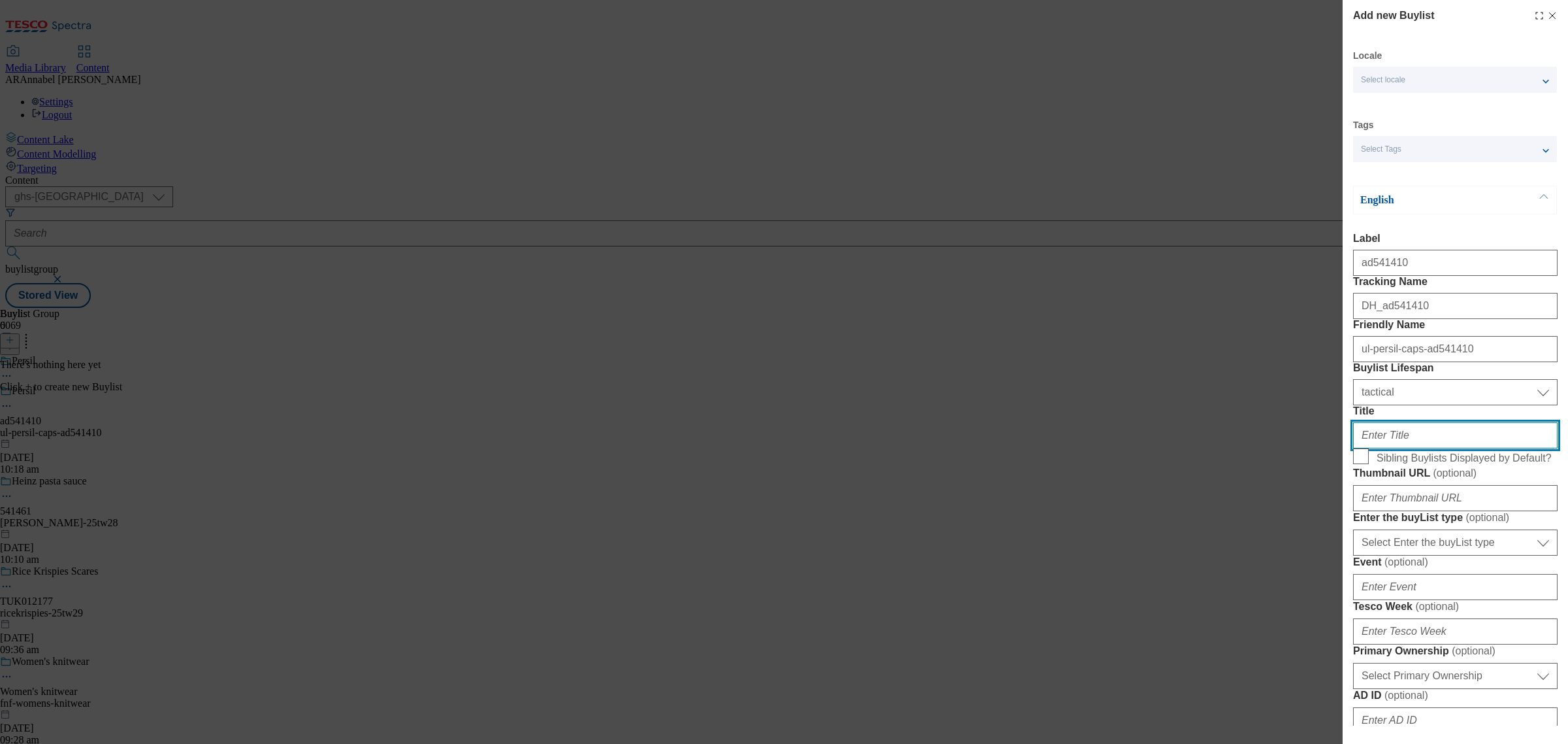
click at [1404, 448] on input "Title" at bounding box center [1455, 435] width 205 height 26
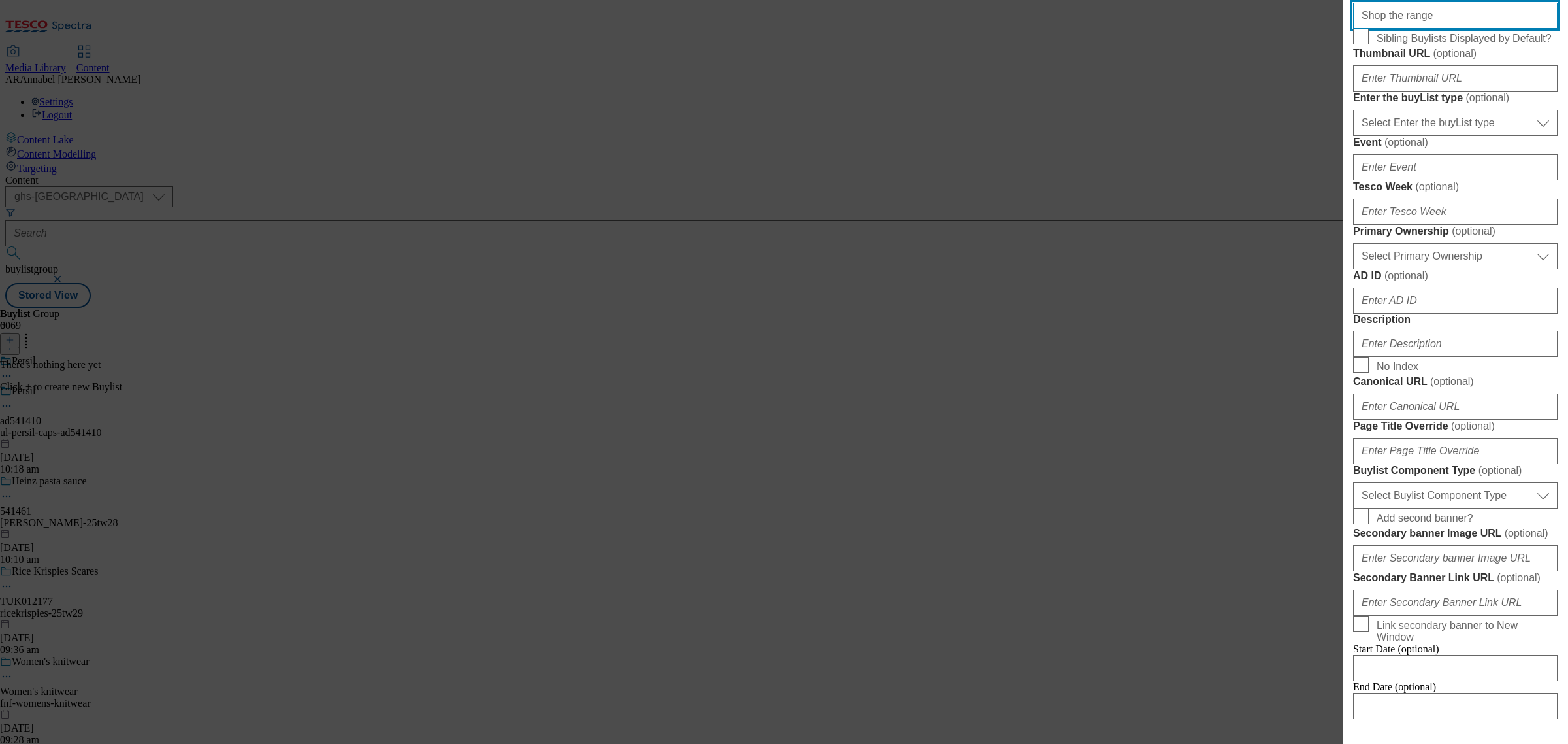
scroll to position [490, 0]
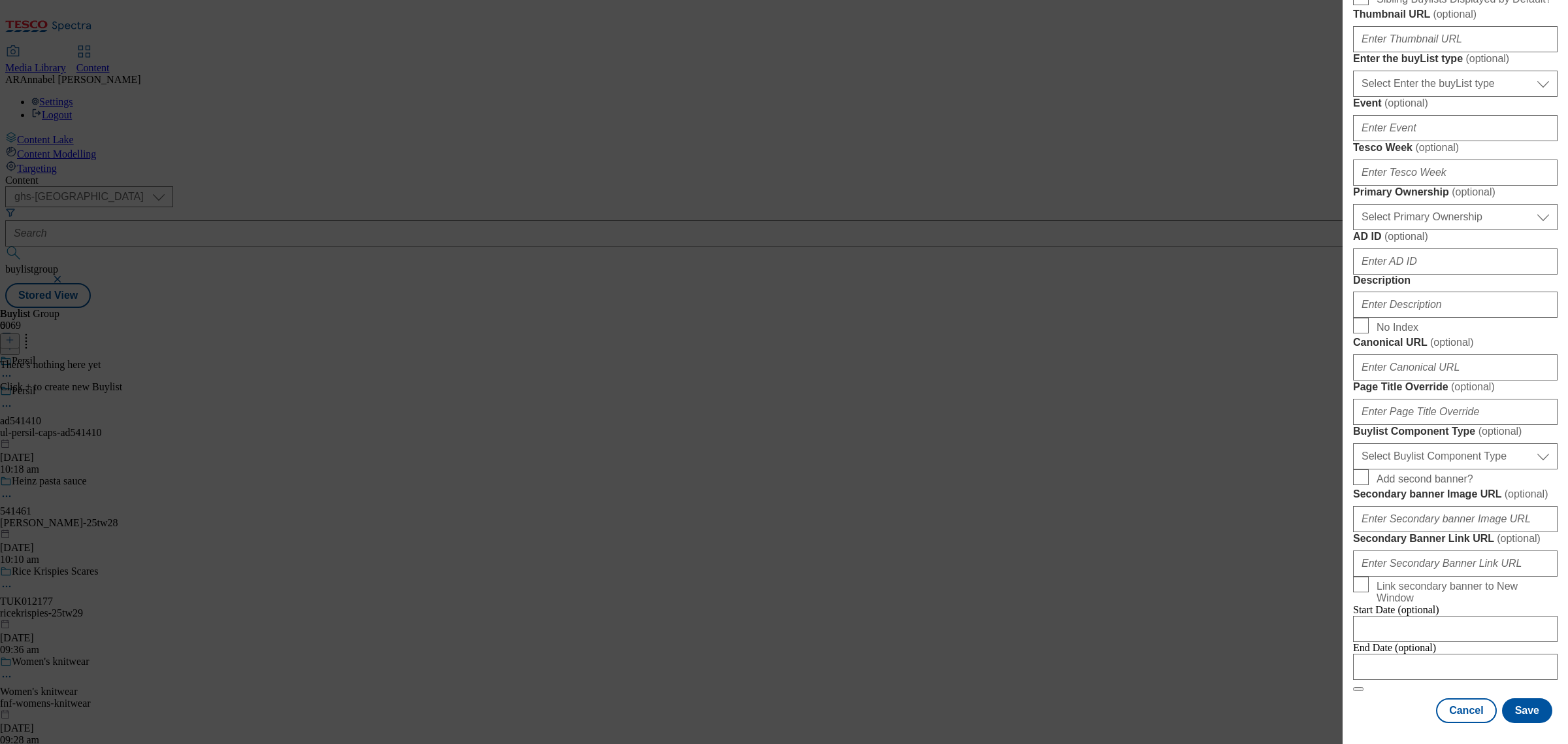
type input "Shop the range"
click at [1402, 318] on input "Description" at bounding box center [1455, 305] width 205 height 26
type input "UL_Persil"
click at [1516, 698] on button "Save" at bounding box center [1527, 711] width 51 height 25
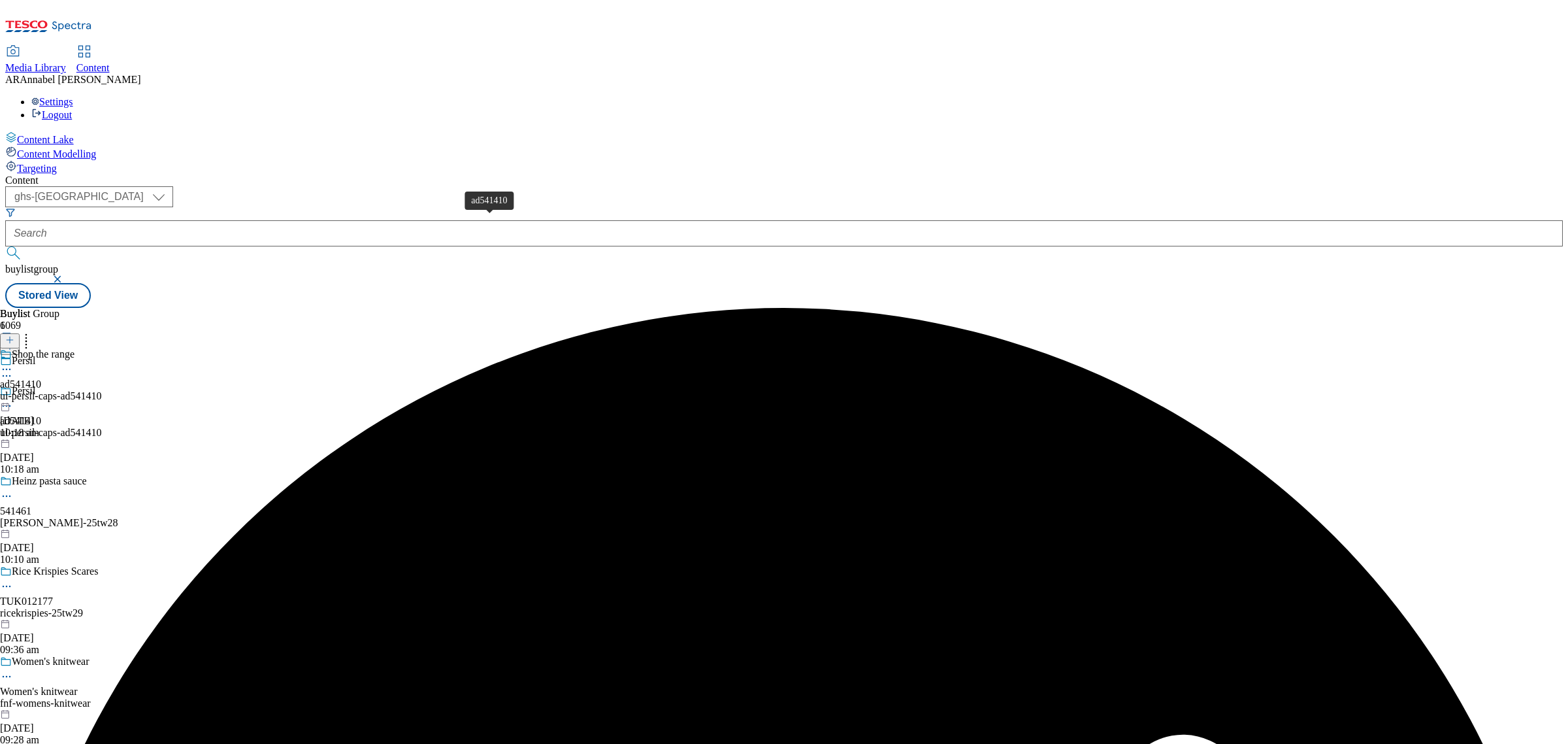
click at [41, 378] on div "ad541410" at bounding box center [20, 384] width 41 height 12
click at [19, 333] on button at bounding box center [10, 341] width 19 height 15
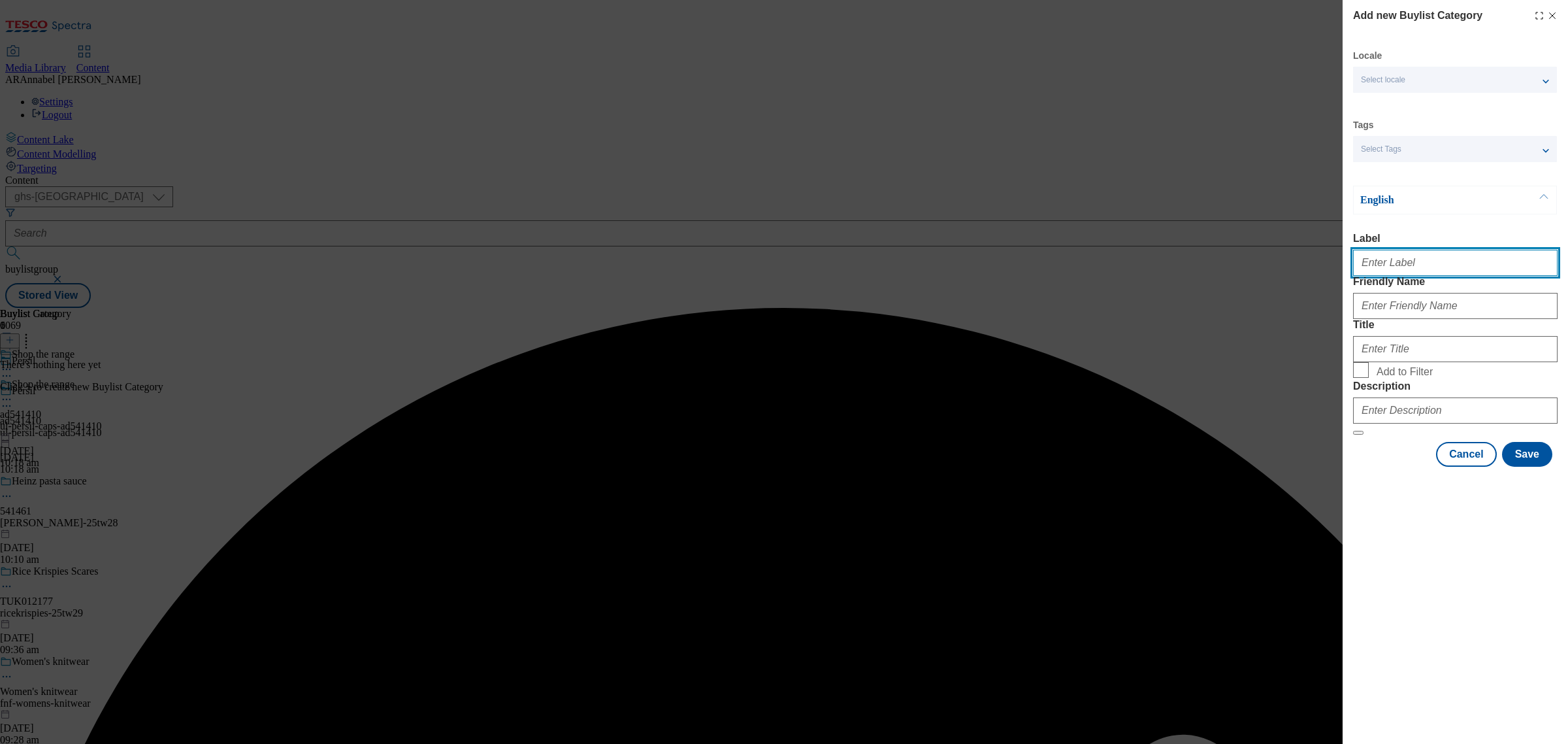
click at [1392, 275] on input "Label" at bounding box center [1455, 263] width 205 height 26
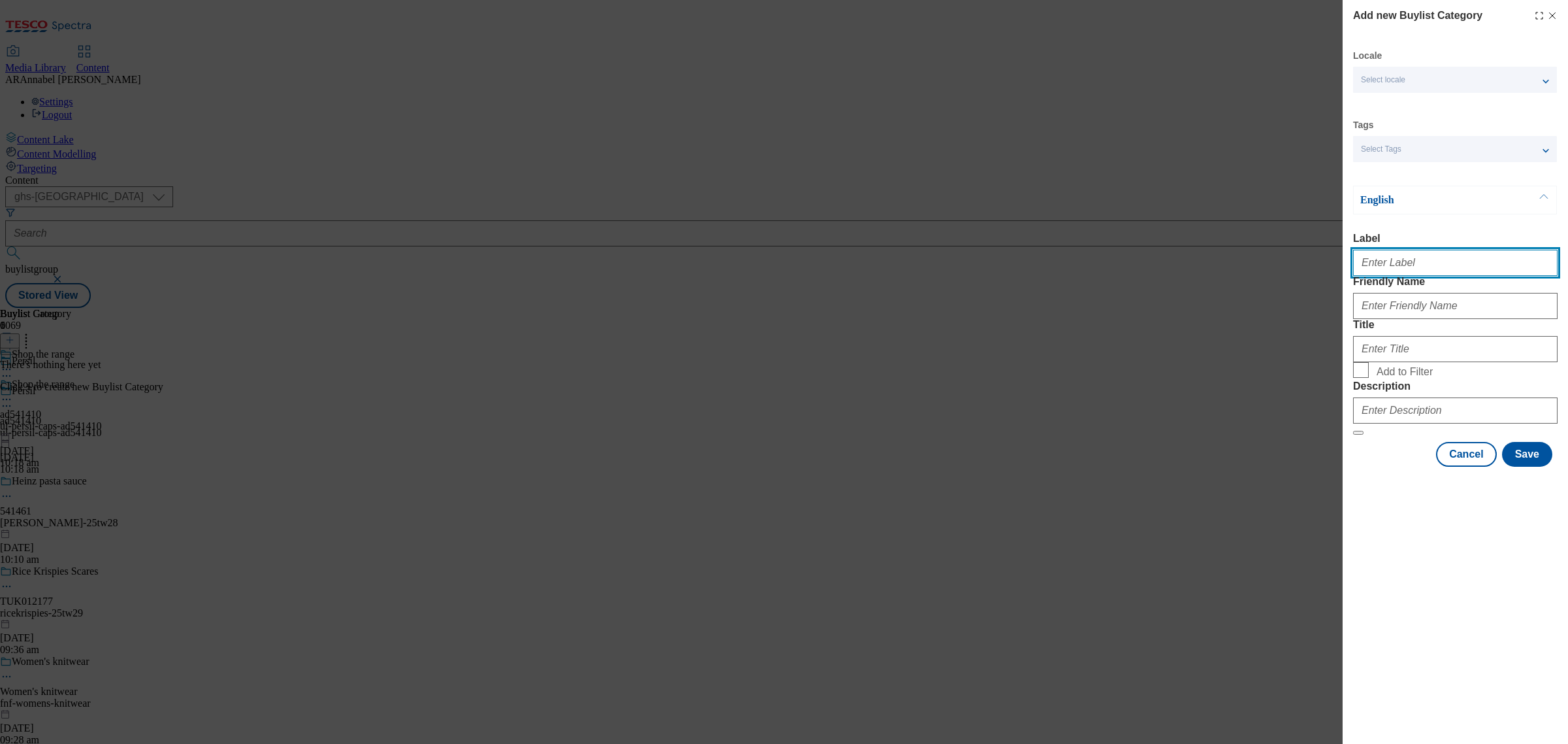
type input "ad541410"
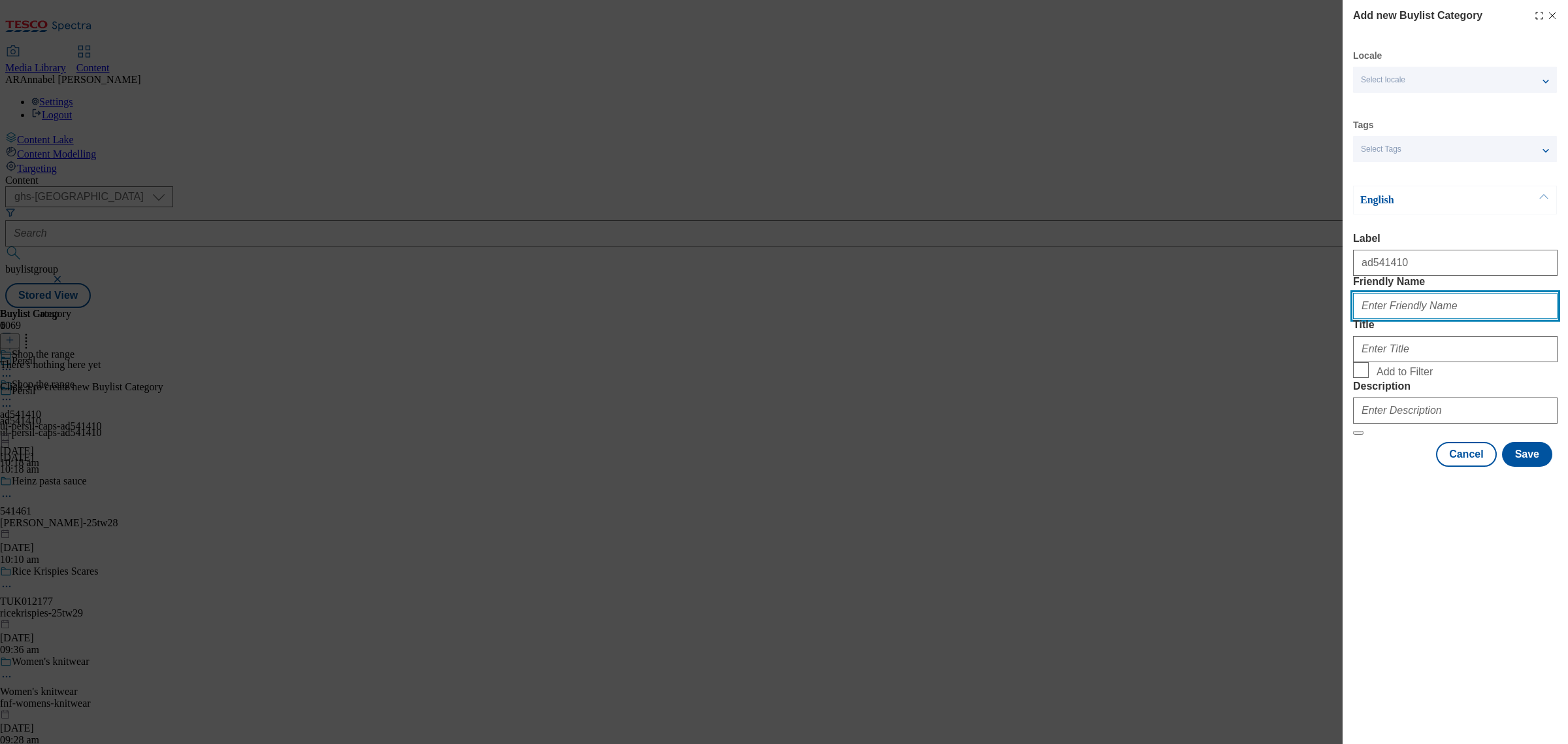
click at [1439, 319] on input "Friendly Name" at bounding box center [1455, 306] width 205 height 26
type input "ul-persil-caps-ad541410"
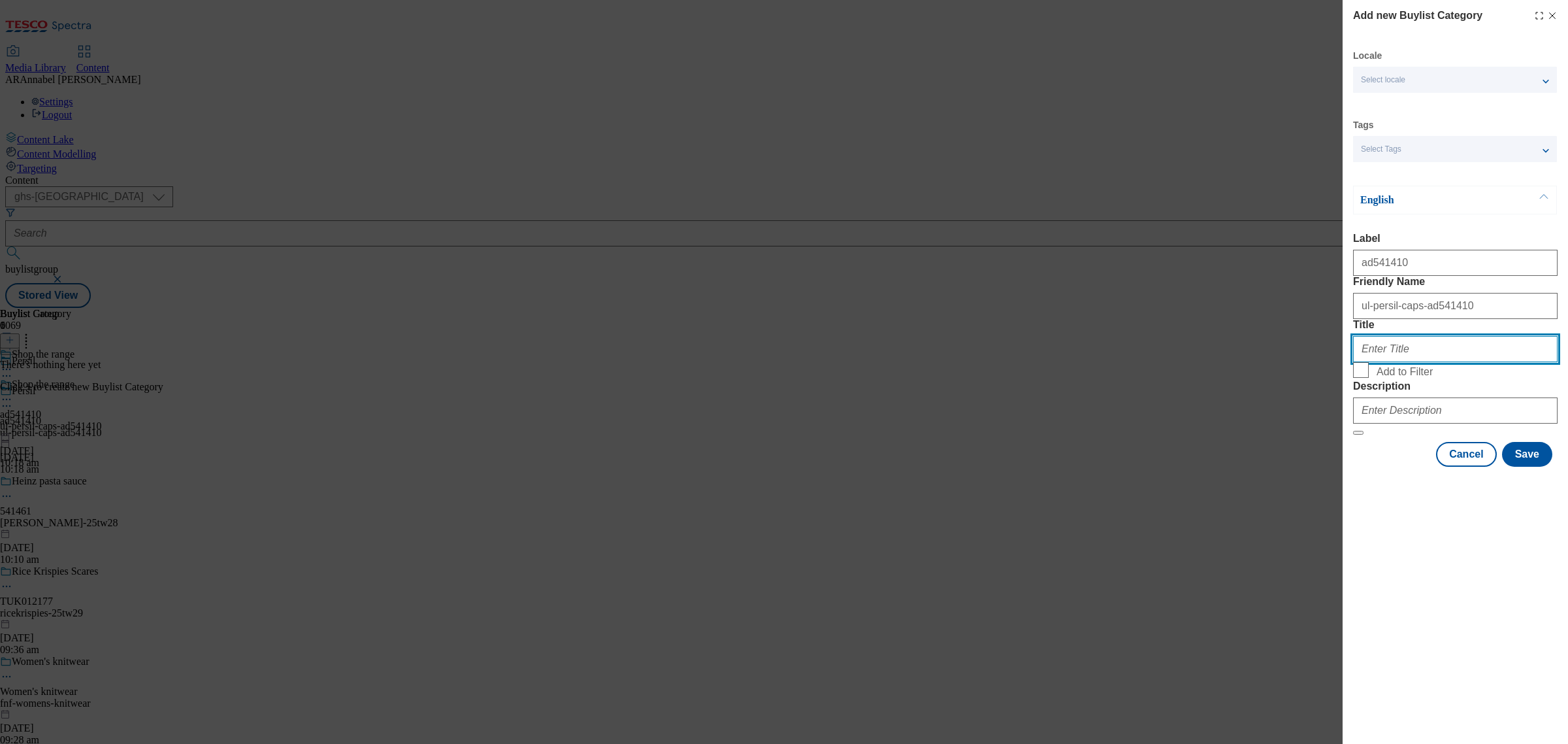
click at [1380, 362] on input "Title" at bounding box center [1455, 349] width 205 height 26
type input "Shop the range"
click at [1536, 466] on button "Save" at bounding box center [1527, 455] width 51 height 25
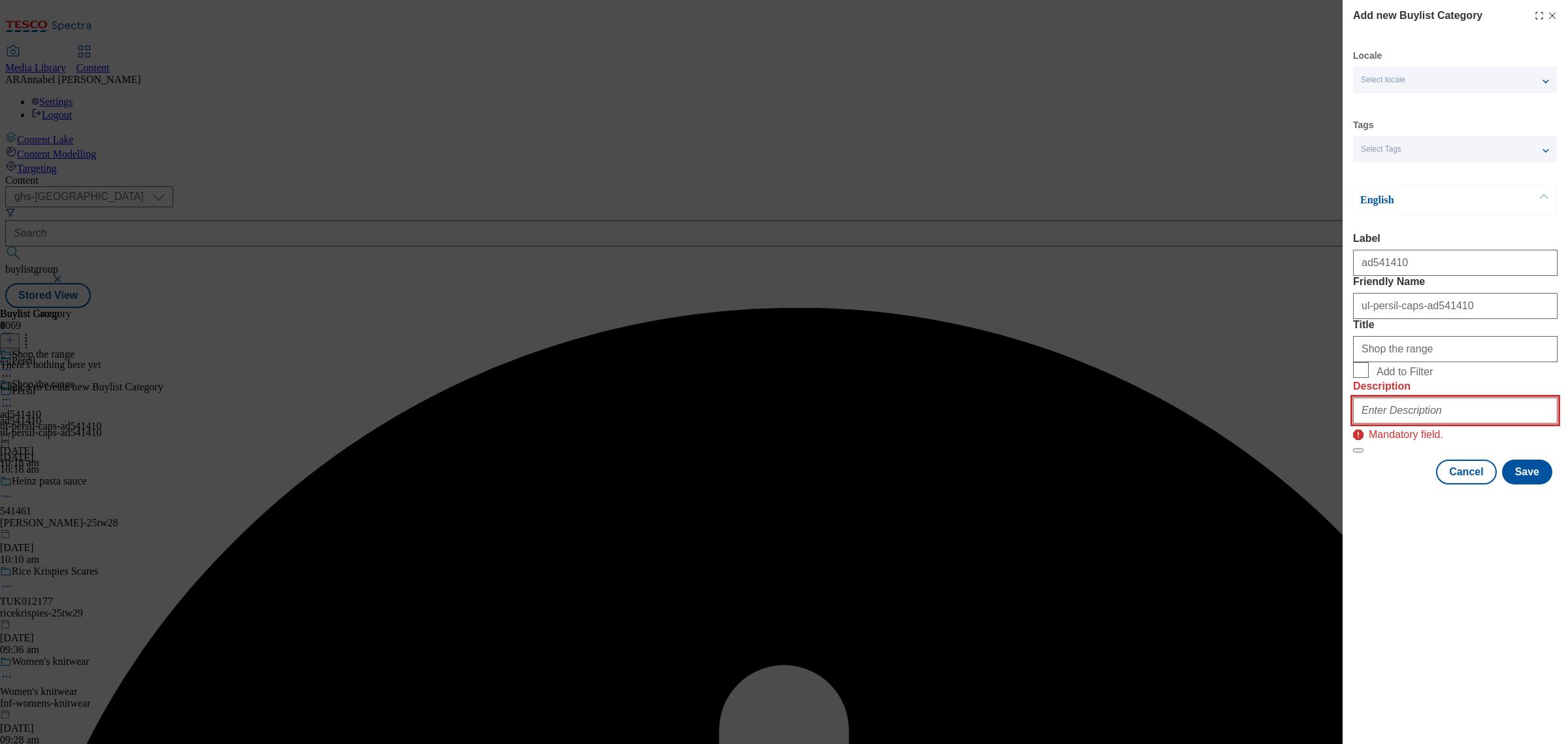
click at [1432, 423] on input "Description" at bounding box center [1455, 411] width 205 height 26
type input "UL_Persil"
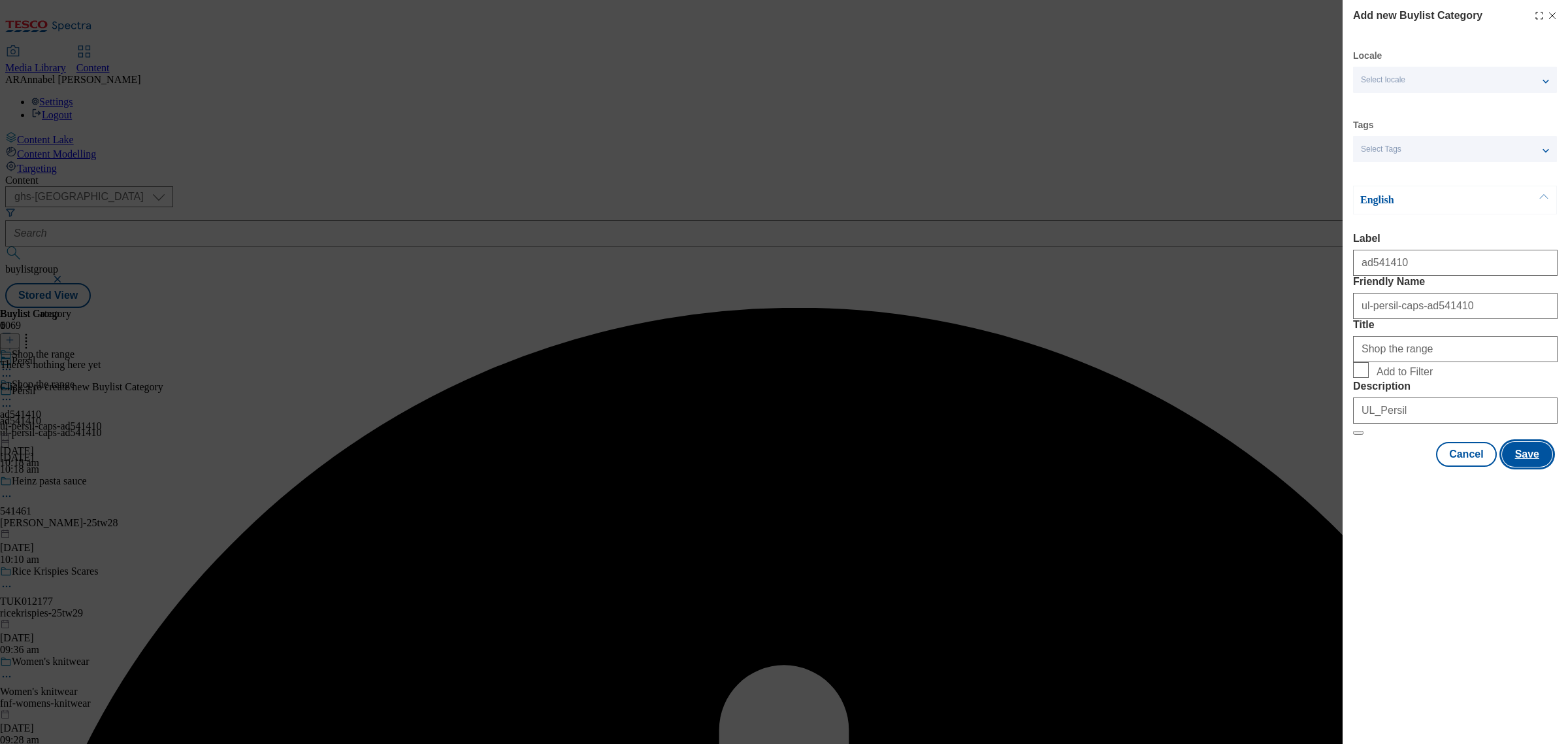
click at [1540, 466] on button "Save" at bounding box center [1527, 455] width 51 height 25
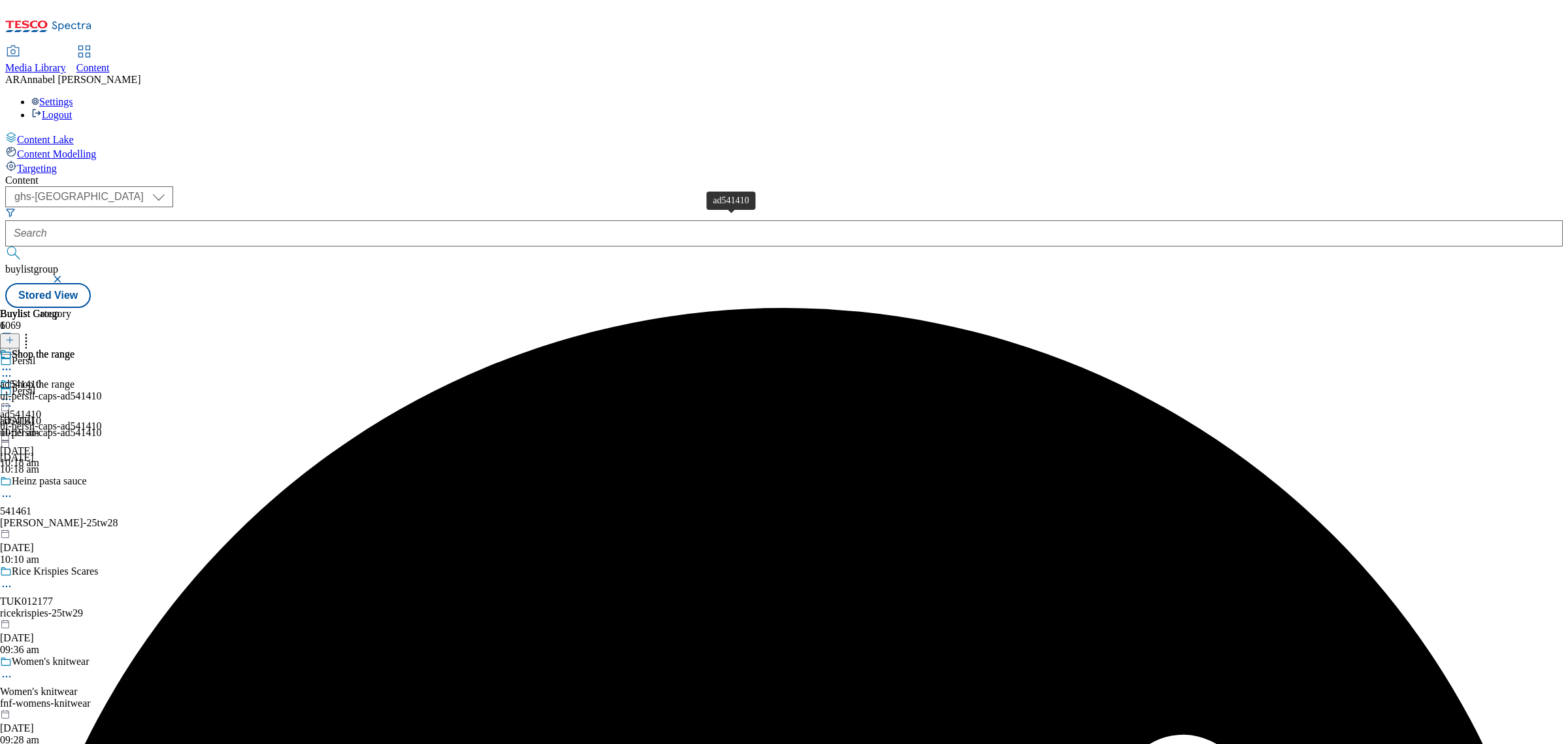
click at [41, 378] on span "ad541410" at bounding box center [20, 384] width 41 height 12
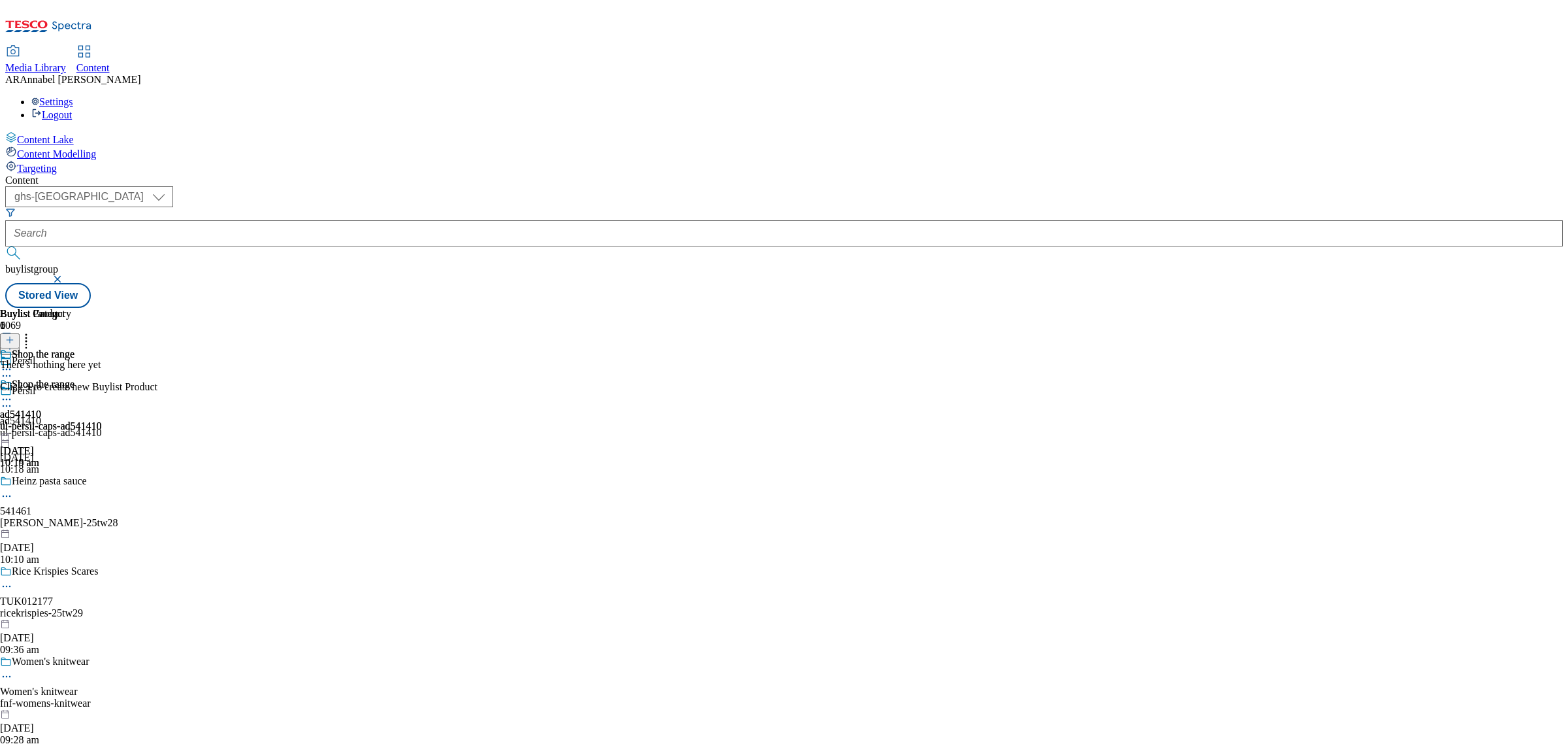
click at [10, 337] on line at bounding box center [10, 339] width 0 height 6
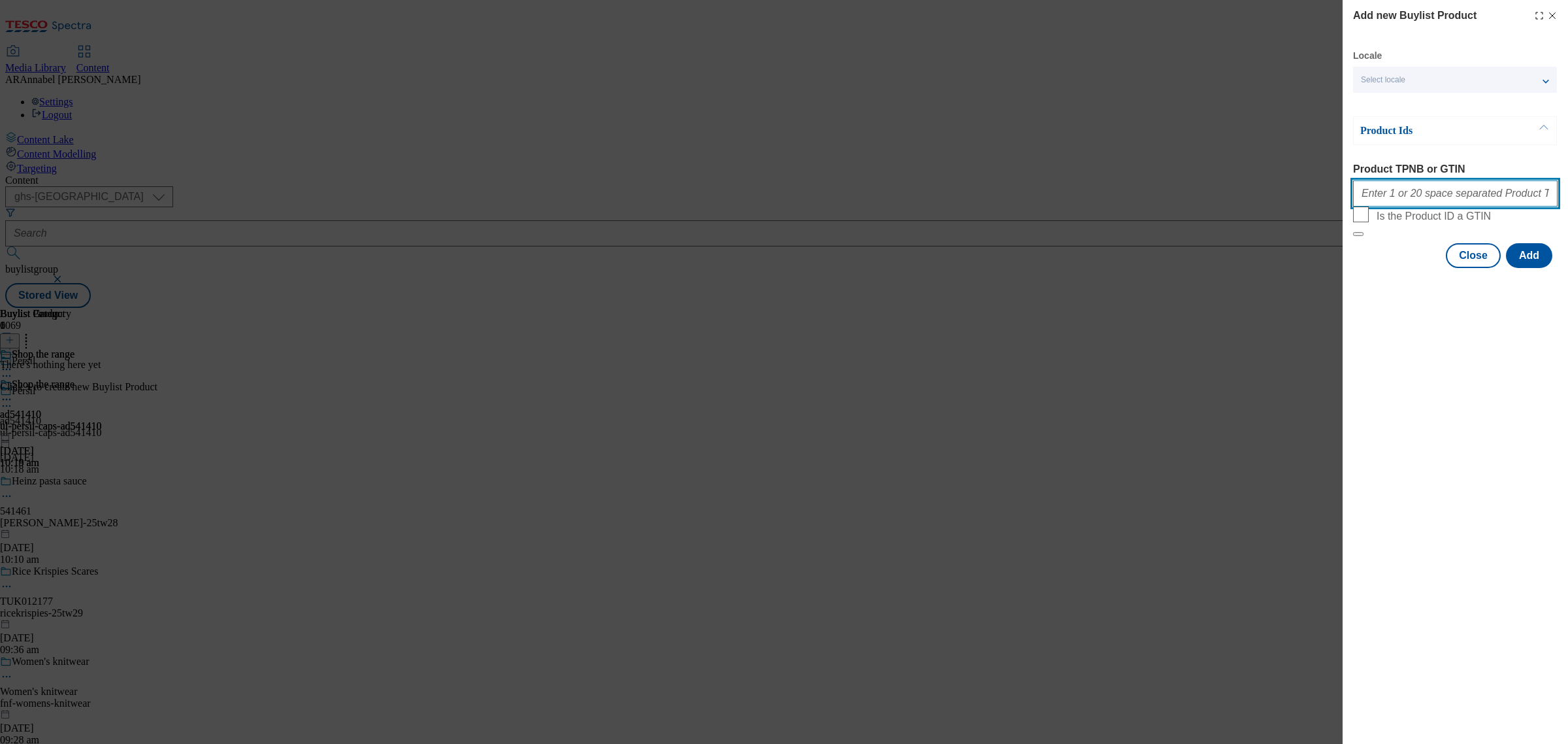
click at [1431, 186] on input "Product TPNB or GTIN" at bounding box center [1455, 194] width 205 height 26
type input "86437723 86437752 89992935 86437815 94037234 86437775 86437746 86437809 9061471…"
drag, startPoint x: 1422, startPoint y: 207, endPoint x: 1567, endPoint y: 205, distance: 145.0
click at [1567, 205] on div "Add new Buylist Product Locale Select locale English Welsh Product Ids Product …" at bounding box center [1455, 135] width 225 height 271
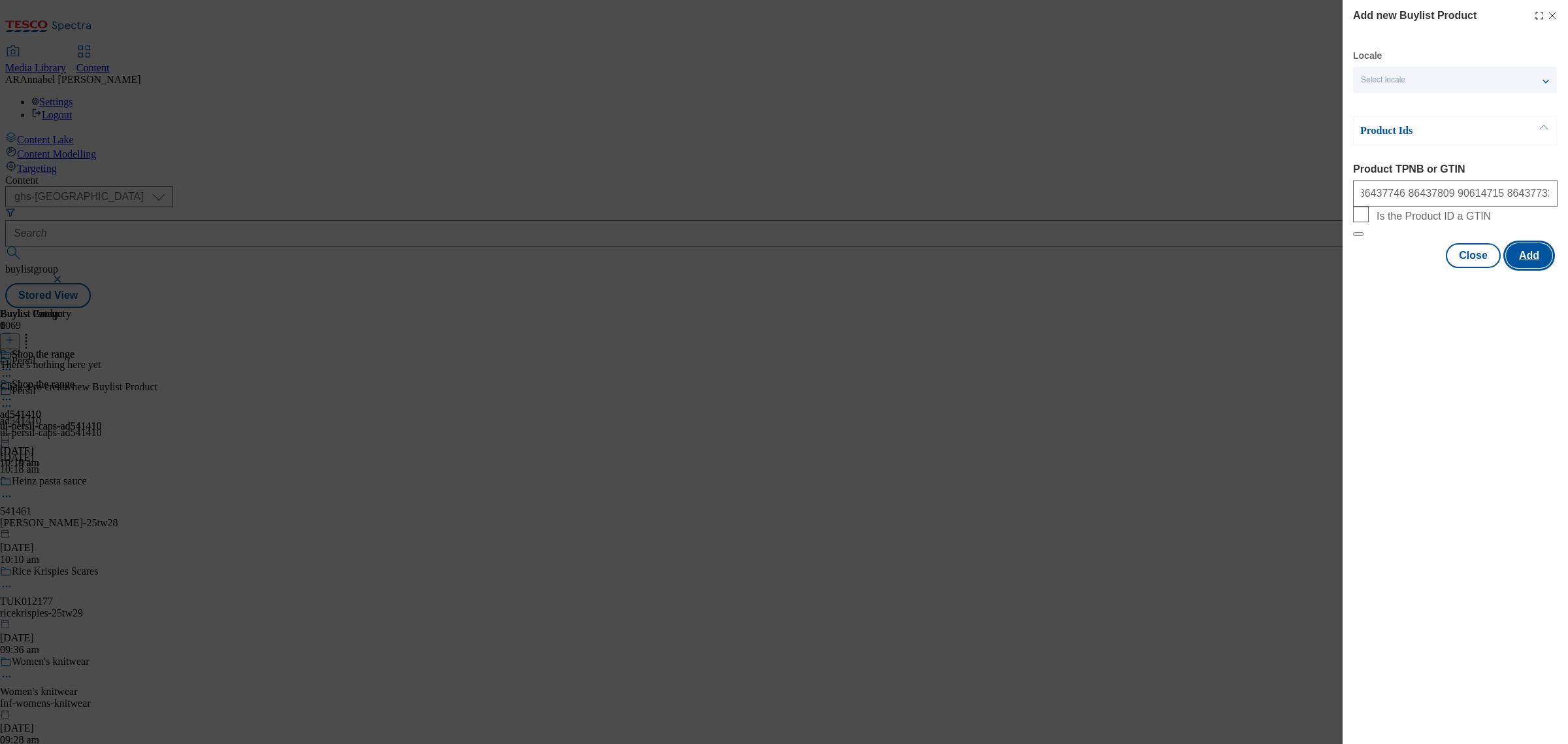
scroll to position [0, 0]
click at [1524, 268] on button "Add" at bounding box center [1529, 255] width 46 height 25
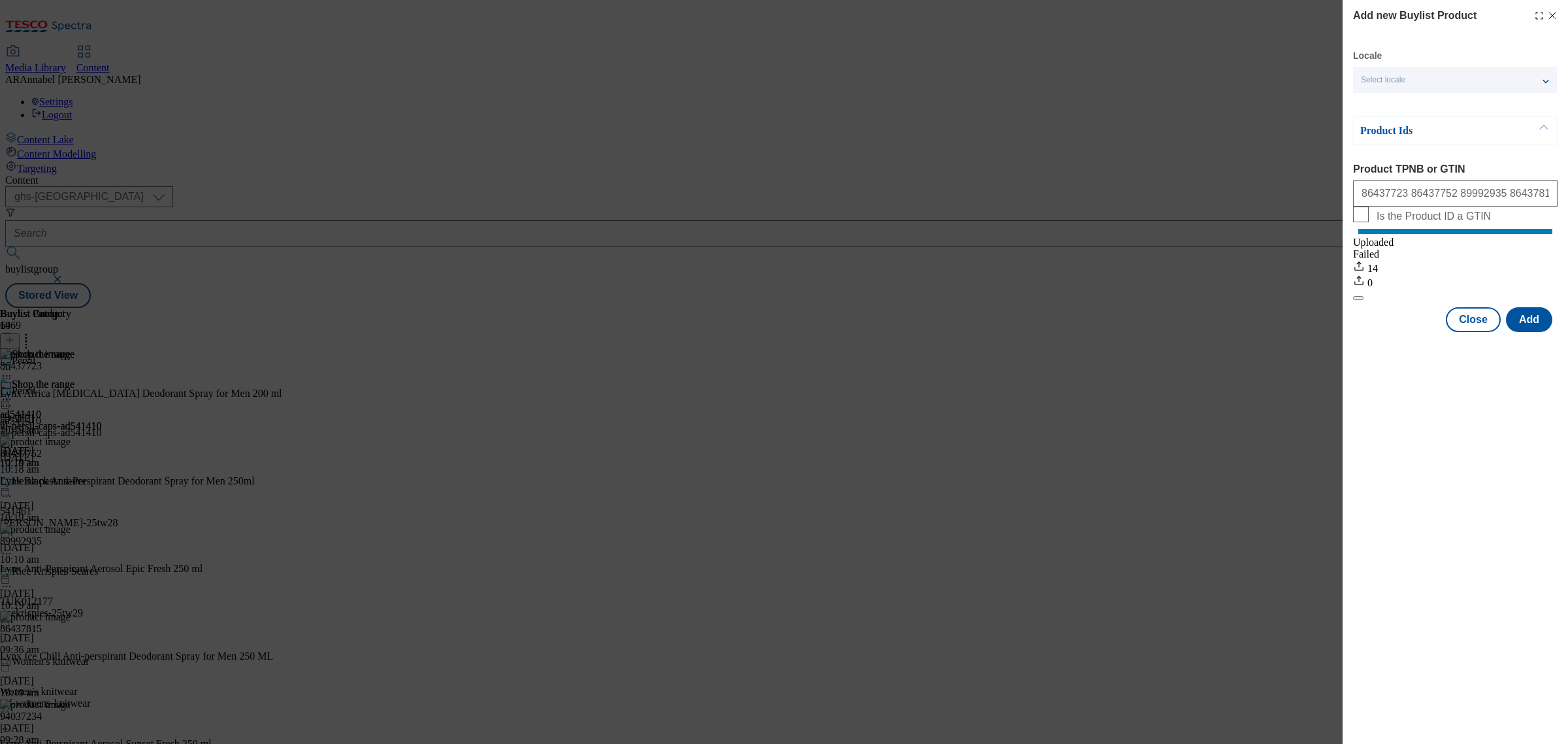
click at [1549, 12] on icon "Modal" at bounding box center [1552, 15] width 10 height 10
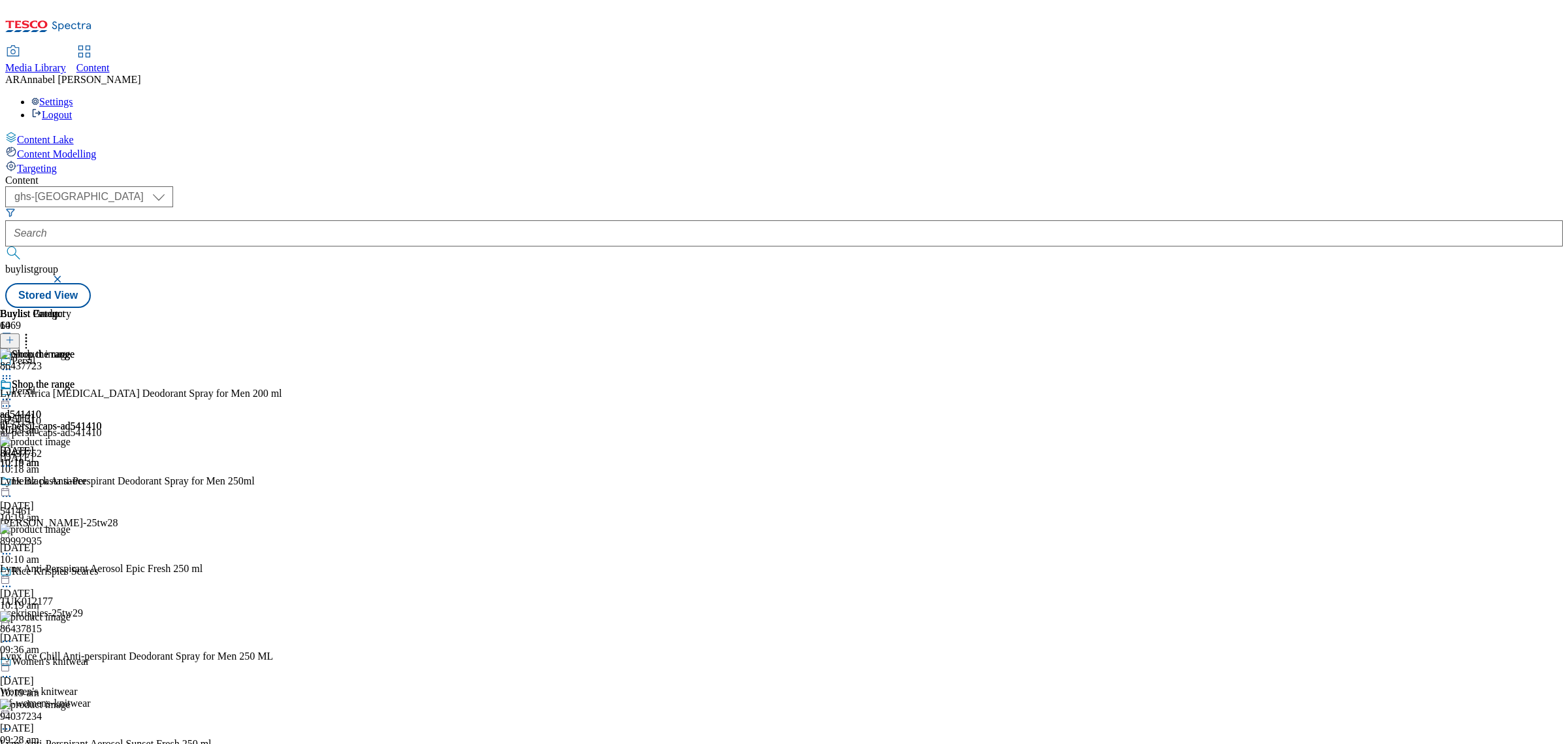
click at [13, 393] on icon at bounding box center [6, 399] width 13 height 13
click at [102, 479] on li "Preview" at bounding box center [64, 487] width 76 height 15
click at [13, 393] on icon at bounding box center [6, 399] width 13 height 13
click at [71, 482] on span "Preview" at bounding box center [56, 487] width 31 height 10
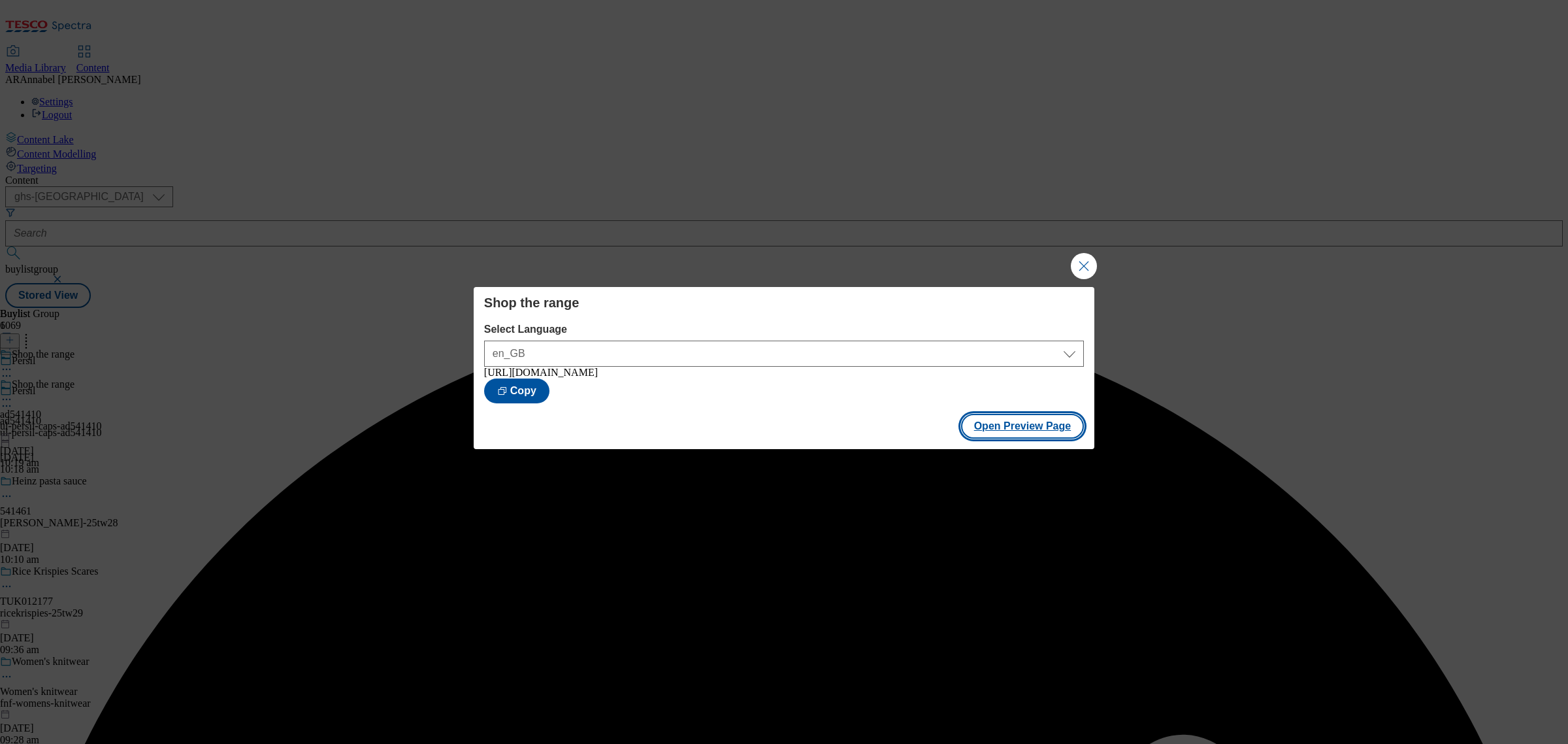
click at [983, 430] on button "Open Preview Page" at bounding box center [1023, 426] width 123 height 25
click at [1089, 256] on button "Close Modal" at bounding box center [1084, 266] width 26 height 26
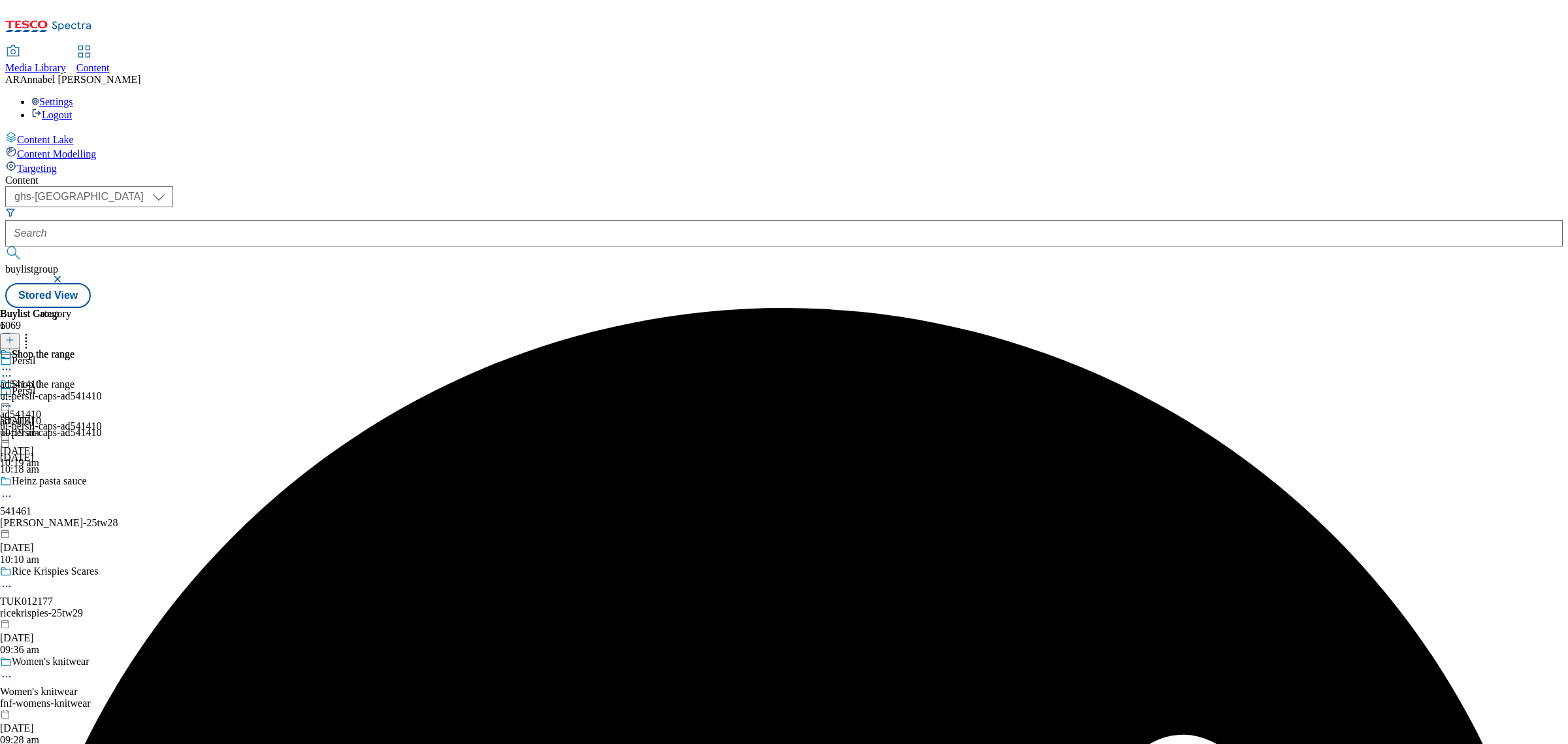
click at [102, 348] on div "Shop the range ad541410 ul-persil-caps-ad541410 28 Aug 2025 10:19 am" at bounding box center [51, 394] width 102 height 90
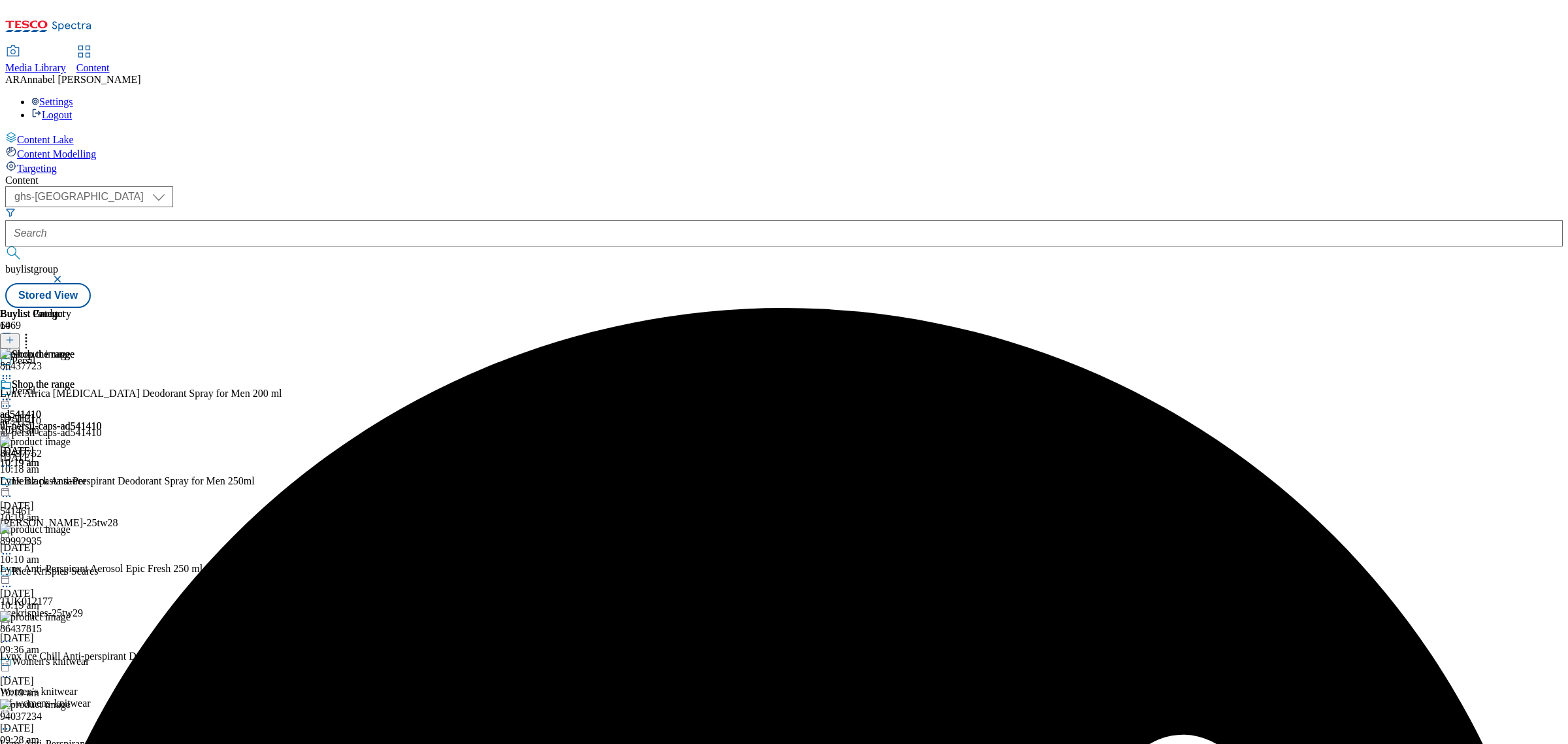
click at [33, 331] on icon at bounding box center [26, 337] width 13 height 13
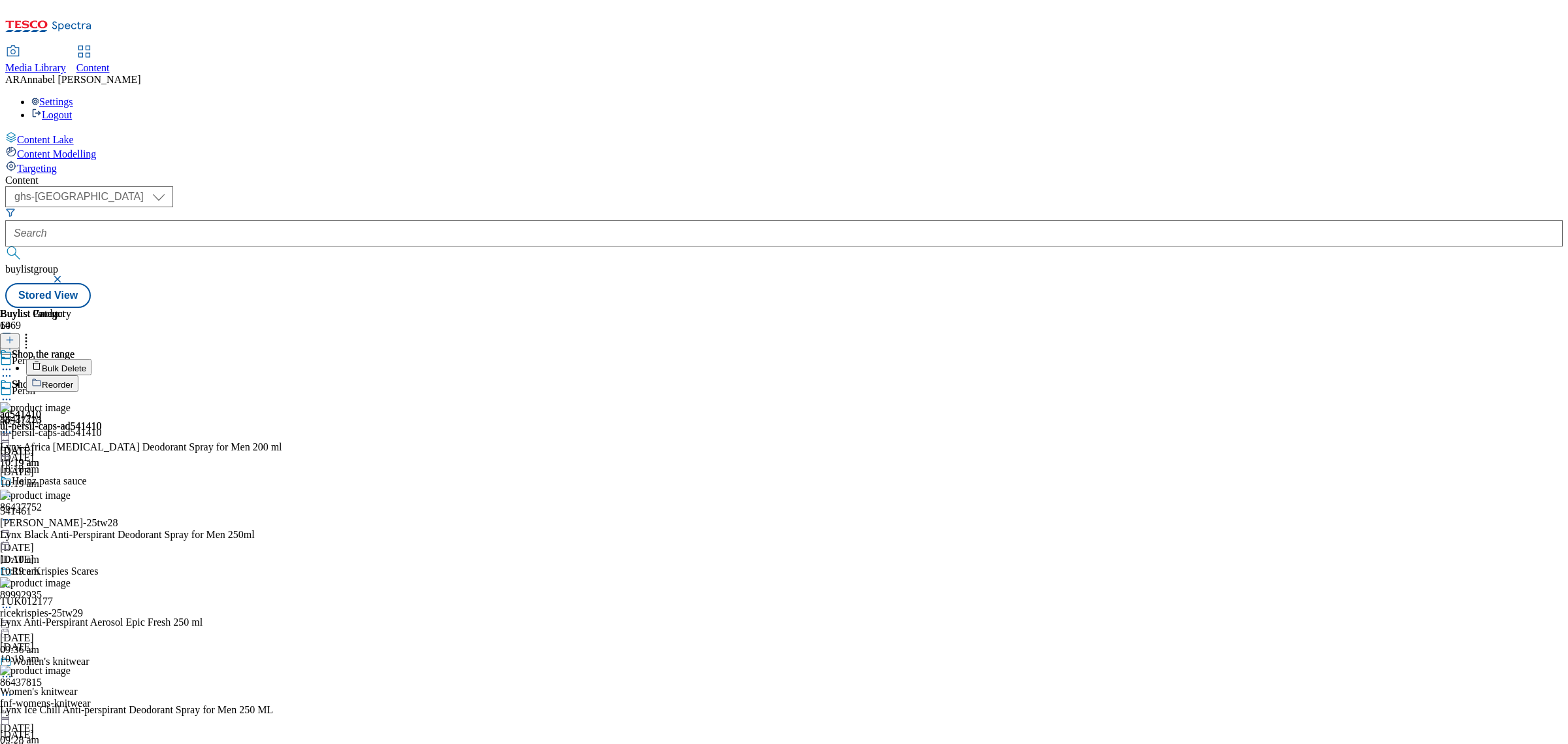
click at [86, 364] on span "Bulk Delete" at bounding box center [64, 369] width 44 height 10
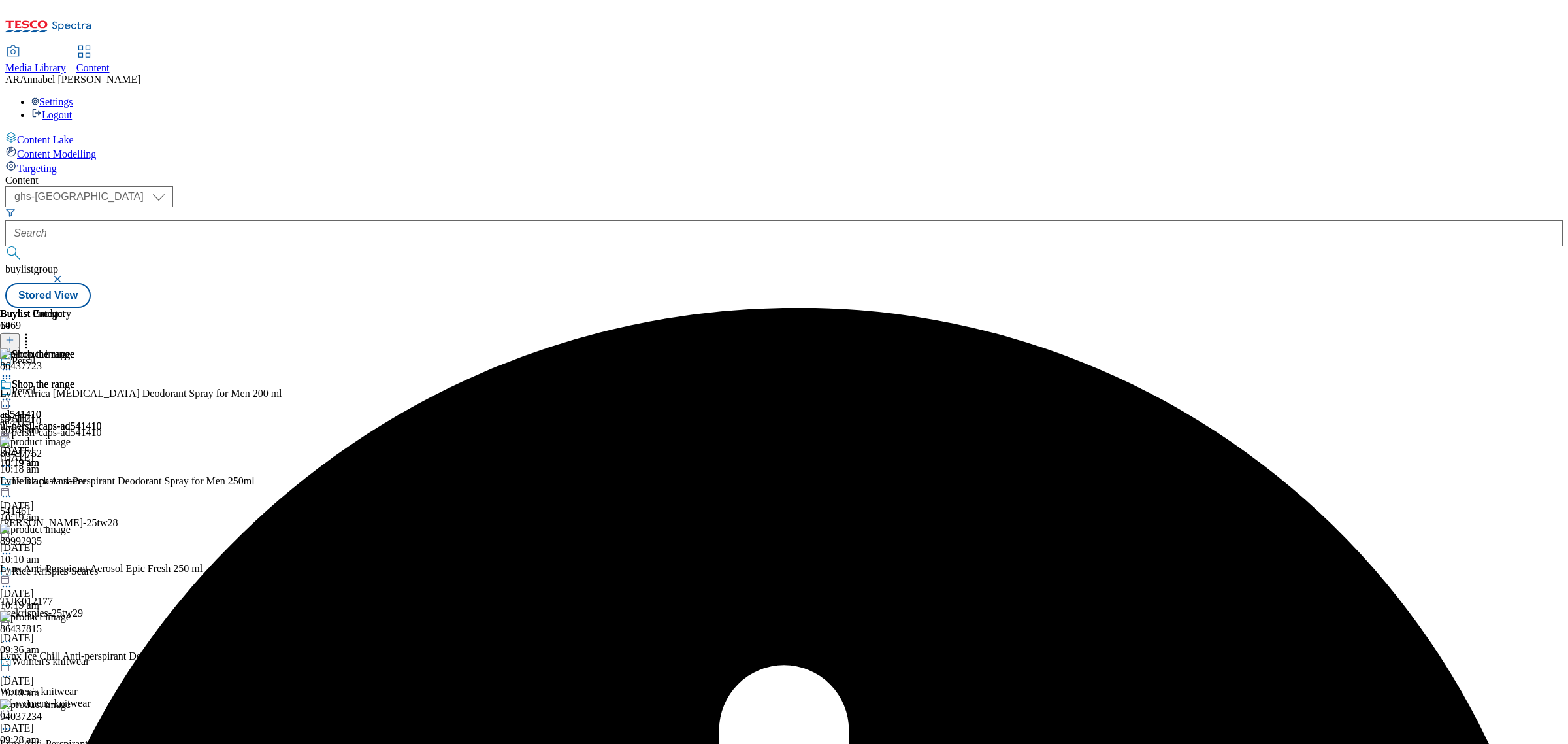
click at [13, 393] on icon at bounding box center [6, 399] width 13 height 13
click at [84, 498] on span "Un-preview" at bounding box center [62, 502] width 44 height 10
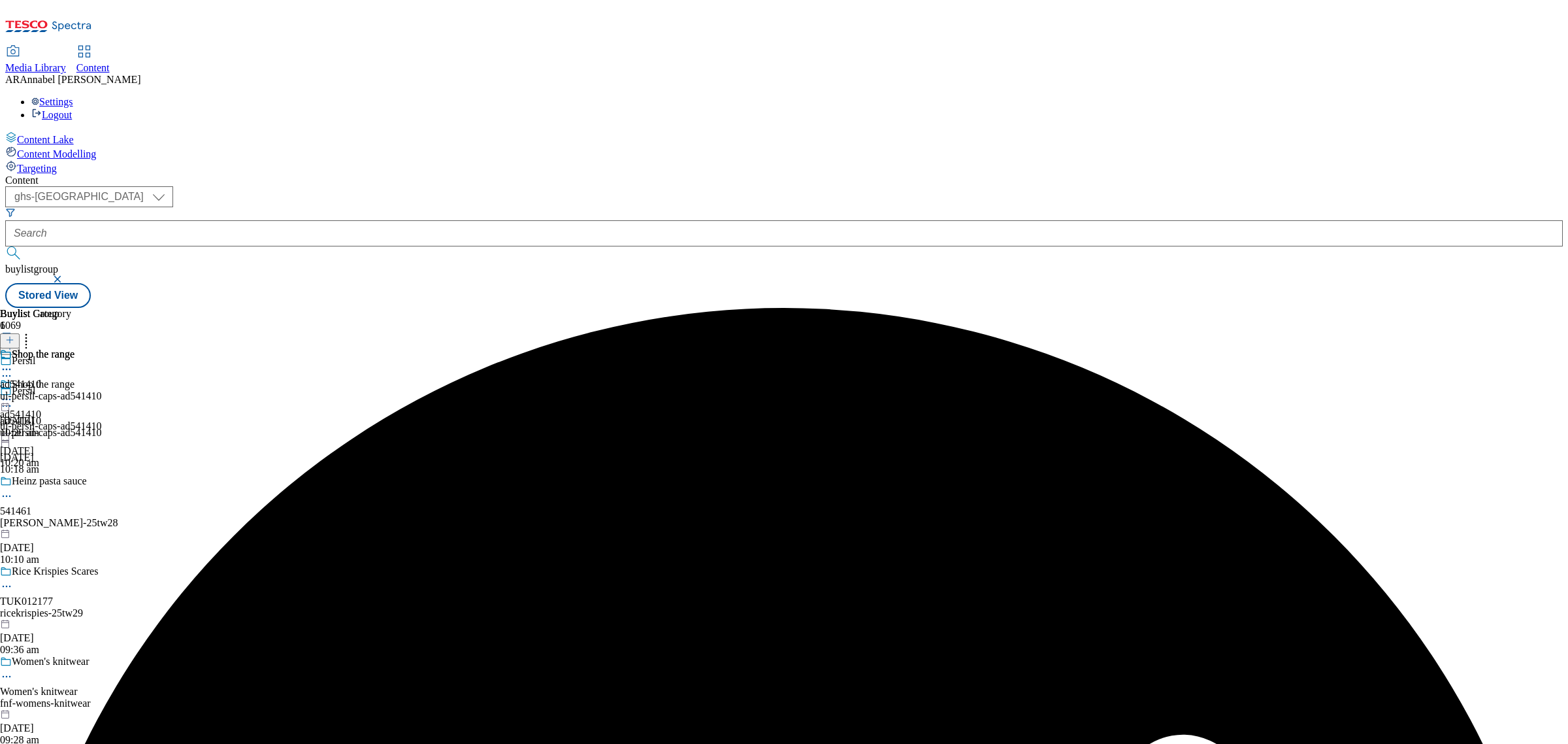
click at [102, 390] on div "ul-persil-caps-ad541410" at bounding box center [51, 396] width 102 height 12
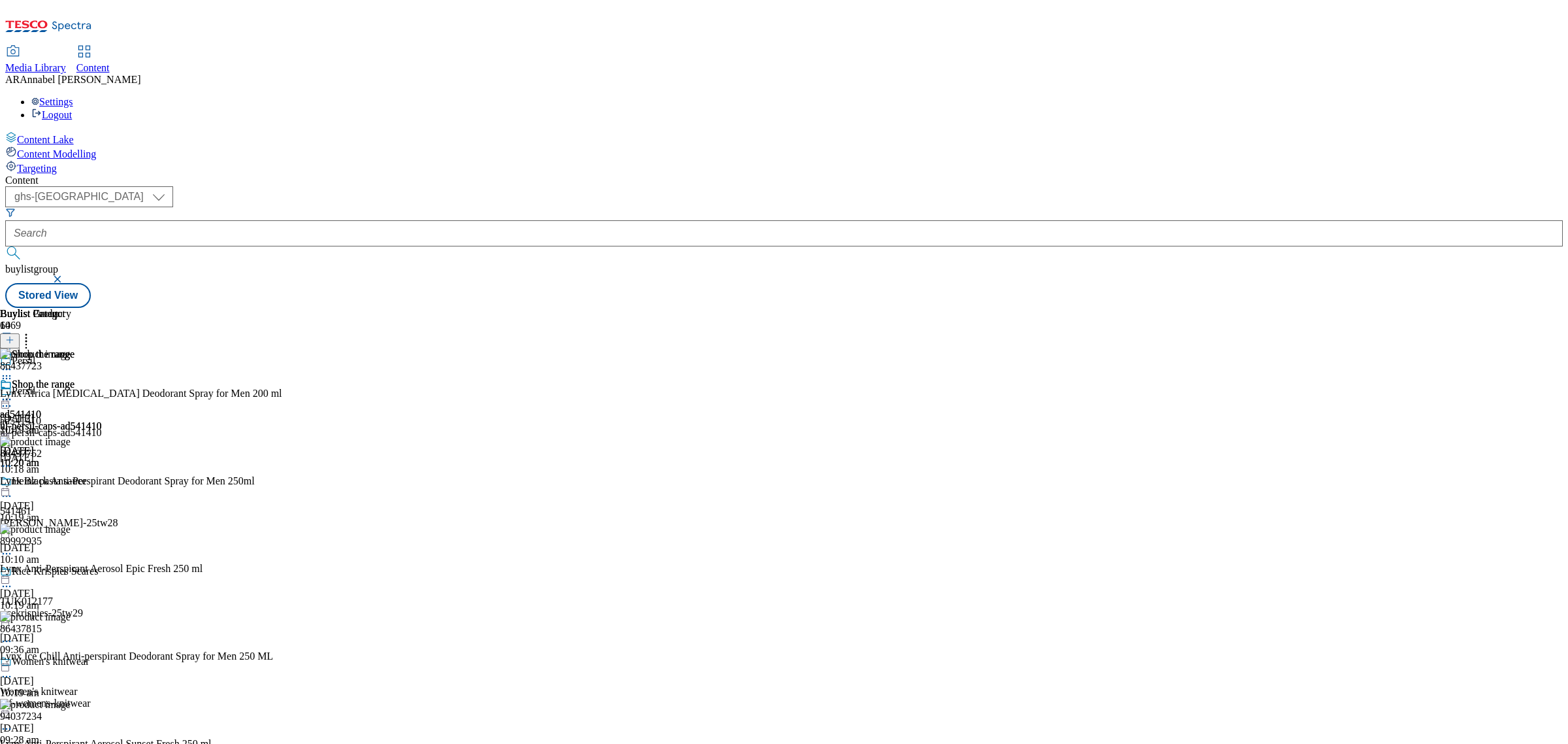
click at [13, 399] on icon at bounding box center [6, 405] width 13 height 13
click at [66, 489] on span "Delete" at bounding box center [53, 493] width 26 height 10
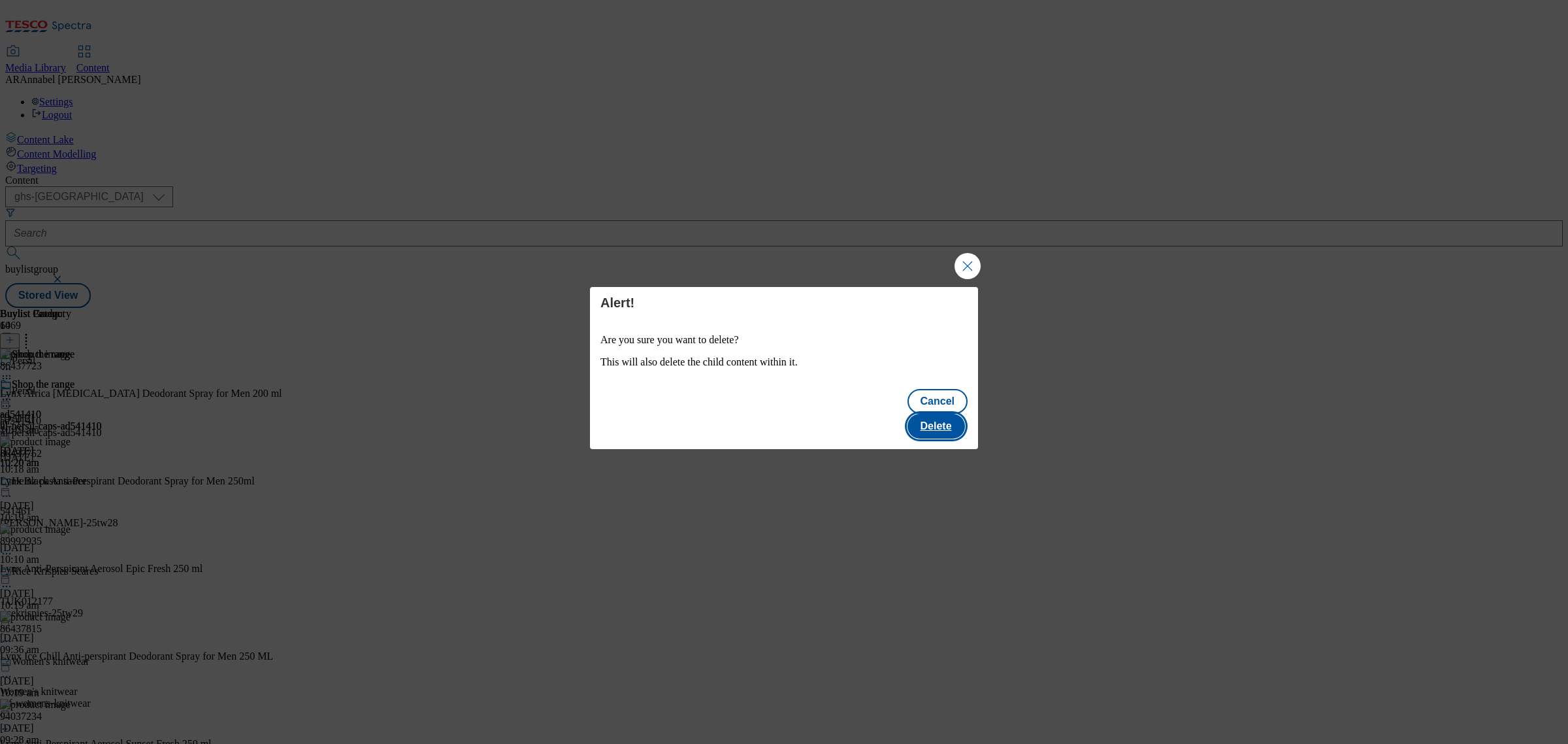
click at [959, 415] on button "Delete" at bounding box center [936, 426] width 58 height 25
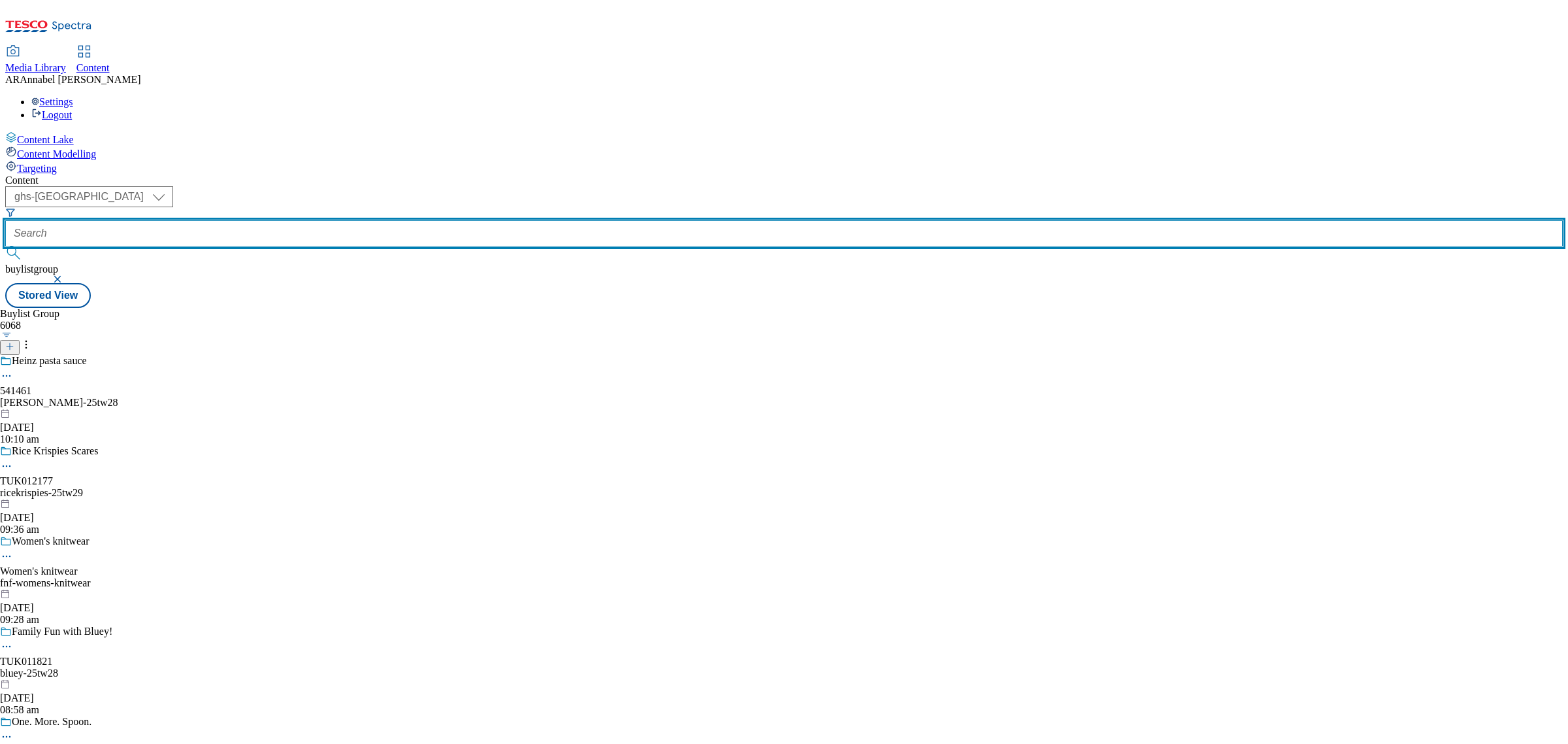
click at [284, 220] on input "text" at bounding box center [784, 233] width 1558 height 26
paste input "ad541410"
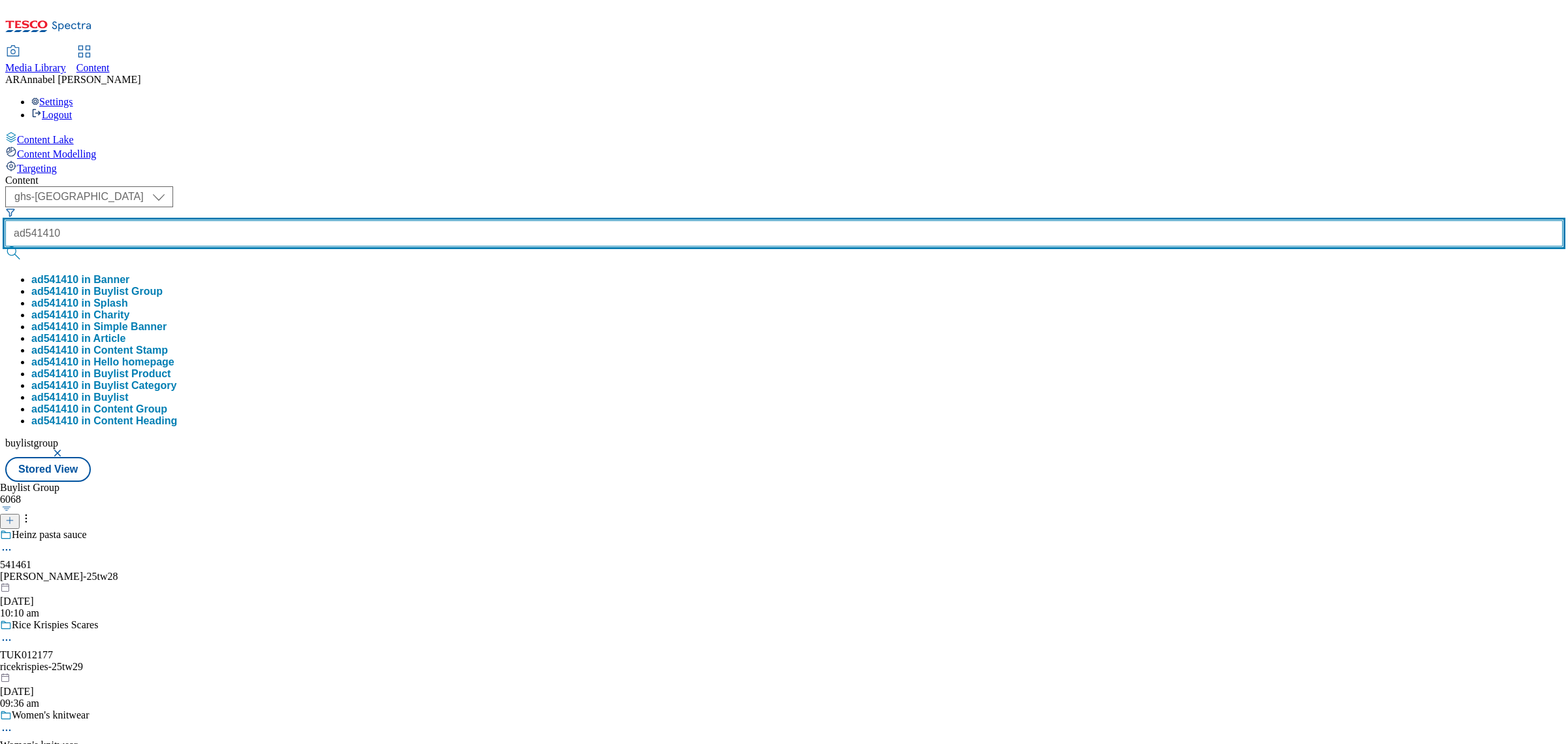
type input "ad541410"
